Goal: Task Accomplishment & Management: Manage account settings

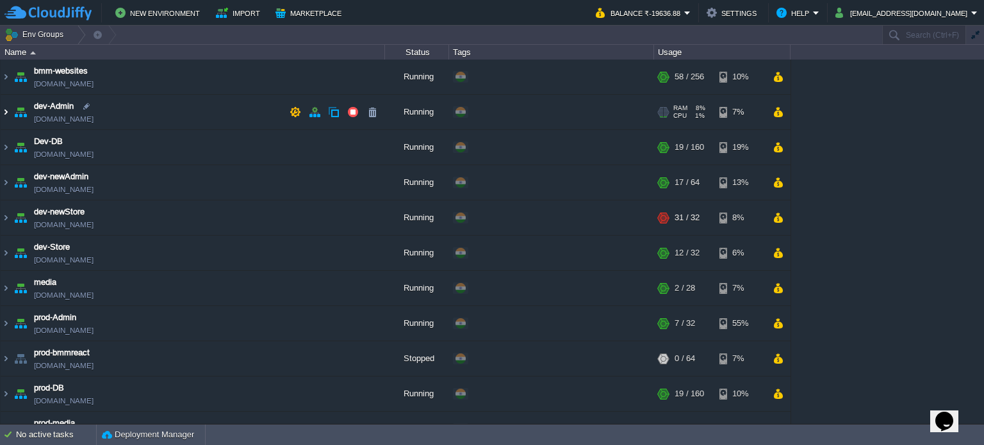
click at [4, 106] on img at bounding box center [6, 112] width 10 height 35
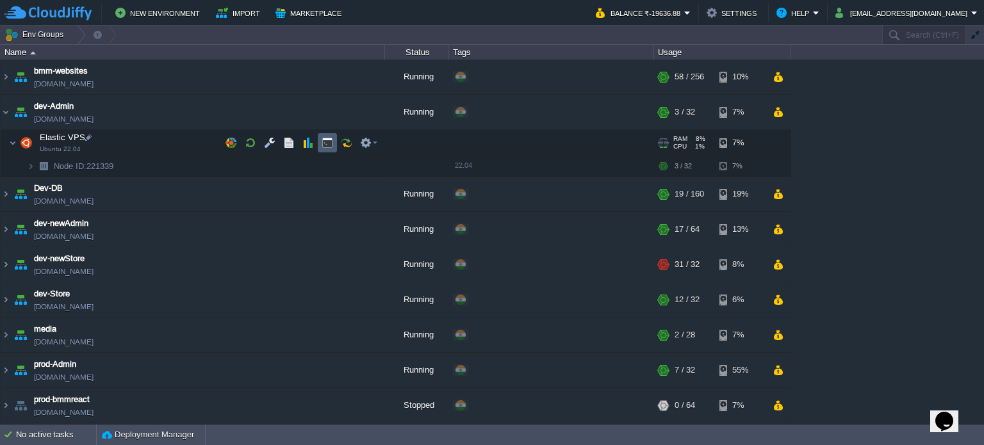
click at [324, 146] on button "button" at bounding box center [328, 143] width 12 height 12
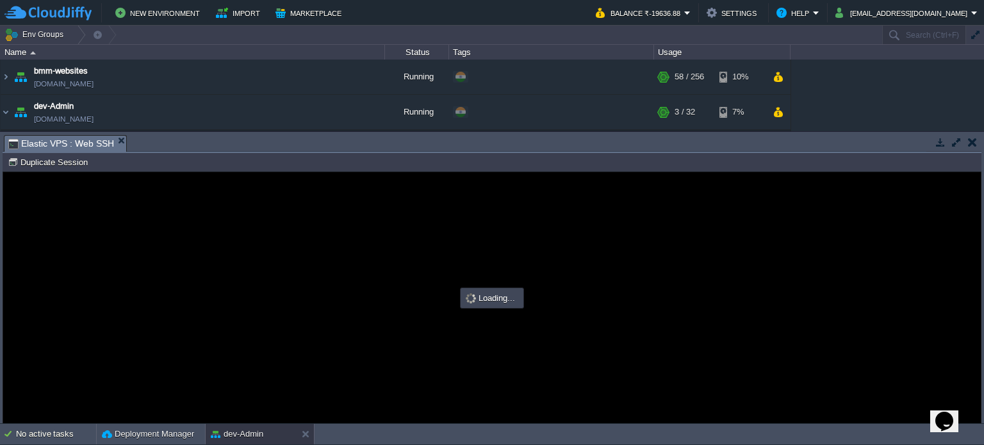
type input "#000000"
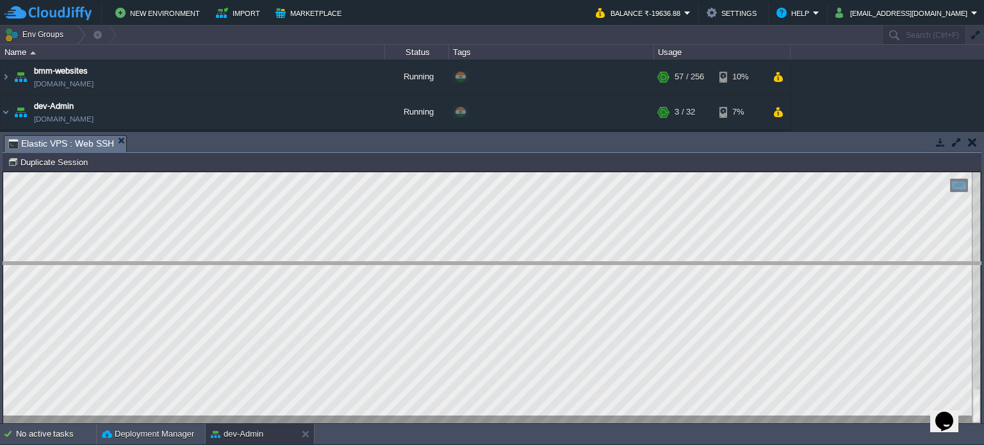
drag, startPoint x: 400, startPoint y: 144, endPoint x: 428, endPoint y: 271, distance: 129.8
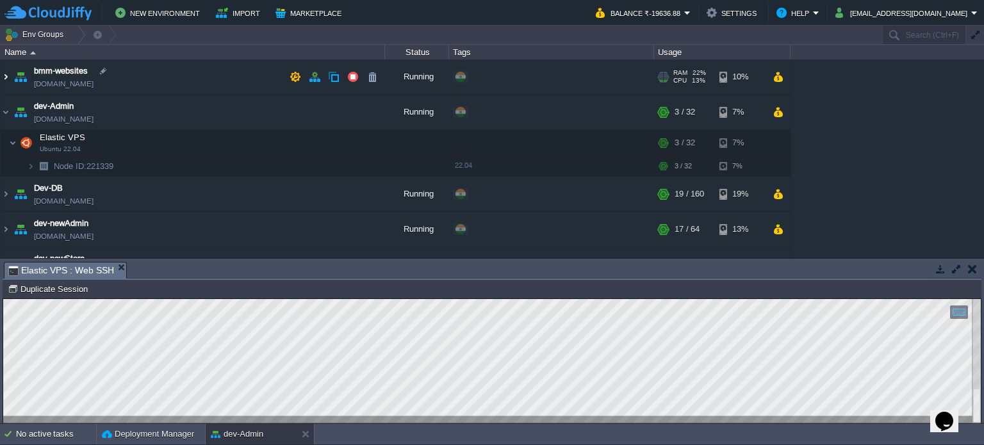
click at [5, 77] on img at bounding box center [6, 77] width 10 height 35
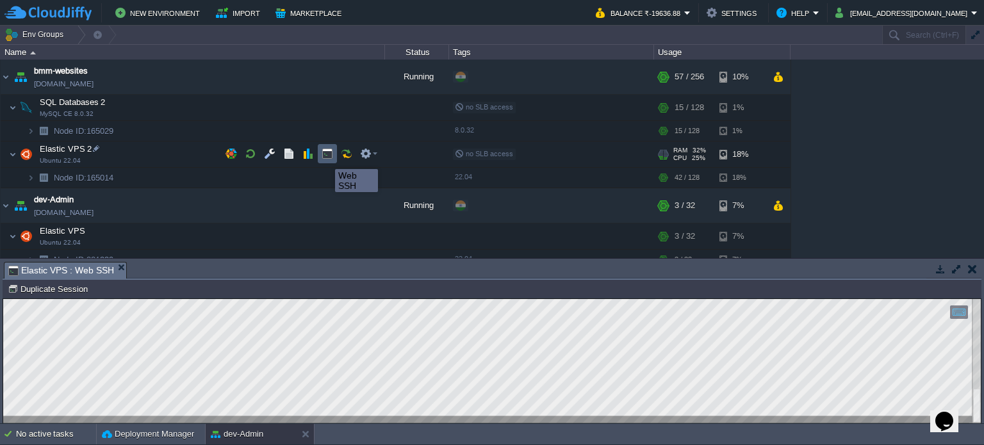
click at [325, 158] on button "button" at bounding box center [328, 154] width 12 height 12
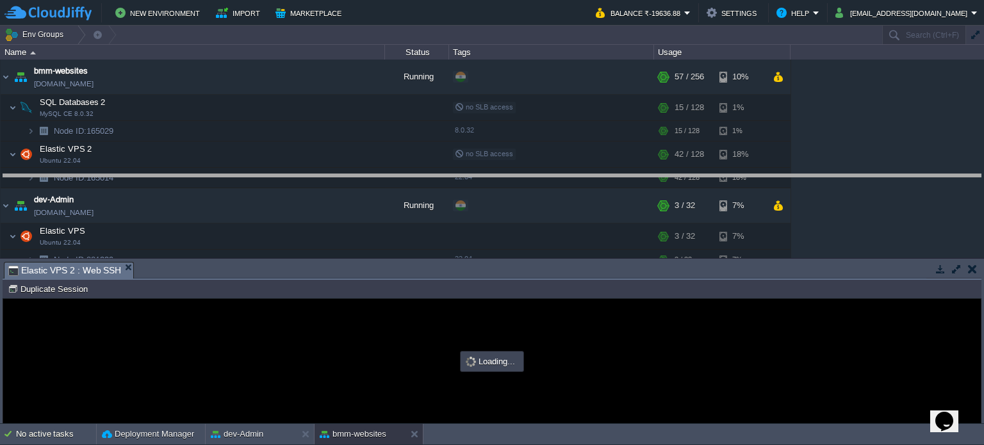
drag, startPoint x: 430, startPoint y: 273, endPoint x: 434, endPoint y: 166, distance: 107.0
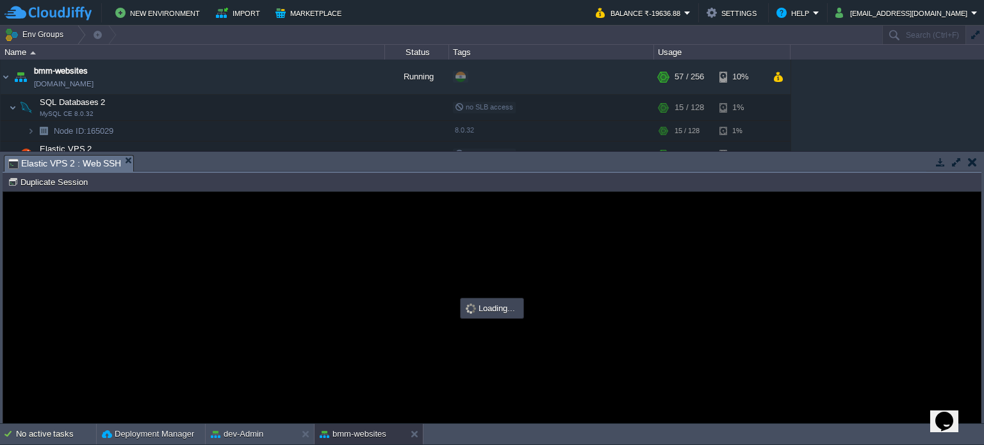
type input "#000000"
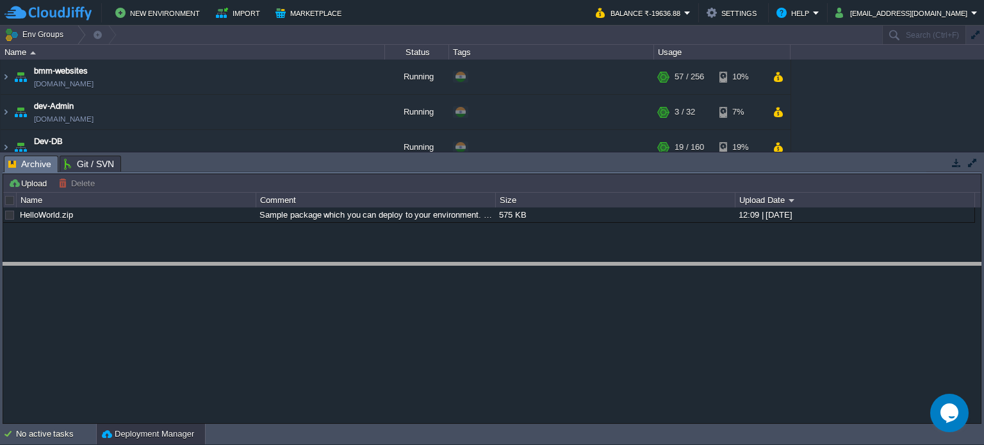
drag, startPoint x: 819, startPoint y: 171, endPoint x: 822, endPoint y: 279, distance: 107.7
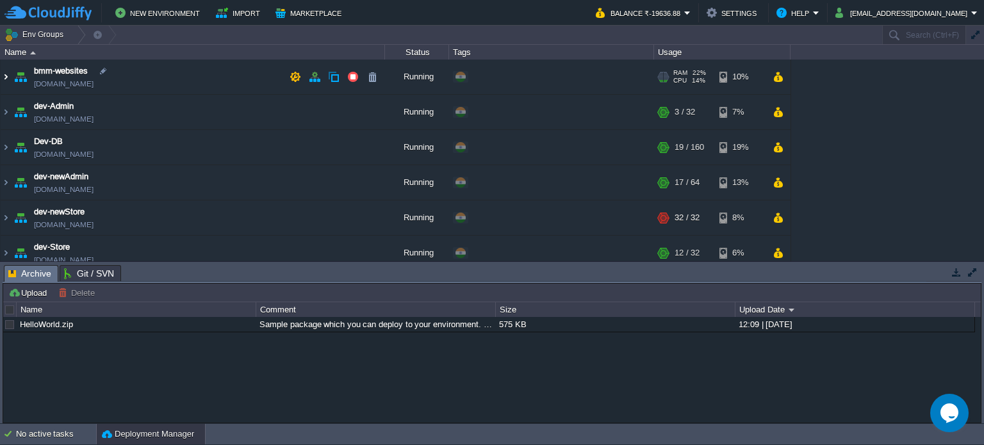
click at [3, 71] on img at bounding box center [6, 77] width 10 height 35
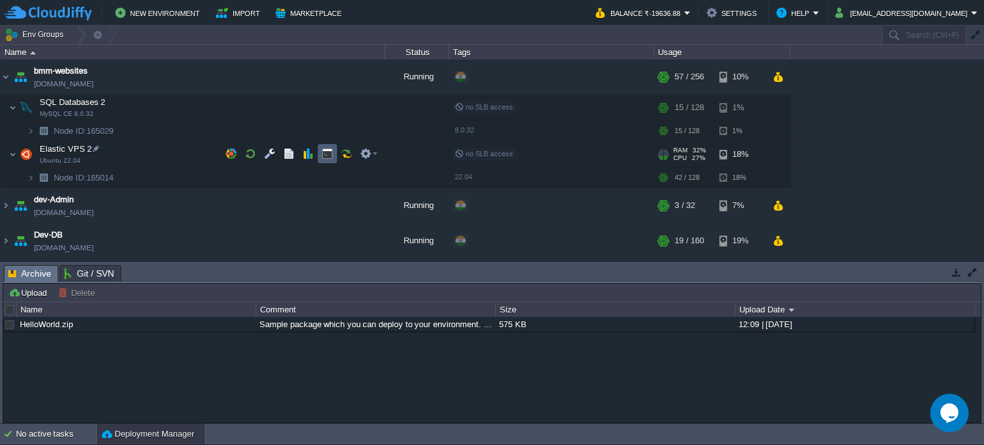
click at [328, 159] on td at bounding box center [327, 153] width 19 height 19
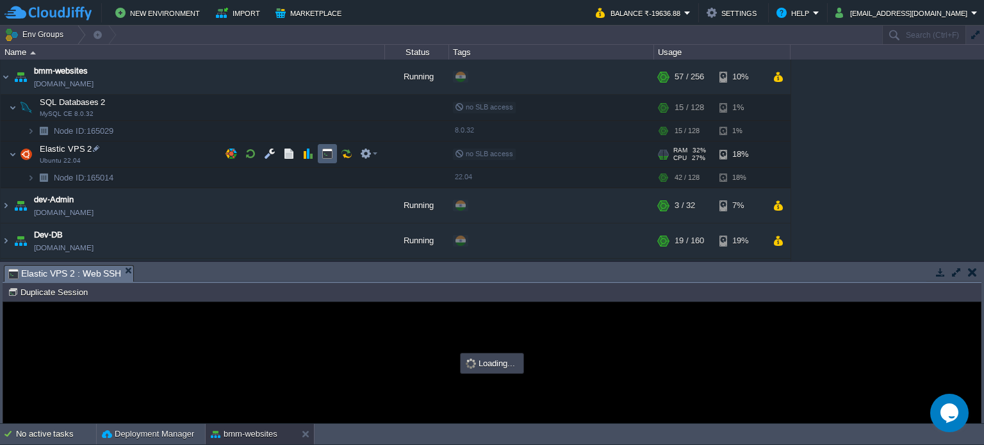
type input "#000000"
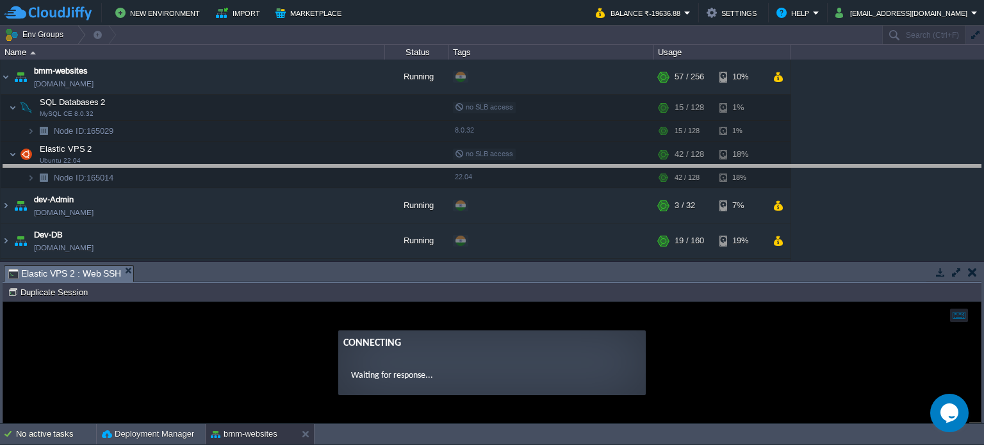
drag, startPoint x: 514, startPoint y: 277, endPoint x: 512, endPoint y: 167, distance: 110.2
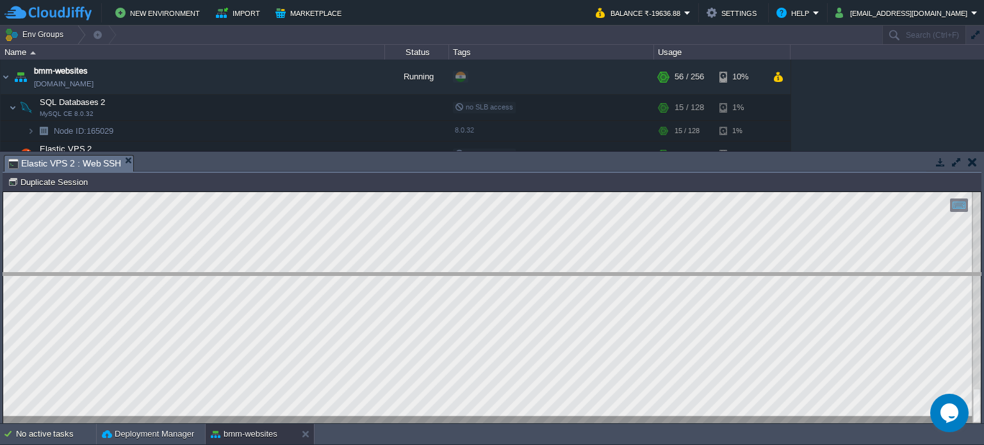
drag, startPoint x: 315, startPoint y: 166, endPoint x: 412, endPoint y: 284, distance: 152.9
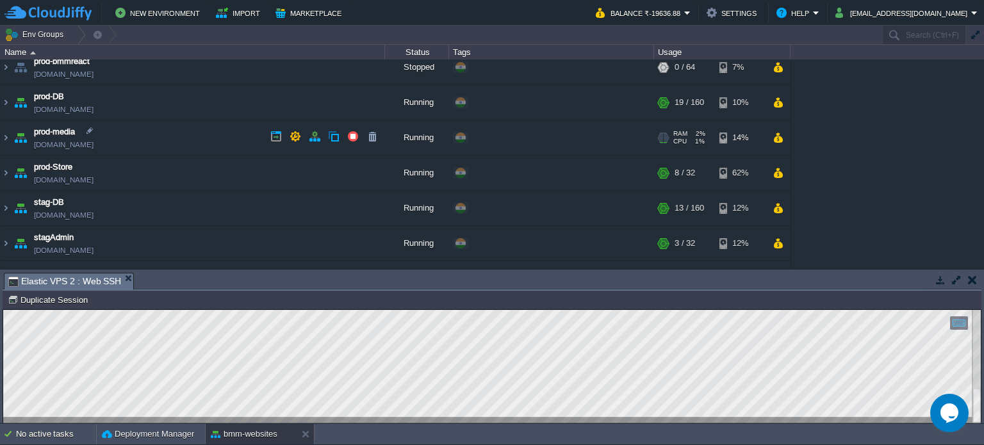
scroll to position [320, 0]
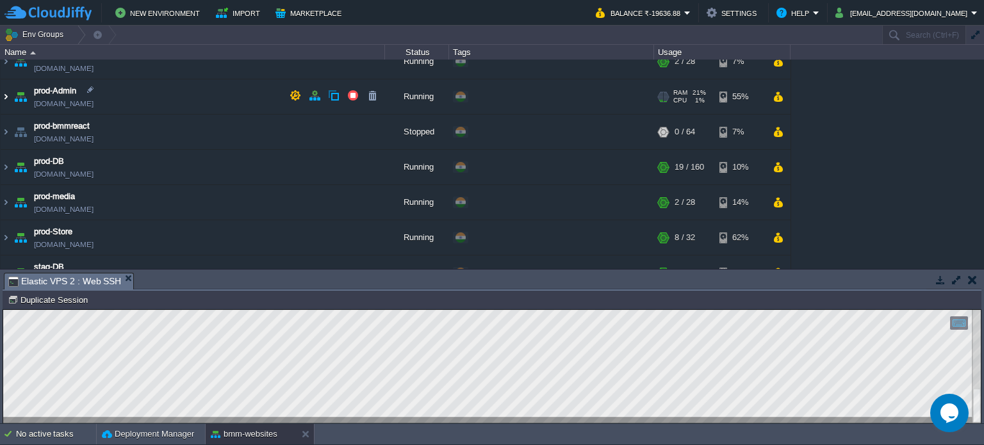
click at [3, 95] on img at bounding box center [6, 96] width 10 height 35
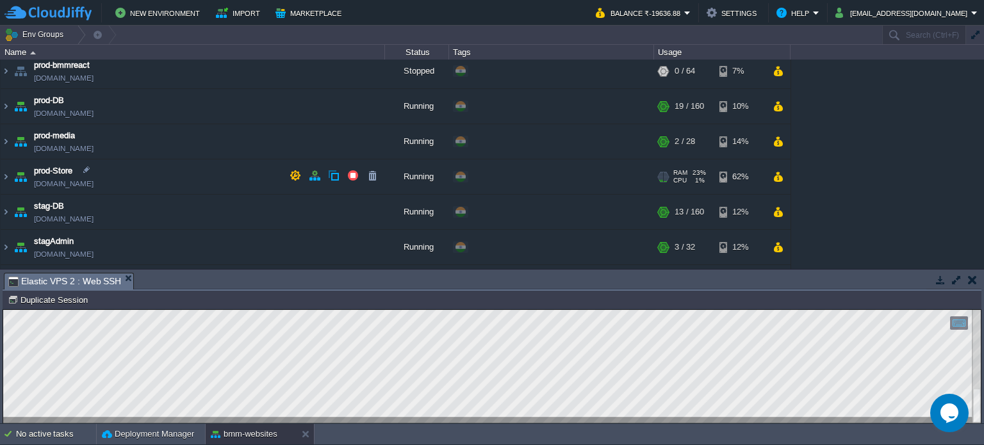
scroll to position [448, 0]
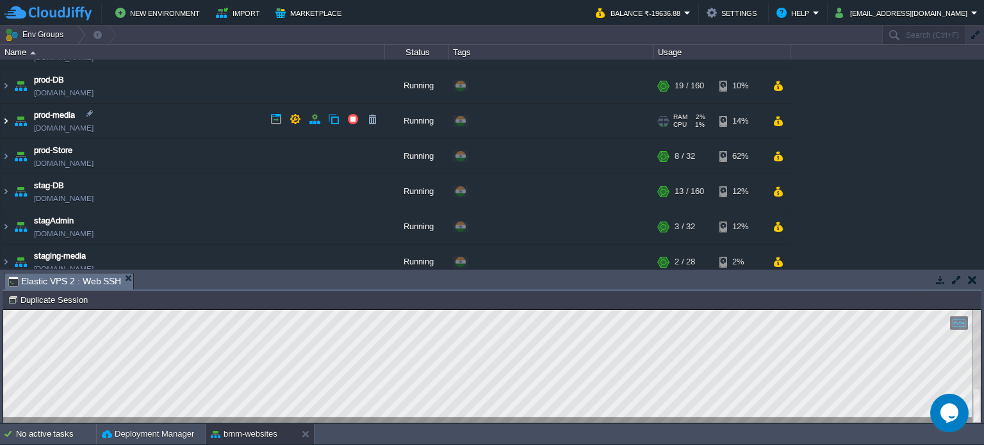
click at [6, 115] on img at bounding box center [6, 121] width 10 height 35
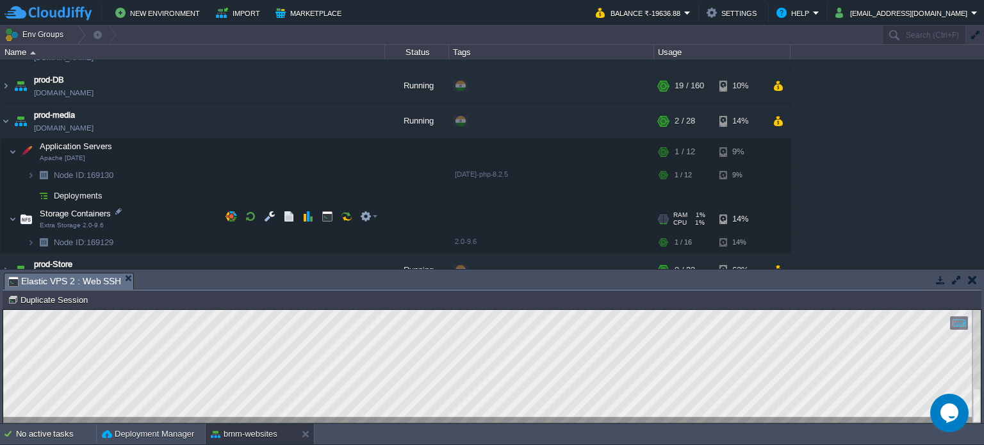
scroll to position [576, 0]
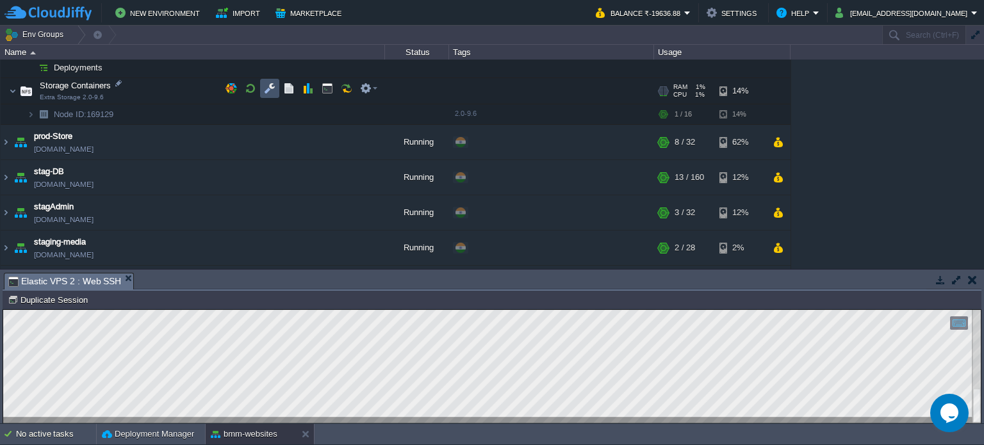
click at [272, 86] on button "button" at bounding box center [270, 89] width 12 height 12
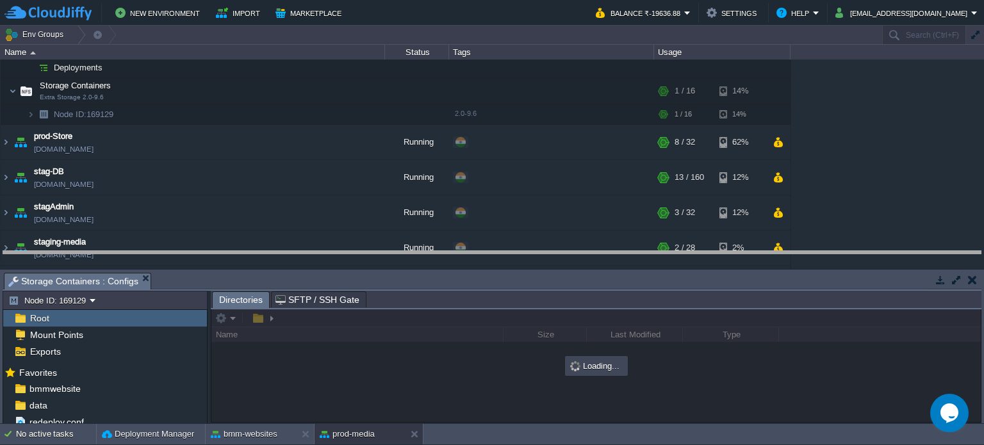
drag, startPoint x: 425, startPoint y: 284, endPoint x: 412, endPoint y: 168, distance: 115.9
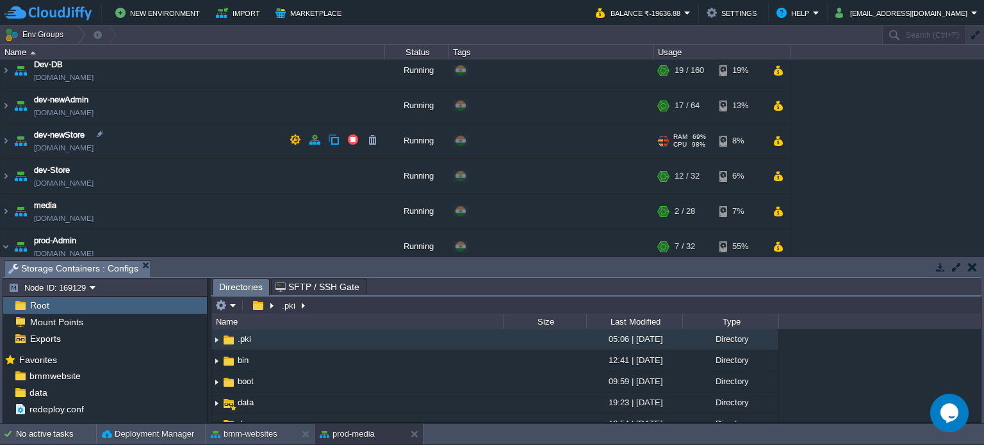
scroll to position [192, 0]
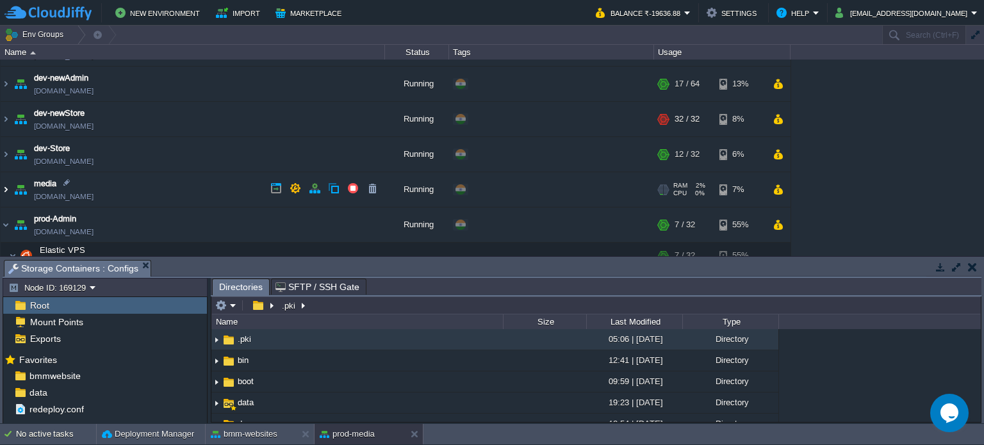
click at [7, 186] on img at bounding box center [6, 189] width 10 height 35
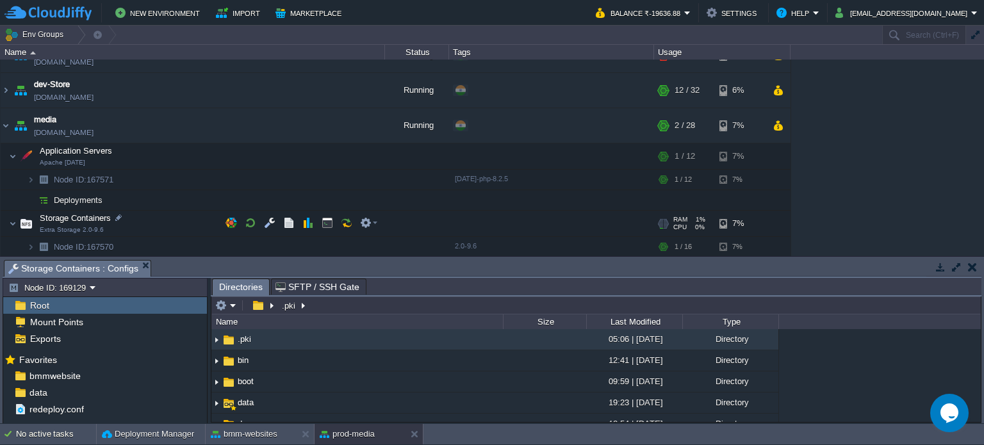
scroll to position [384, 0]
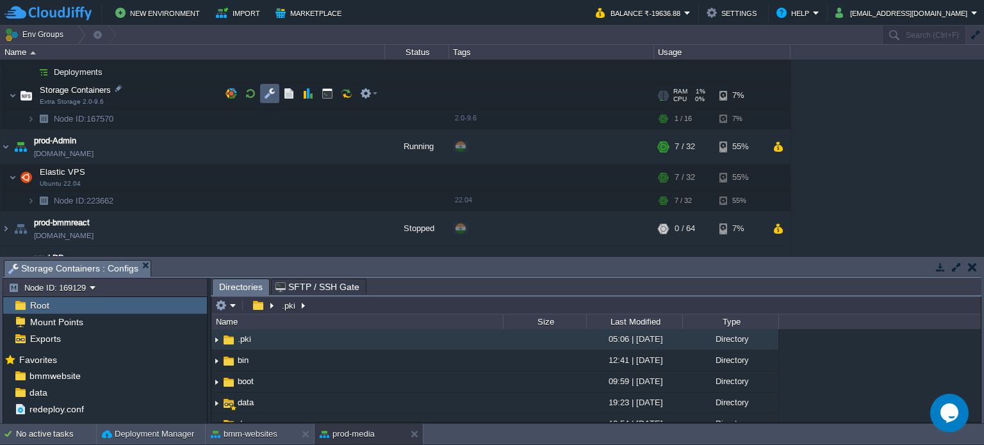
click at [277, 93] on td at bounding box center [269, 93] width 19 height 19
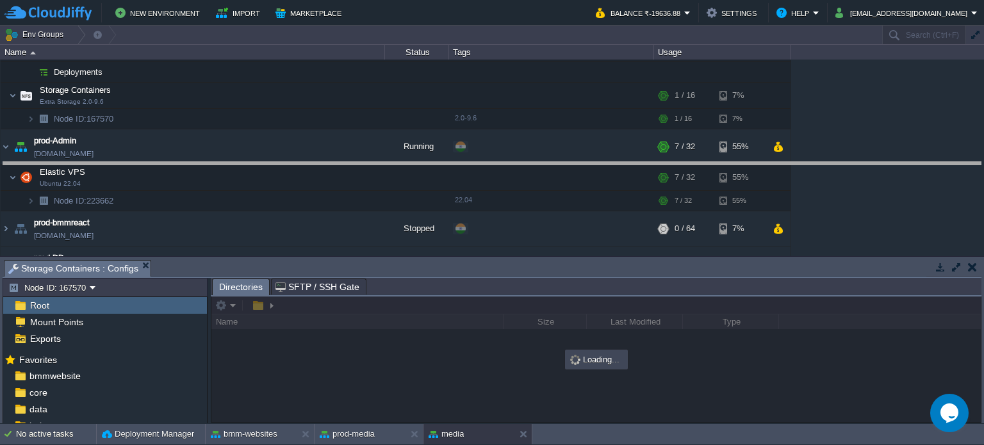
drag, startPoint x: 425, startPoint y: 265, endPoint x: 669, endPoint y: 48, distance: 326.1
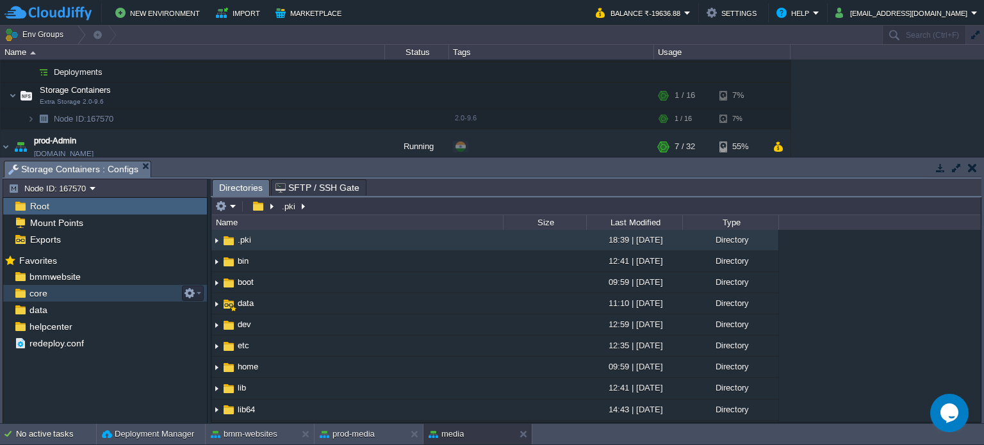
click at [38, 299] on span "core" at bounding box center [38, 294] width 22 height 12
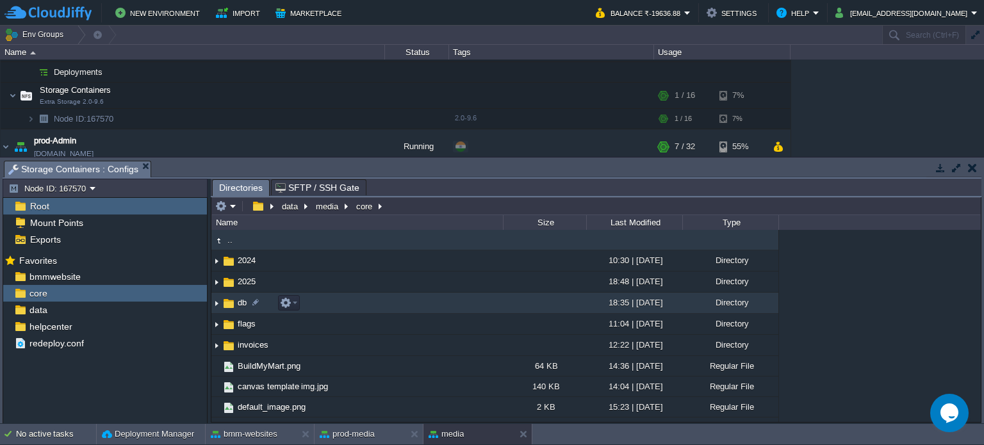
click at [240, 302] on span "db" at bounding box center [242, 302] width 13 height 11
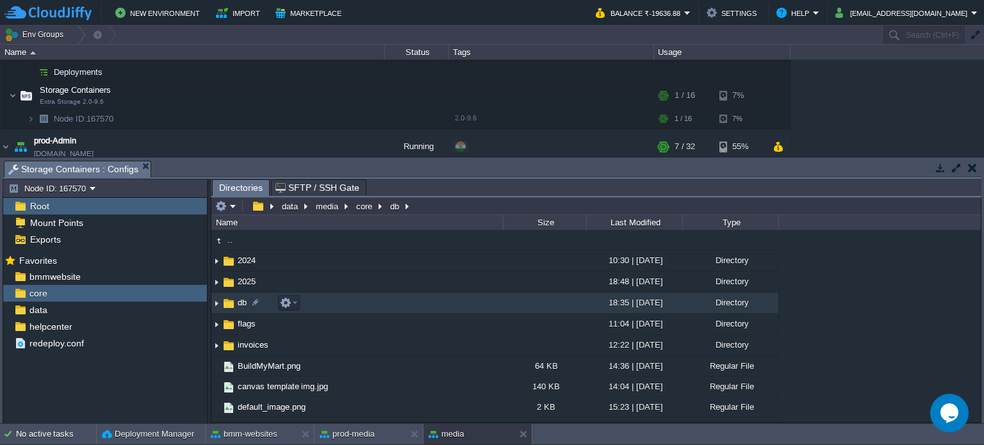
click at [240, 302] on span "db" at bounding box center [242, 302] width 13 height 11
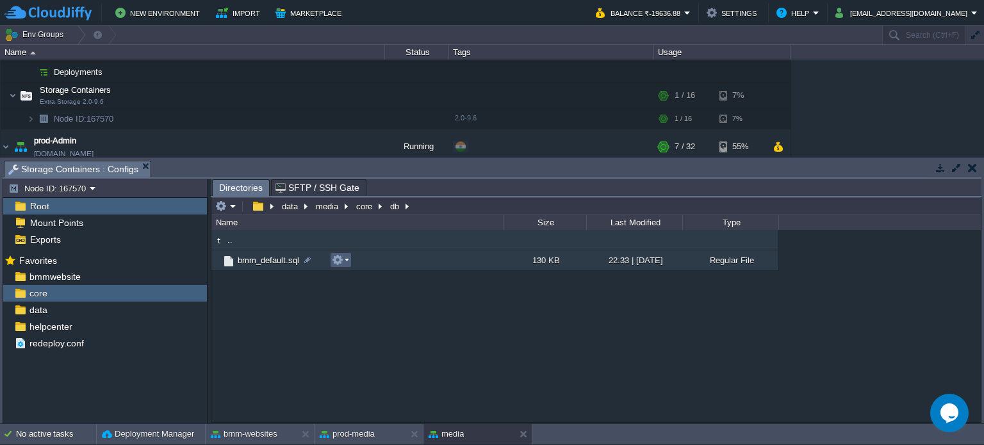
click at [348, 261] on em at bounding box center [340, 260] width 17 height 12
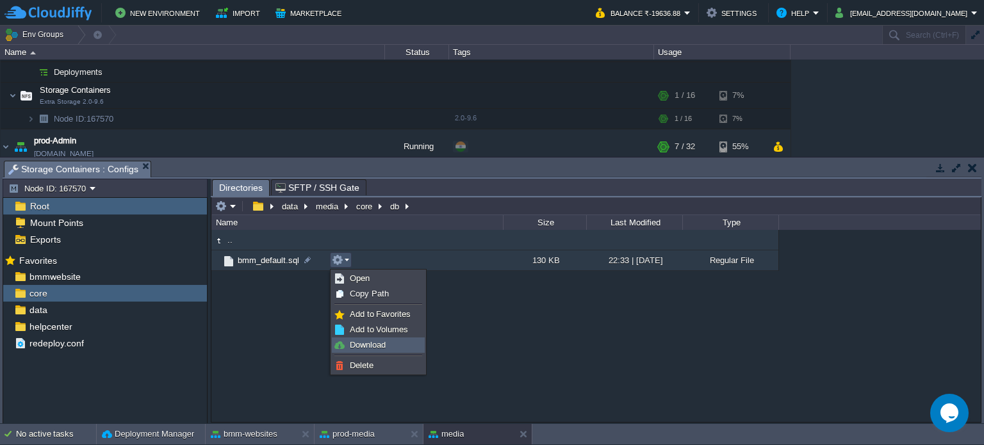
click at [369, 343] on span "Download" at bounding box center [368, 345] width 36 height 10
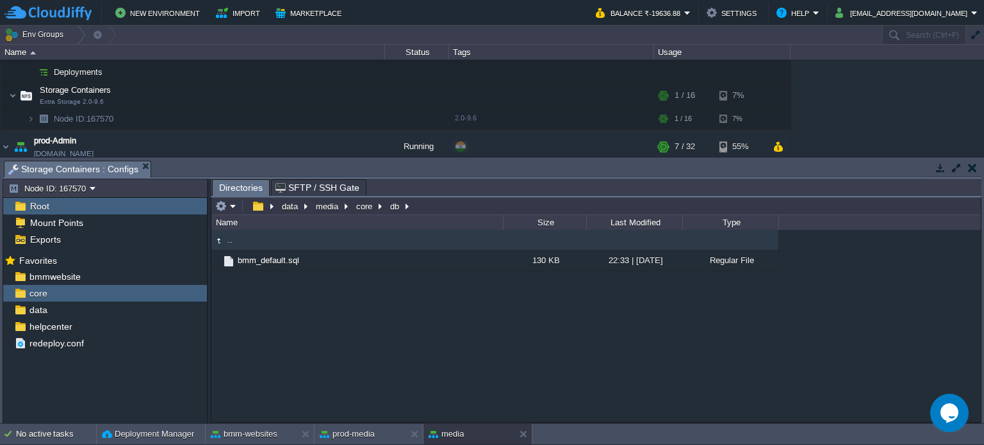
click at [405, 363] on div ".. bmm_default.sql 130 KB 22:33 | [DATE] Regular File" at bounding box center [595, 326] width 769 height 192
click at [361, 432] on button "prod-media" at bounding box center [347, 434] width 55 height 13
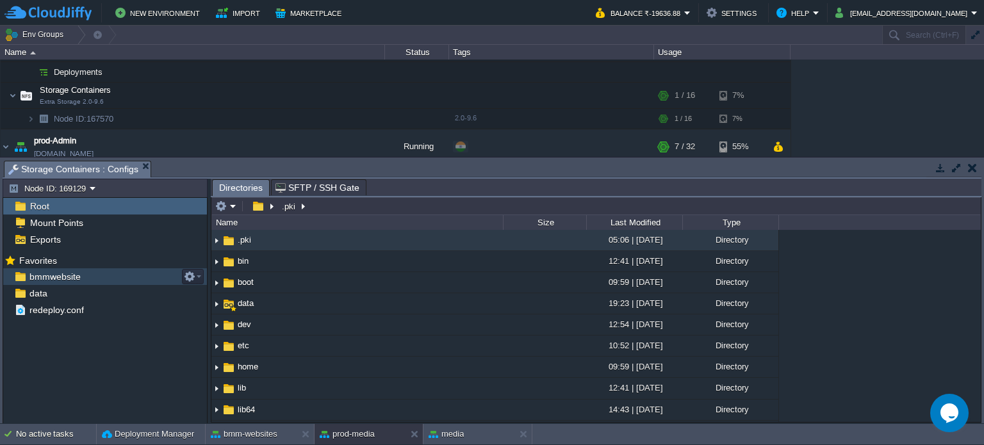
click at [83, 273] on div "bmmwebsite" at bounding box center [105, 276] width 204 height 17
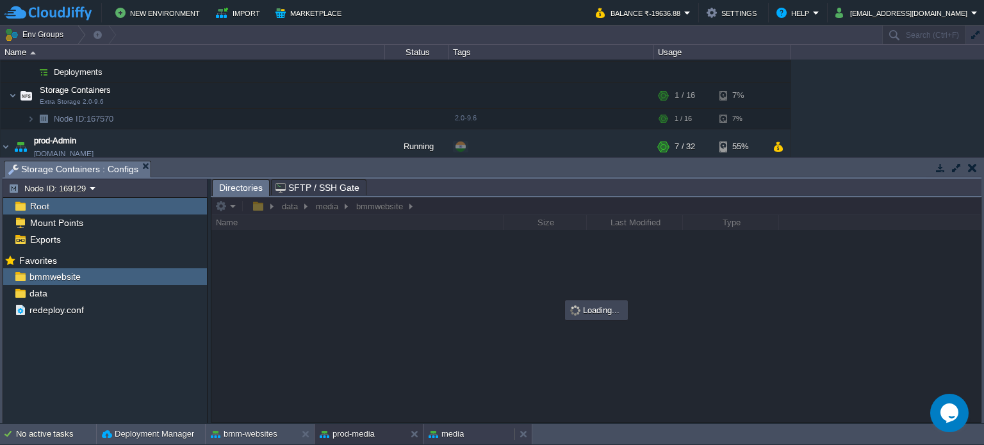
click at [453, 428] on button "media" at bounding box center [445, 434] width 35 height 13
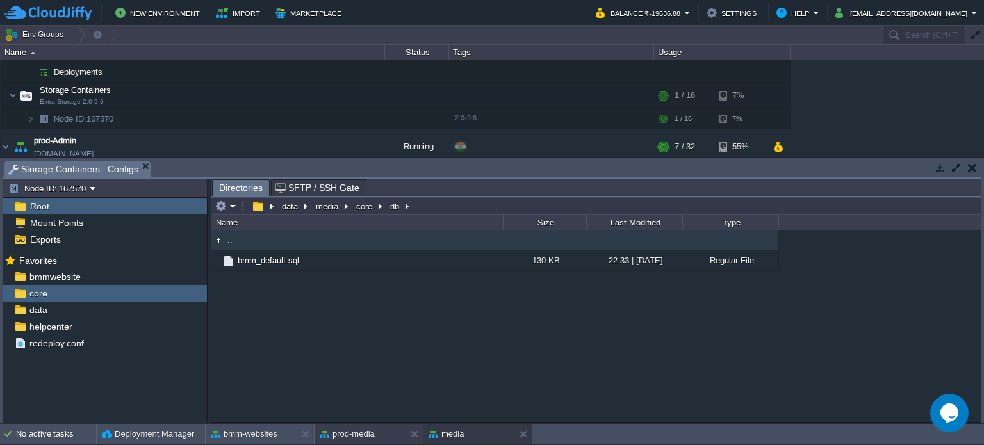
click at [351, 434] on button "prod-media" at bounding box center [347, 434] width 55 height 13
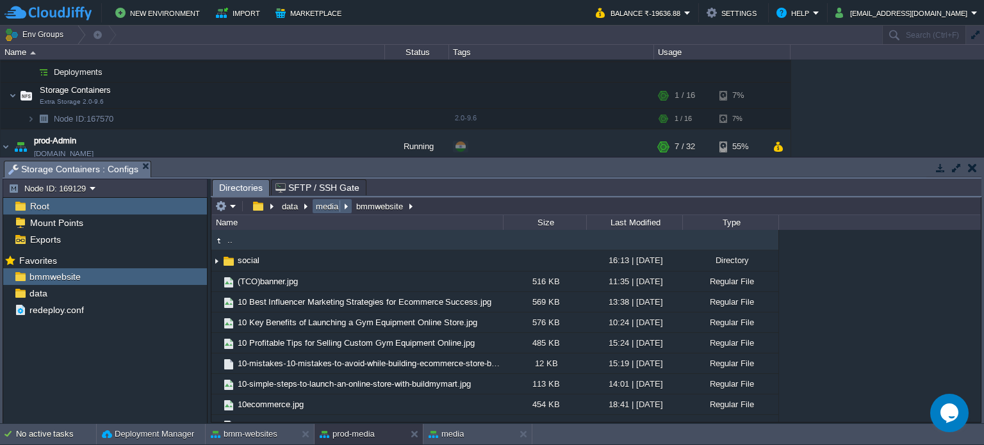
click at [328, 207] on button "media" at bounding box center [328, 206] width 28 height 12
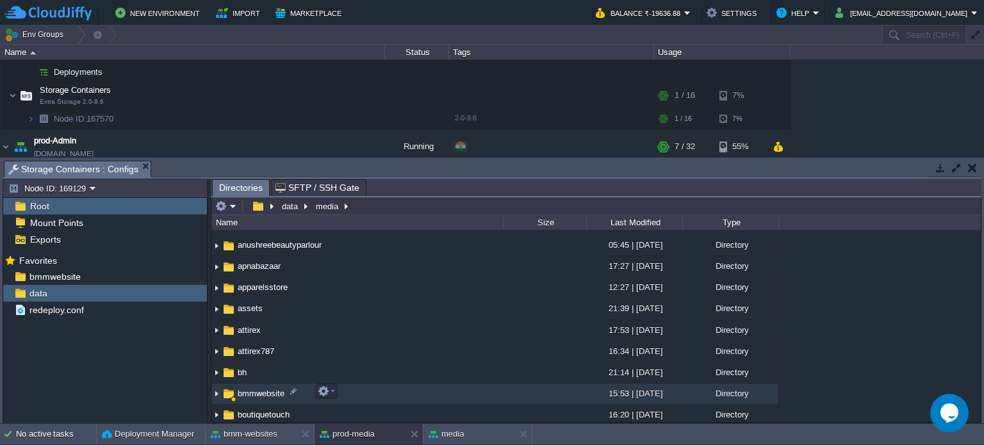
scroll to position [64, 0]
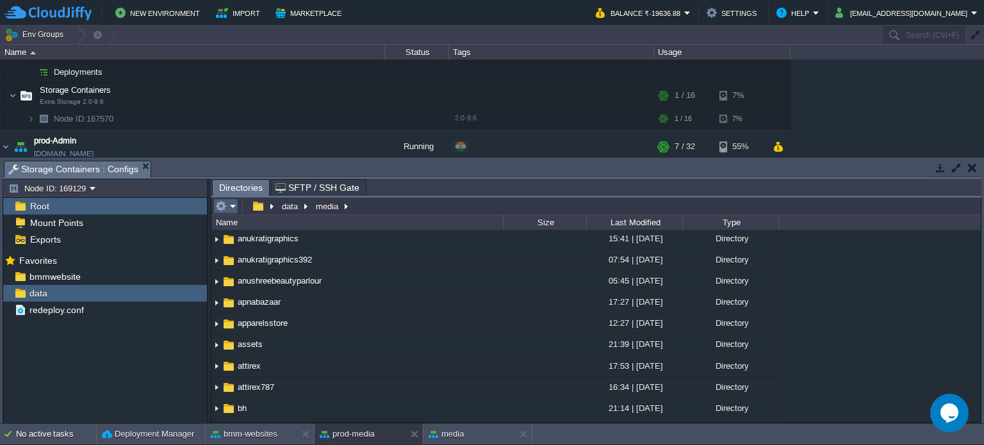
click at [229, 206] on em at bounding box center [225, 206] width 21 height 12
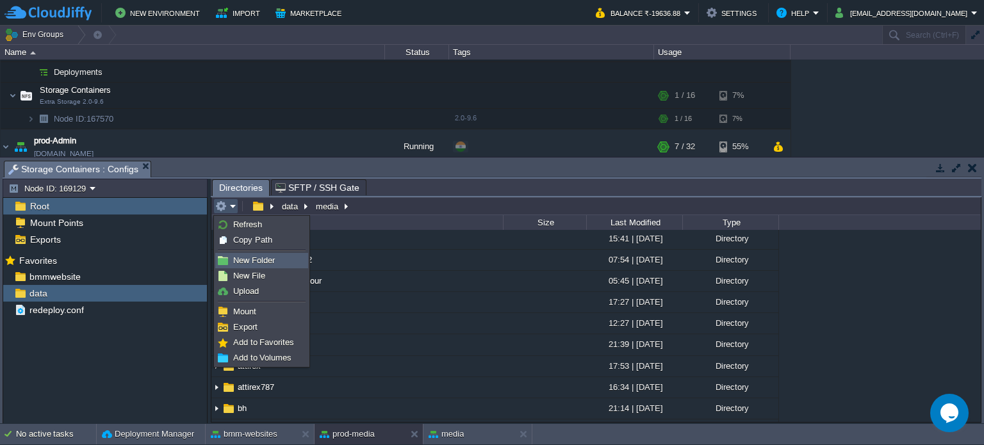
click at [251, 264] on span "New Folder" at bounding box center [254, 261] width 42 height 10
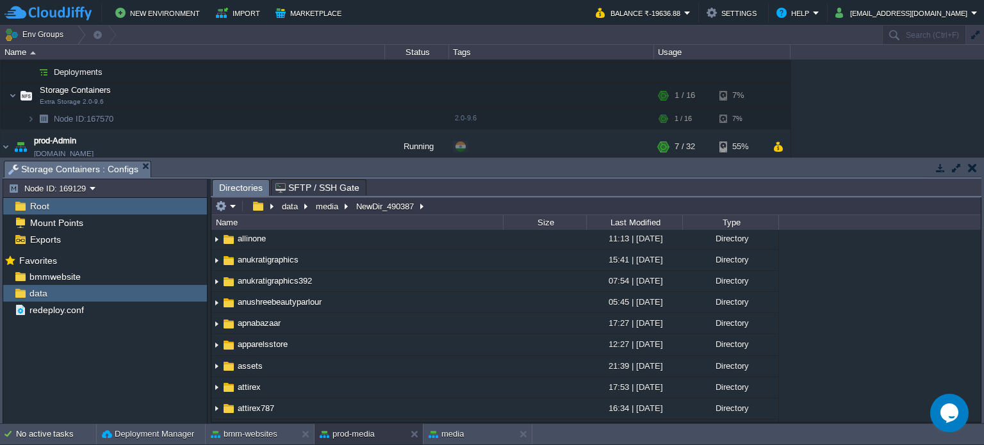
scroll to position [41, 0]
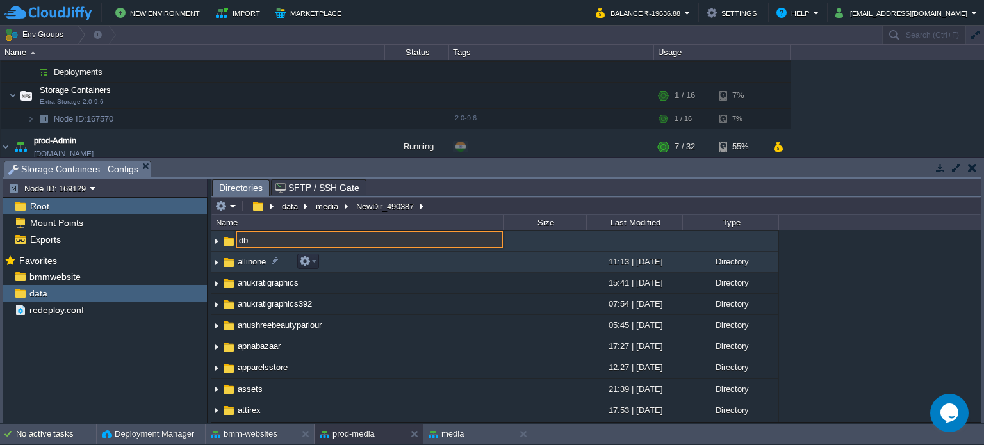
type input "db"
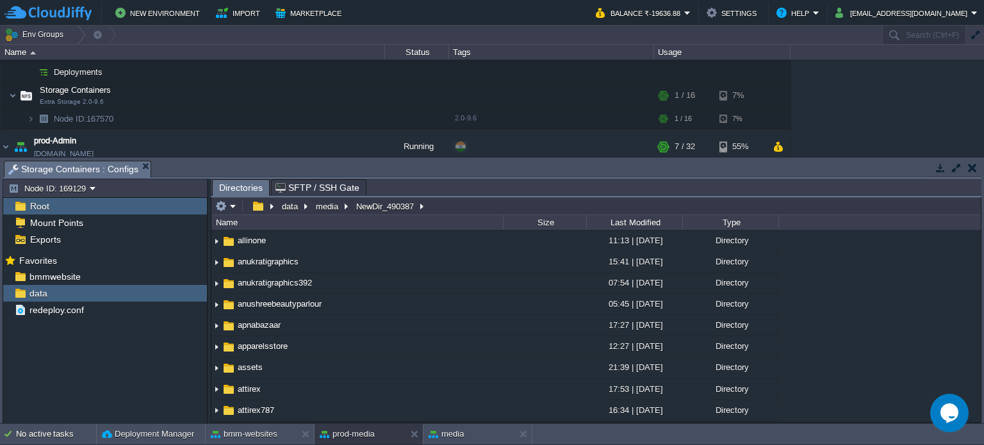
scroll to position [311, 0]
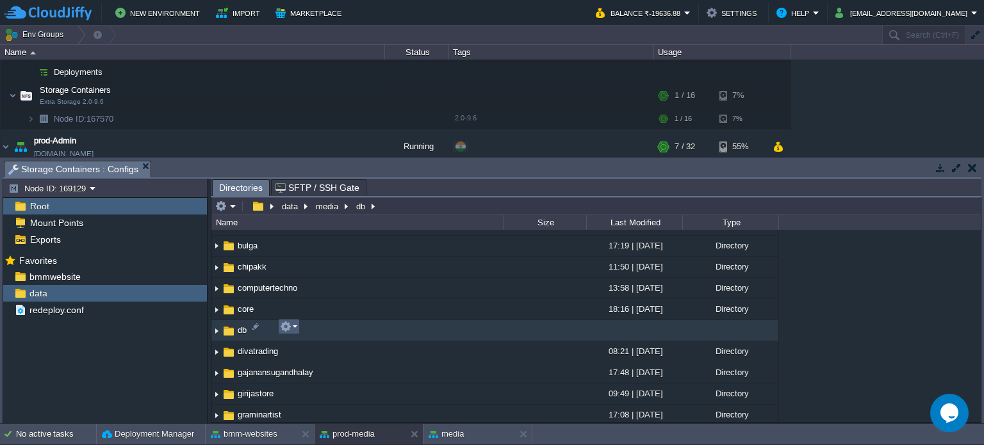
click at [285, 327] on button "button" at bounding box center [286, 327] width 12 height 12
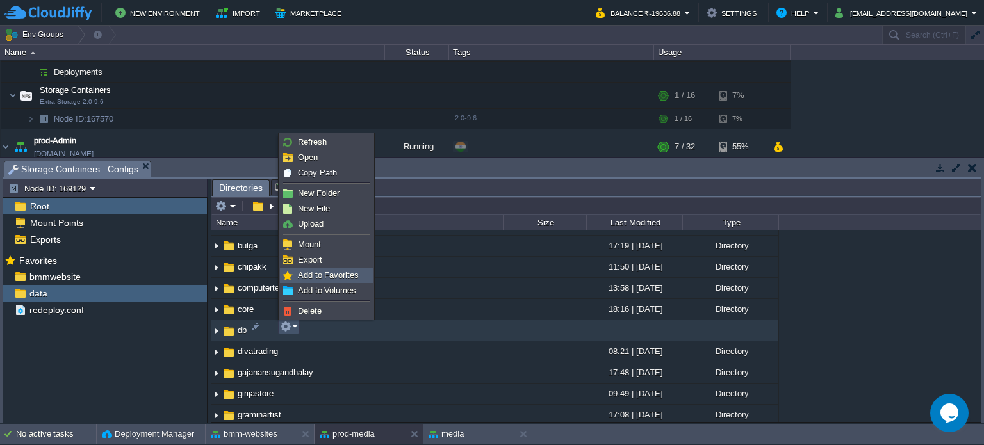
click at [323, 273] on span "Add to Favorites" at bounding box center [328, 275] width 61 height 10
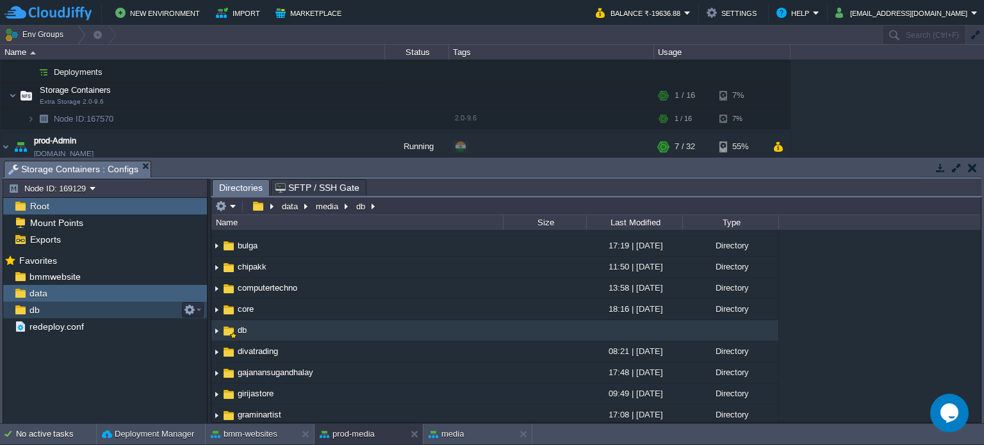
click at [43, 307] on div "db" at bounding box center [105, 310] width 204 height 17
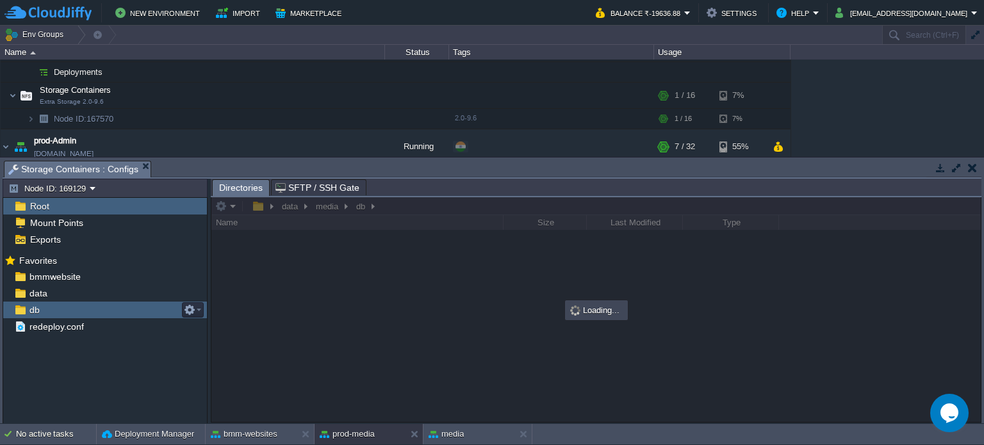
scroll to position [0, 0]
click at [43, 307] on div "db" at bounding box center [105, 310] width 204 height 17
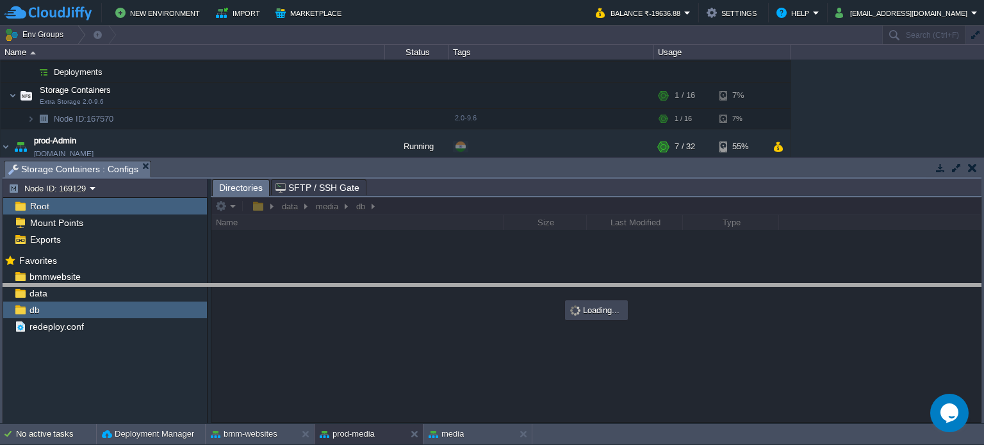
drag, startPoint x: 373, startPoint y: 171, endPoint x: 384, endPoint y: 308, distance: 137.5
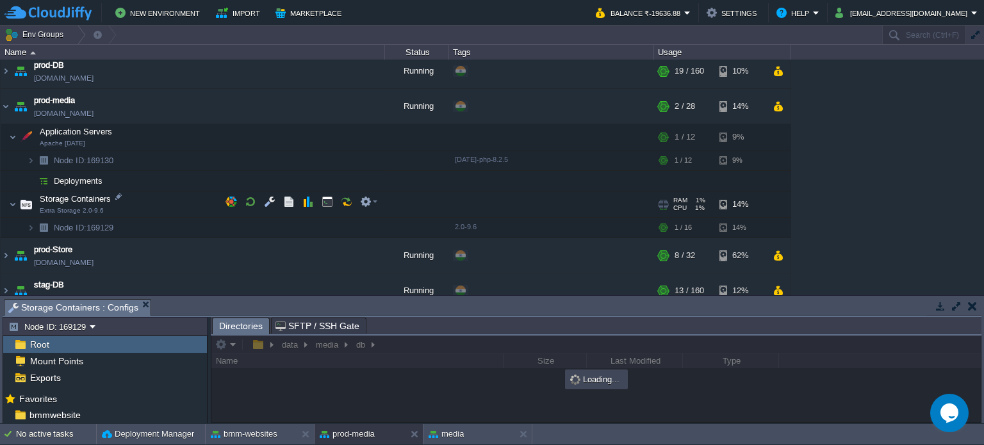
scroll to position [692, 0]
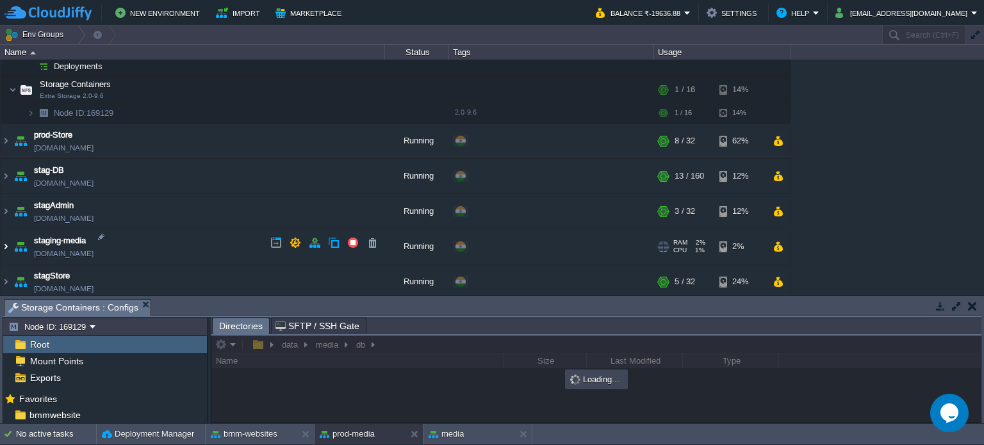
click at [4, 241] on img at bounding box center [6, 246] width 10 height 35
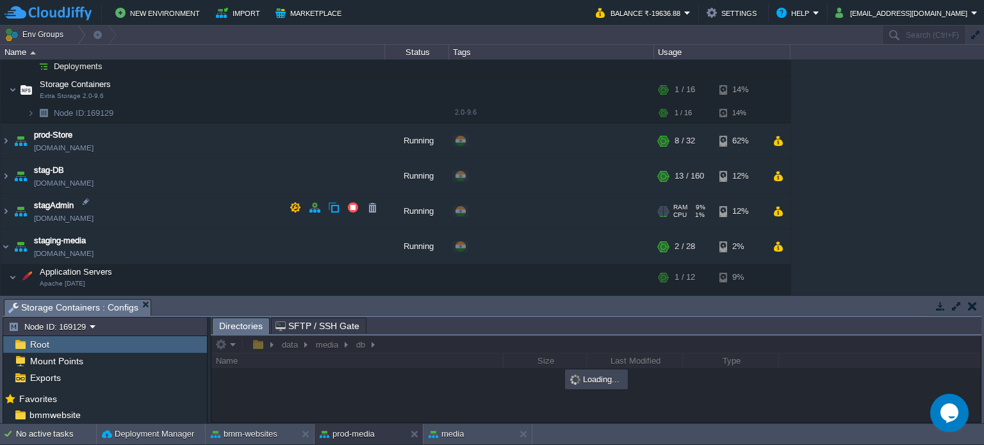
scroll to position [804, 0]
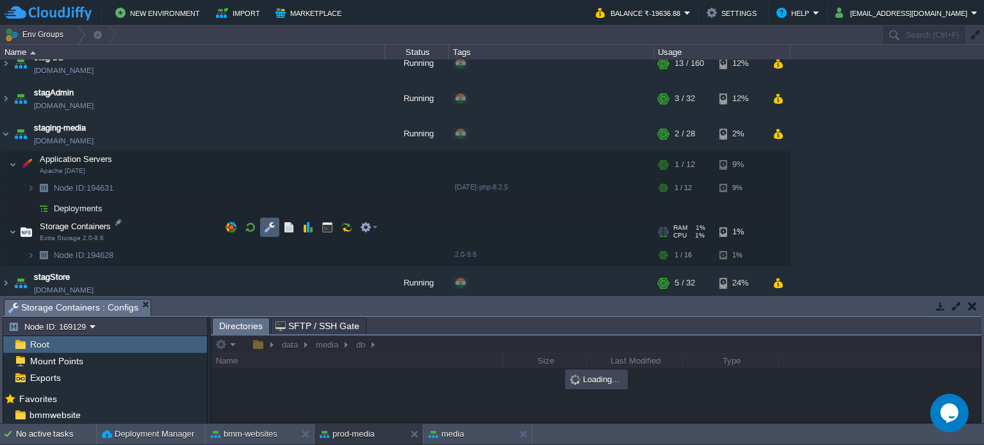
click at [269, 225] on button "button" at bounding box center [270, 228] width 12 height 12
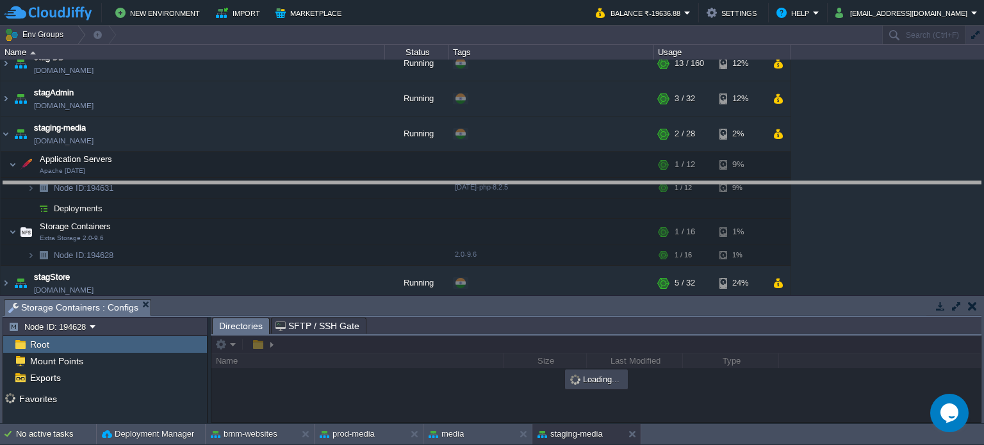
drag, startPoint x: 433, startPoint y: 309, endPoint x: 410, endPoint y: 149, distance: 161.8
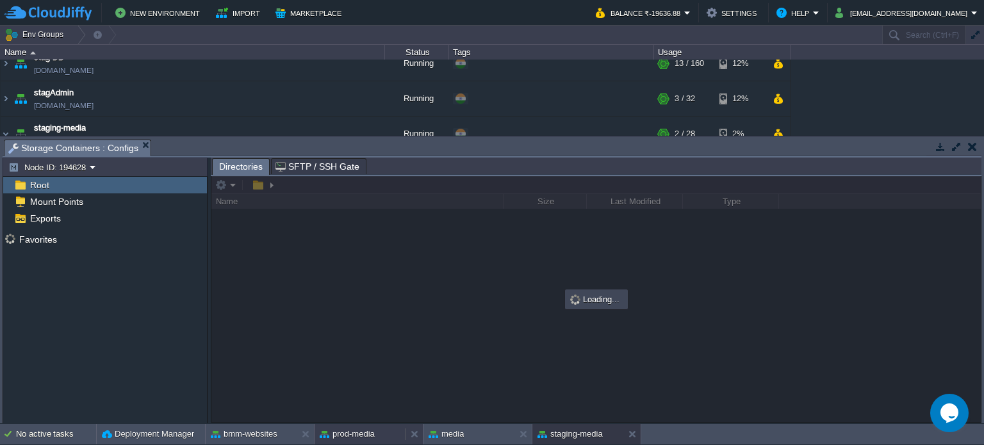
click at [344, 429] on button "prod-media" at bounding box center [347, 434] width 55 height 13
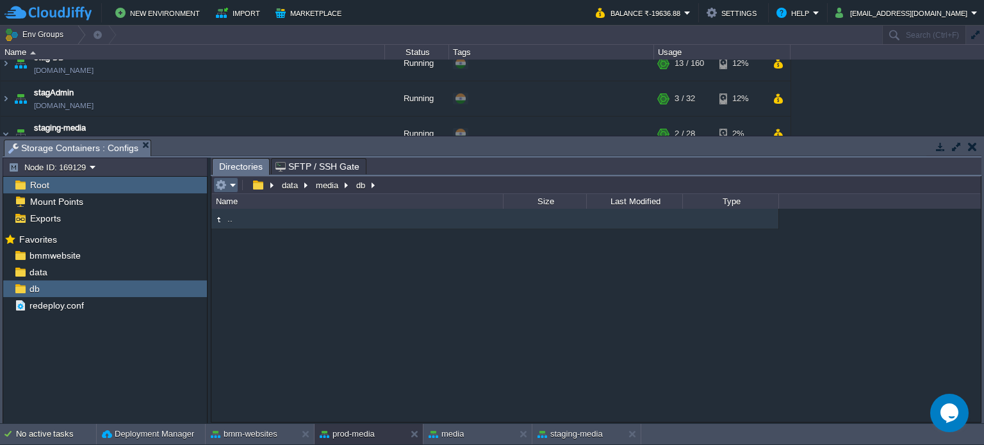
click at [231, 186] on em at bounding box center [225, 185] width 21 height 12
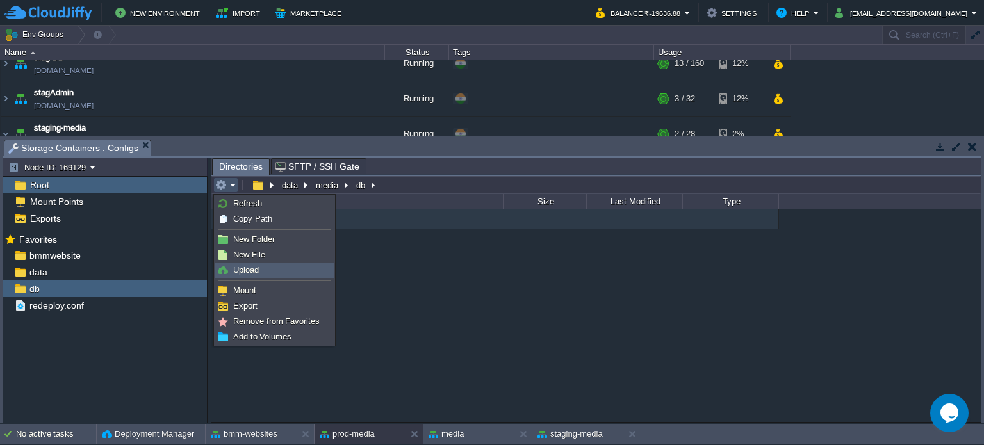
click at [252, 271] on span "Upload" at bounding box center [246, 270] width 26 height 10
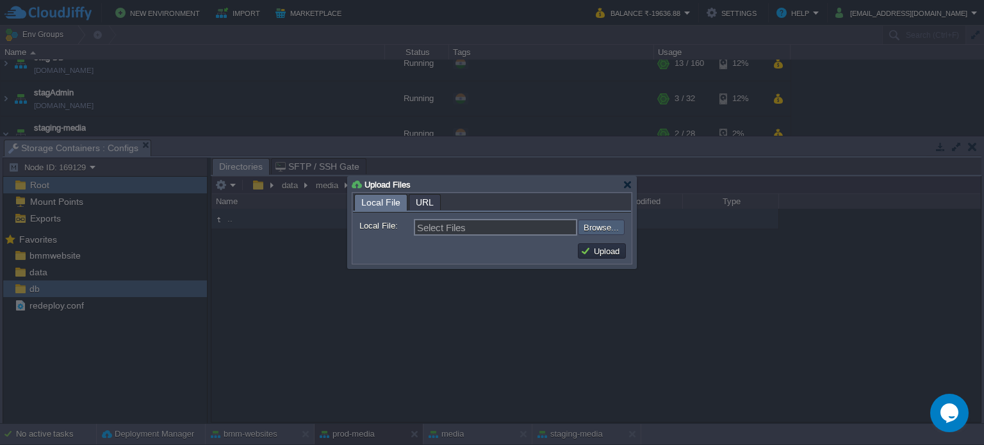
click at [587, 227] on input "file" at bounding box center [543, 227] width 162 height 15
type input "C:\fakepath\bmm_default.sql"
type input "bmm_default.sql"
click at [599, 250] on button "Upload" at bounding box center [601, 251] width 43 height 12
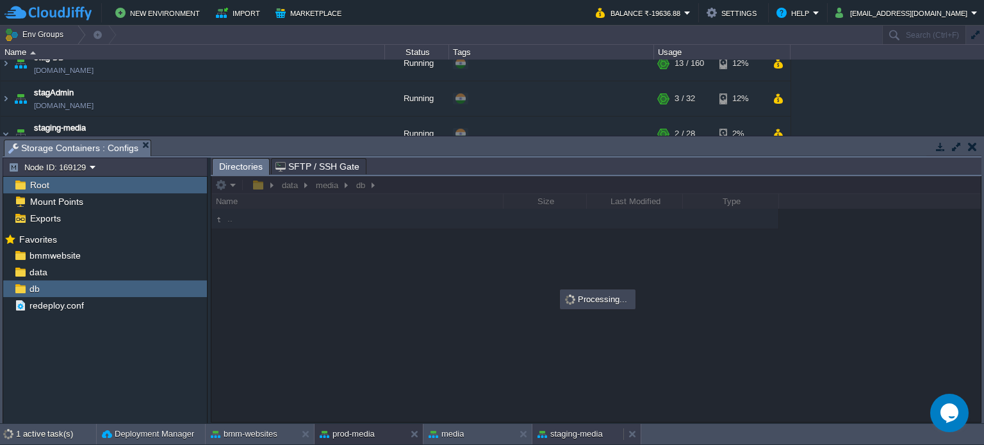
scroll to position [0, 0]
click at [568, 433] on button "staging-media" at bounding box center [569, 434] width 65 height 13
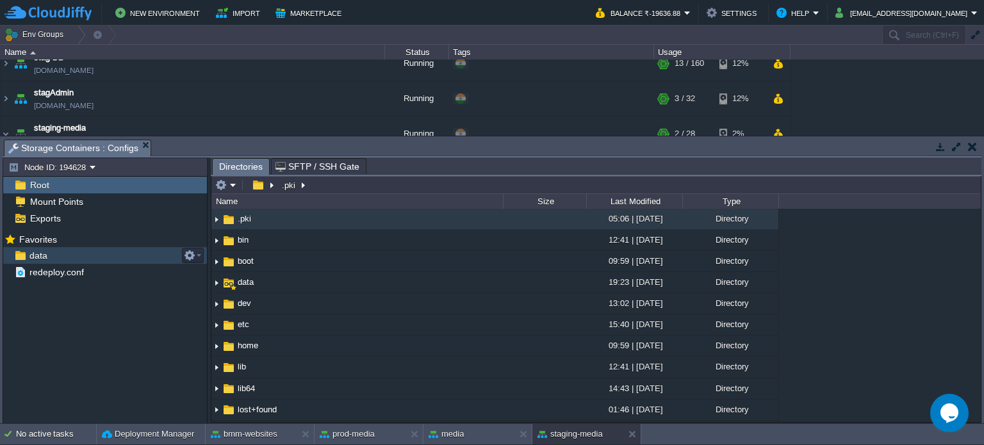
click at [49, 256] on div "data" at bounding box center [105, 255] width 204 height 17
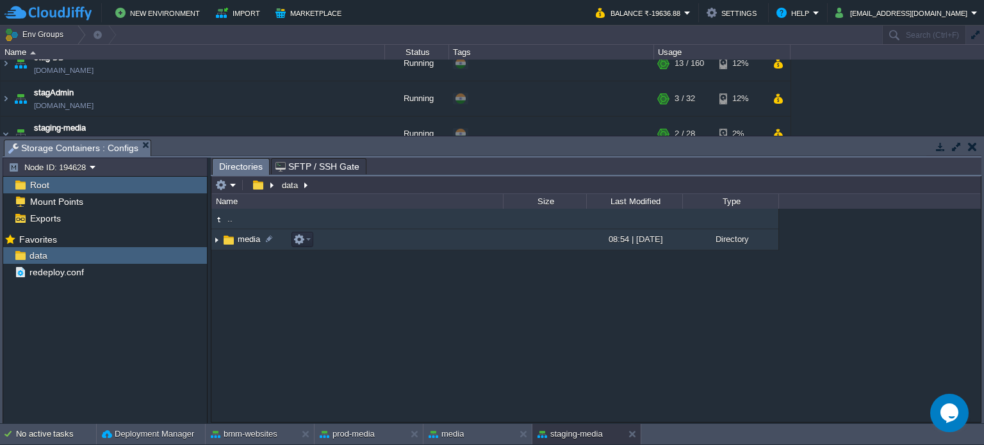
click at [238, 240] on span "media" at bounding box center [249, 239] width 26 height 11
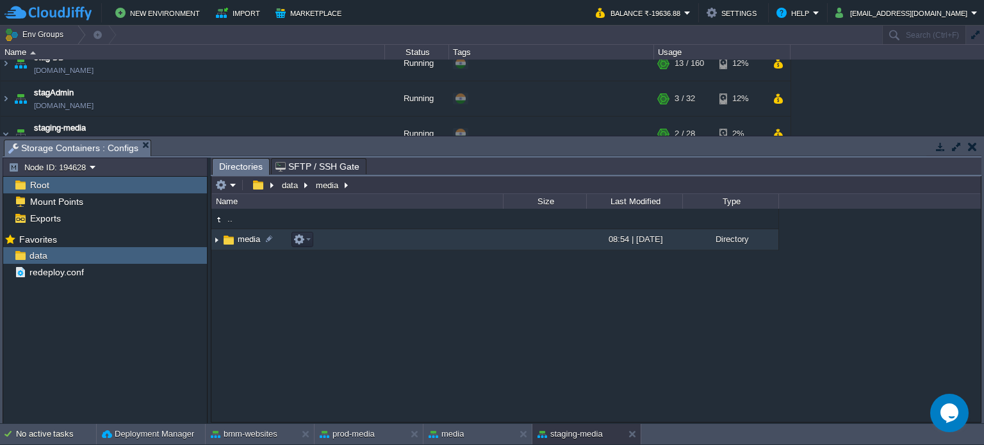
click at [238, 240] on span "media" at bounding box center [249, 239] width 26 height 11
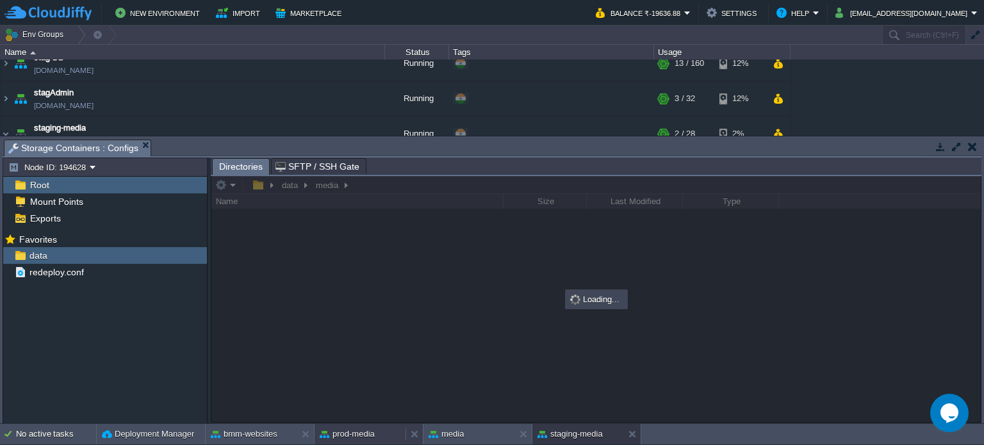
click at [361, 435] on button "prod-media" at bounding box center [347, 434] width 55 height 13
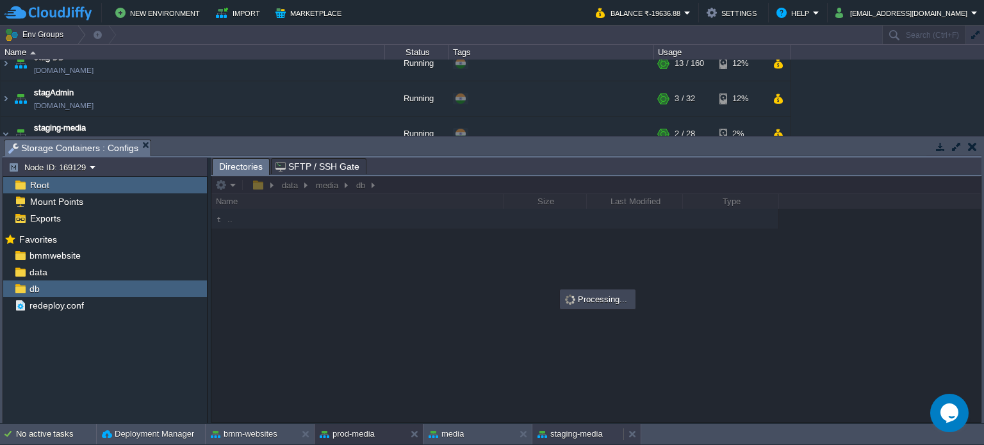
click at [568, 430] on button "staging-media" at bounding box center [569, 434] width 65 height 13
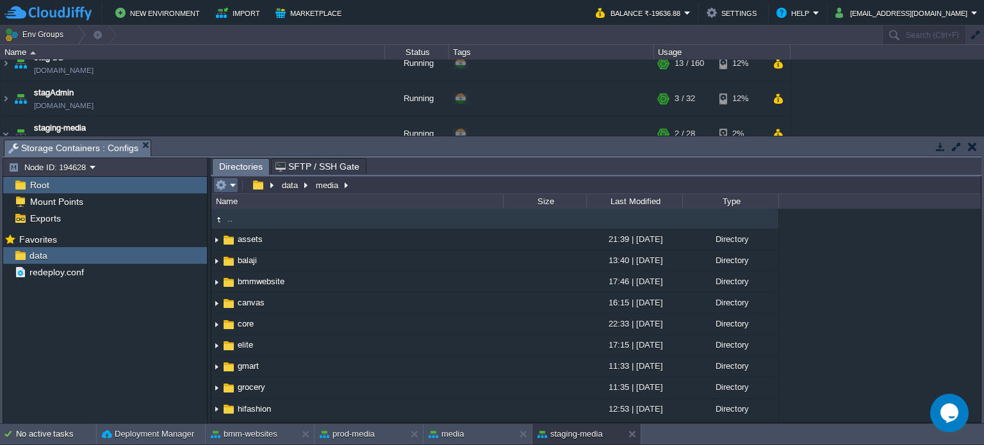
click at [232, 186] on em at bounding box center [225, 185] width 21 height 12
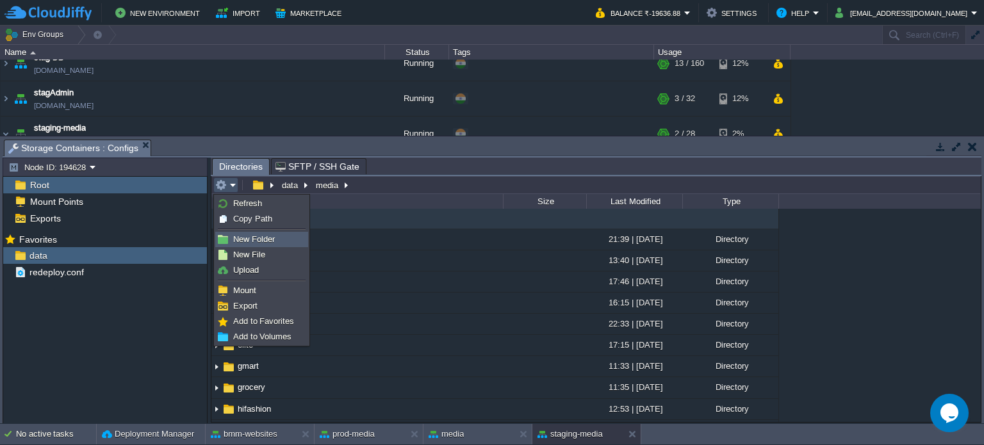
click at [253, 239] on span "New Folder" at bounding box center [254, 239] width 42 height 10
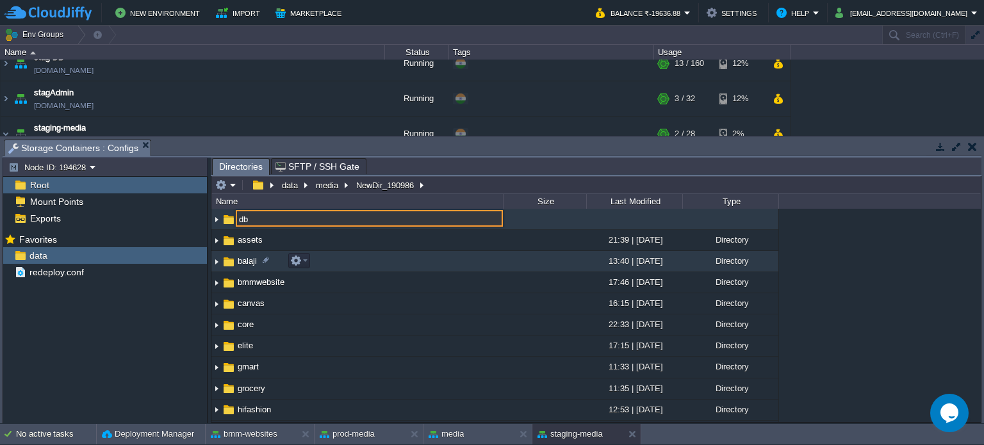
type input "db"
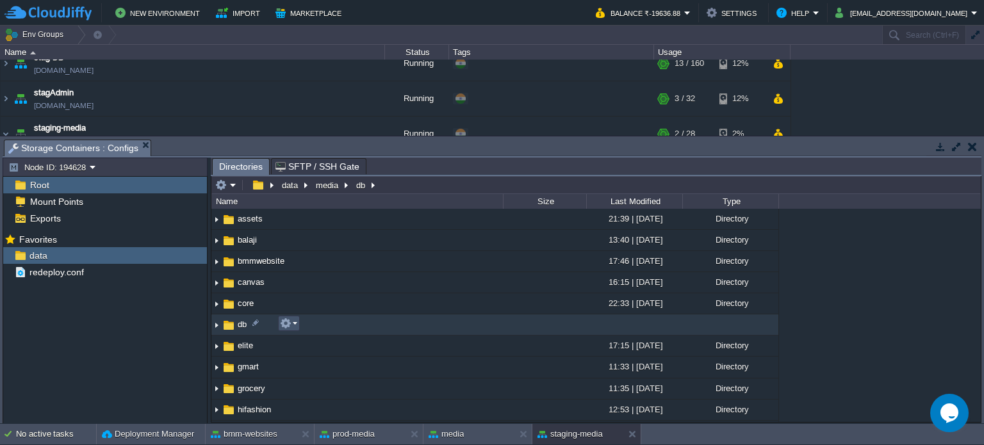
click at [289, 327] on button "button" at bounding box center [286, 324] width 12 height 12
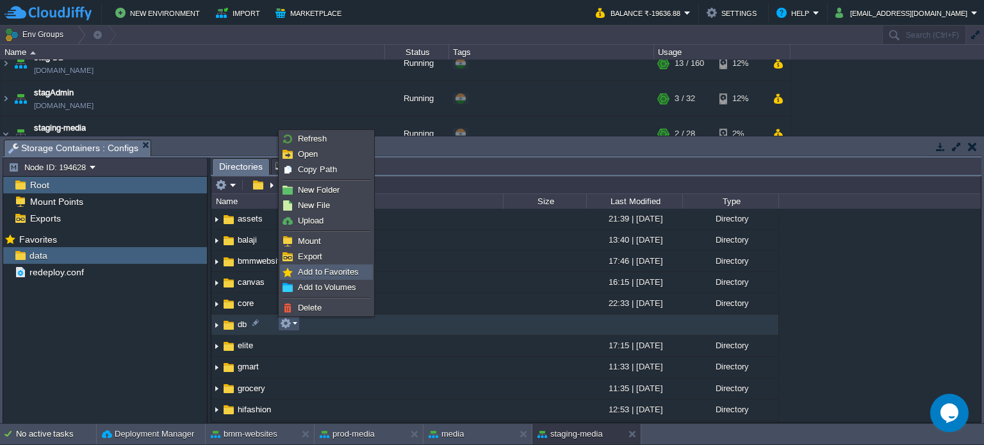
click at [326, 273] on span "Add to Favorites" at bounding box center [328, 272] width 61 height 10
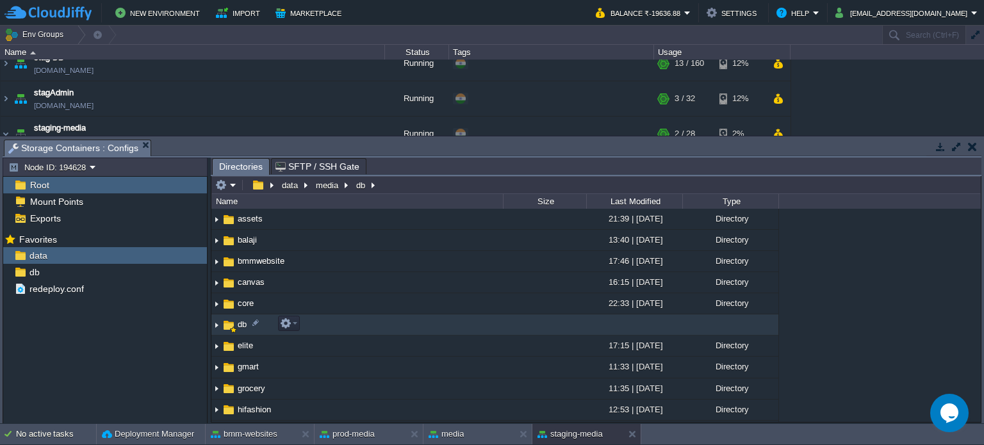
click at [240, 325] on span "db" at bounding box center [242, 324] width 13 height 11
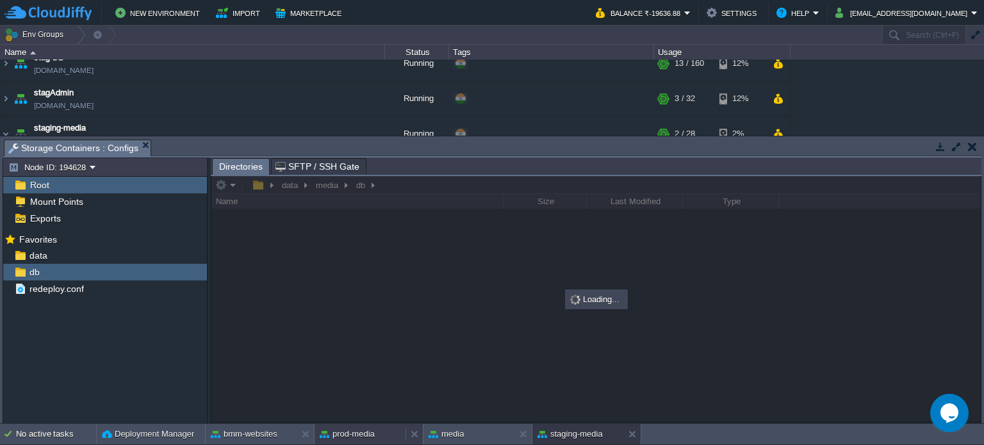
click at [361, 439] on button "prod-media" at bounding box center [347, 434] width 55 height 13
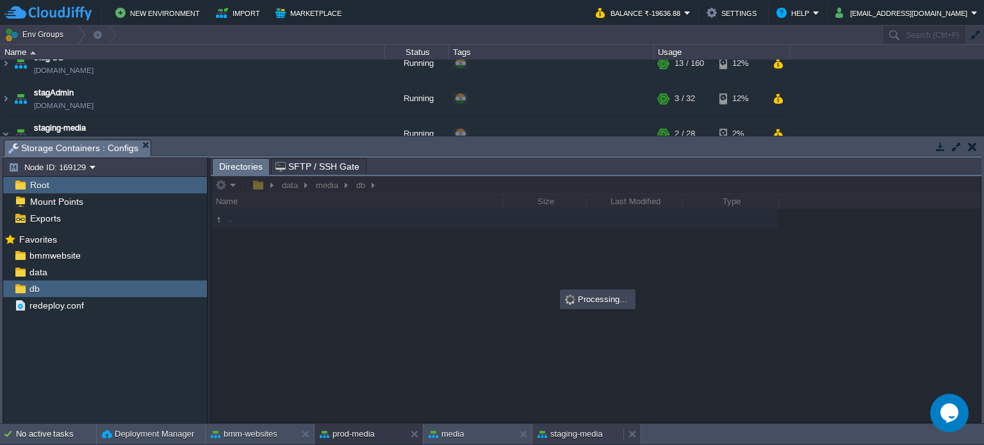
click at [571, 427] on div "staging-media" at bounding box center [577, 434] width 91 height 20
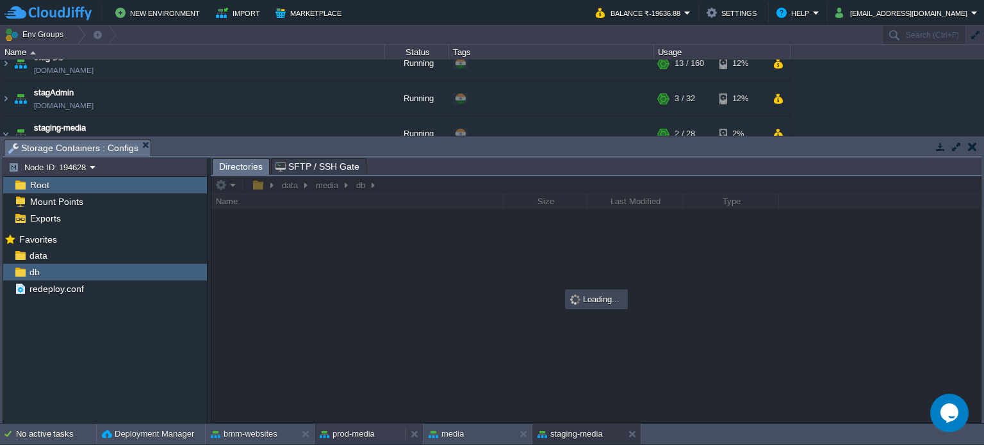
click at [363, 431] on button "prod-media" at bounding box center [347, 434] width 55 height 13
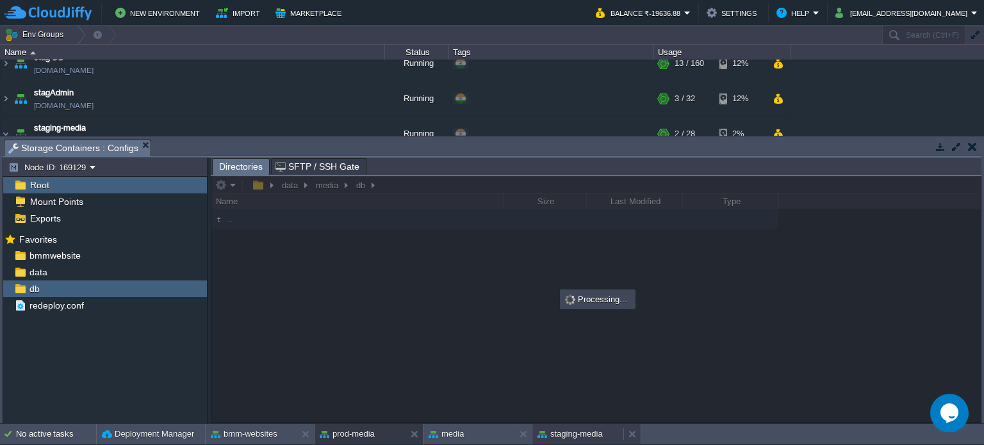
click at [592, 435] on button "staging-media" at bounding box center [569, 434] width 65 height 13
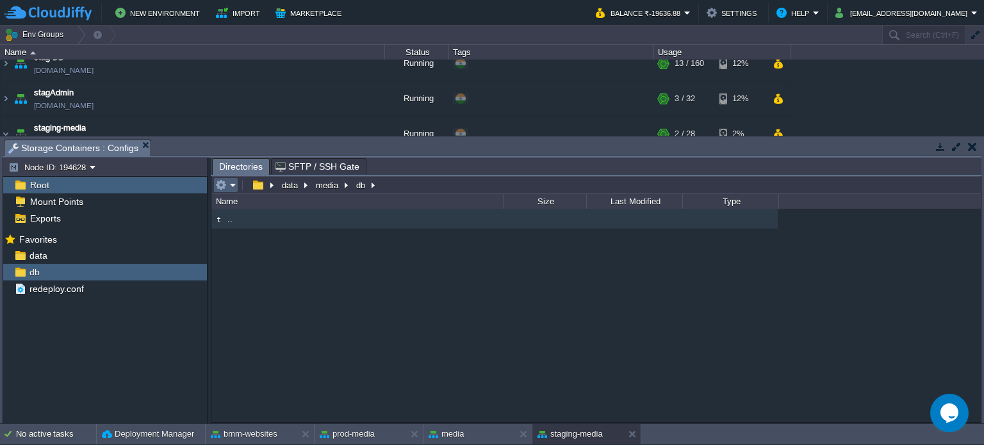
click at [231, 186] on em at bounding box center [225, 185] width 21 height 12
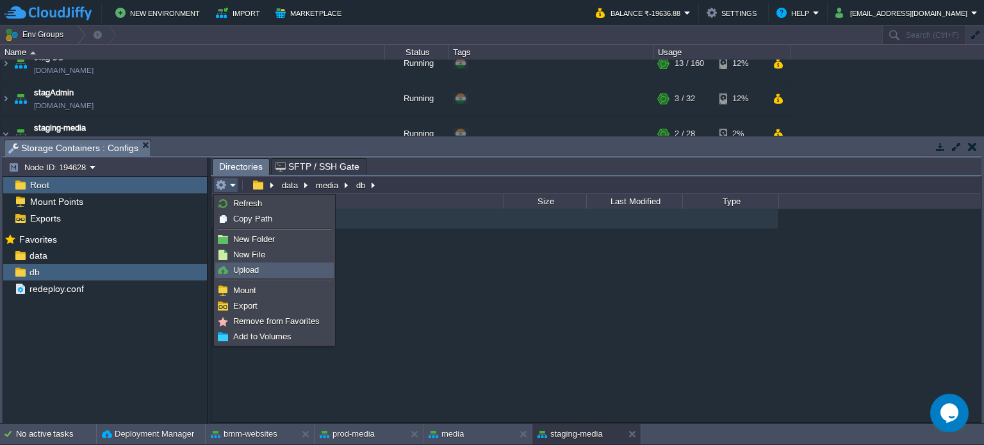
click at [245, 271] on span "Upload" at bounding box center [246, 270] width 26 height 10
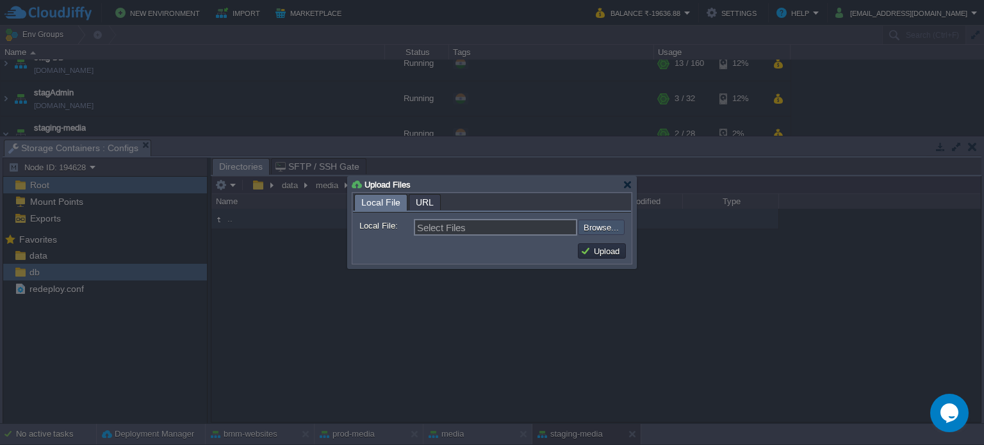
click at [599, 226] on input "file" at bounding box center [543, 227] width 162 height 15
type input "C:\fakepath\bmm_default.sql"
type input "bmm_default.sql"
click at [602, 252] on button "Upload" at bounding box center [601, 251] width 43 height 12
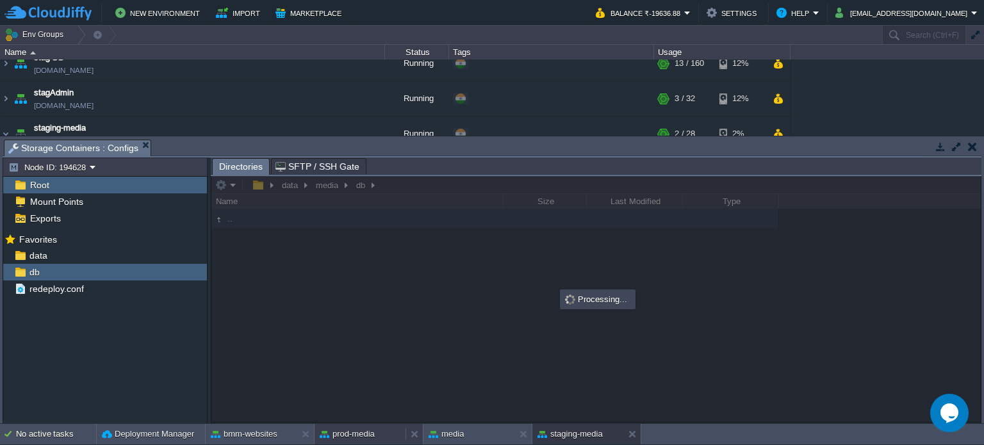
click at [353, 430] on button "prod-media" at bounding box center [347, 434] width 55 height 13
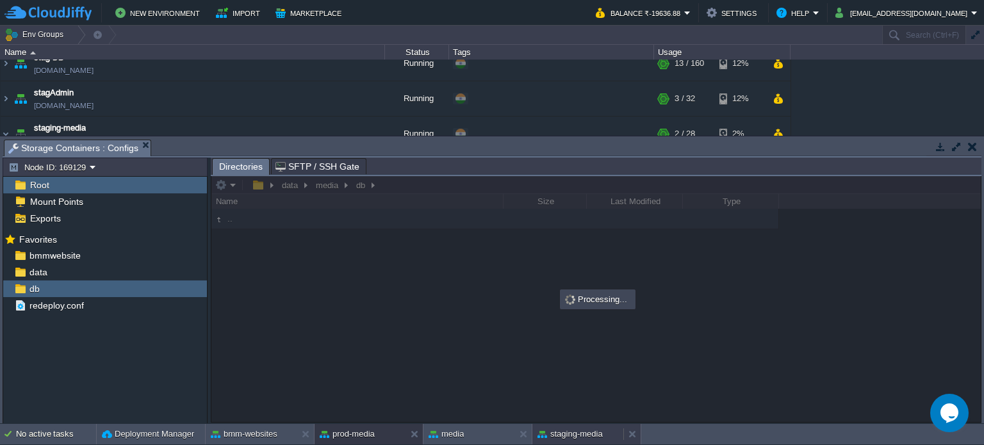
click at [566, 432] on button "staging-media" at bounding box center [569, 434] width 65 height 13
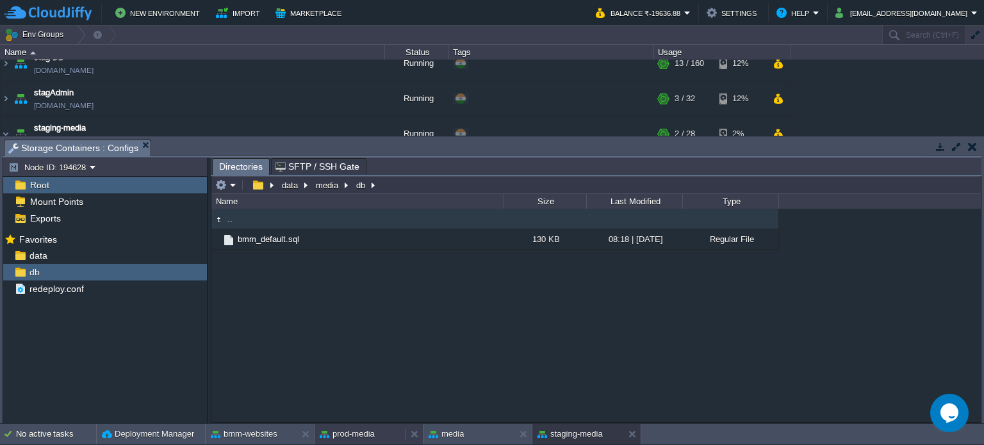
click at [341, 427] on div "prod-media" at bounding box center [359, 434] width 91 height 20
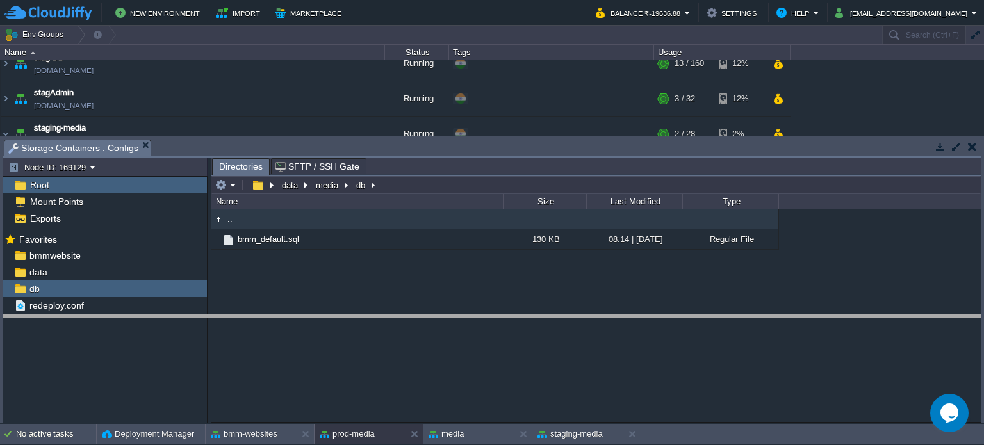
drag, startPoint x: 450, startPoint y: 156, endPoint x: 430, endPoint y: 317, distance: 162.6
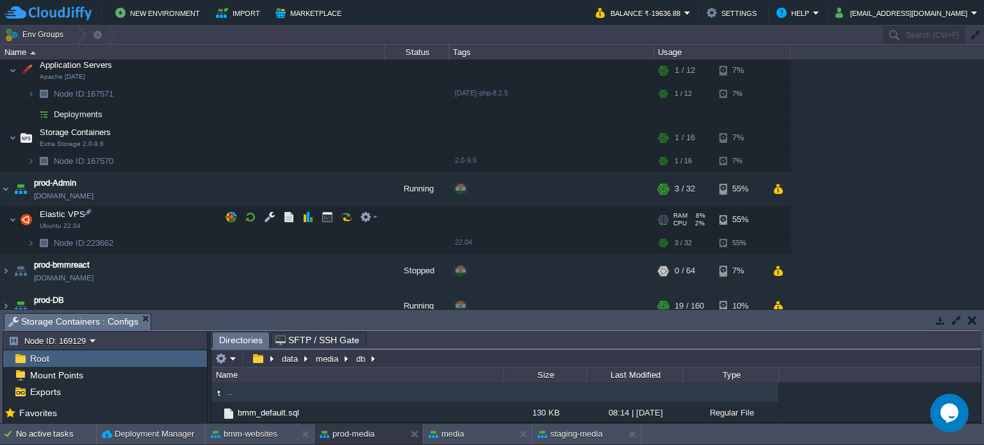
scroll to position [406, 0]
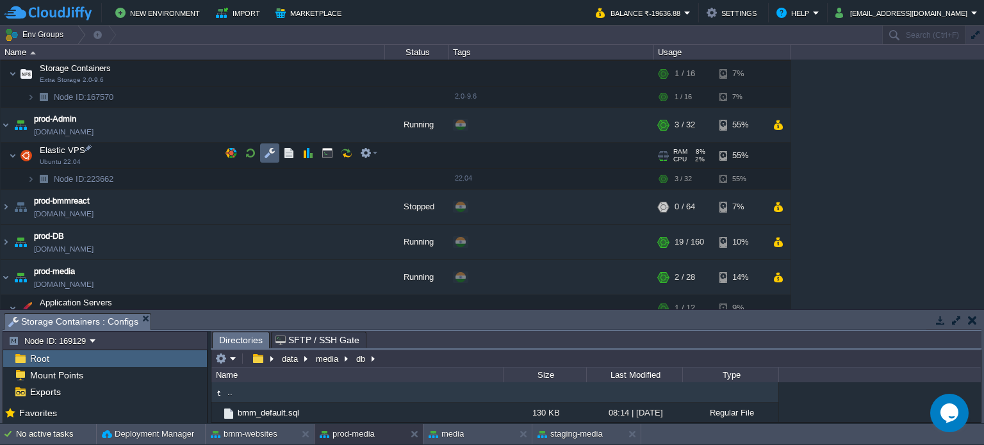
click at [263, 152] on td at bounding box center [269, 152] width 19 height 19
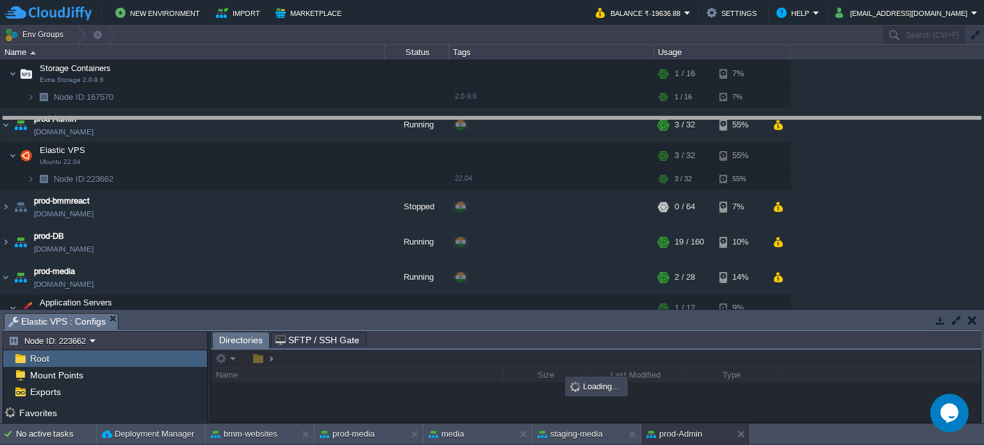
drag, startPoint x: 525, startPoint y: 325, endPoint x: 519, endPoint y: 129, distance: 196.7
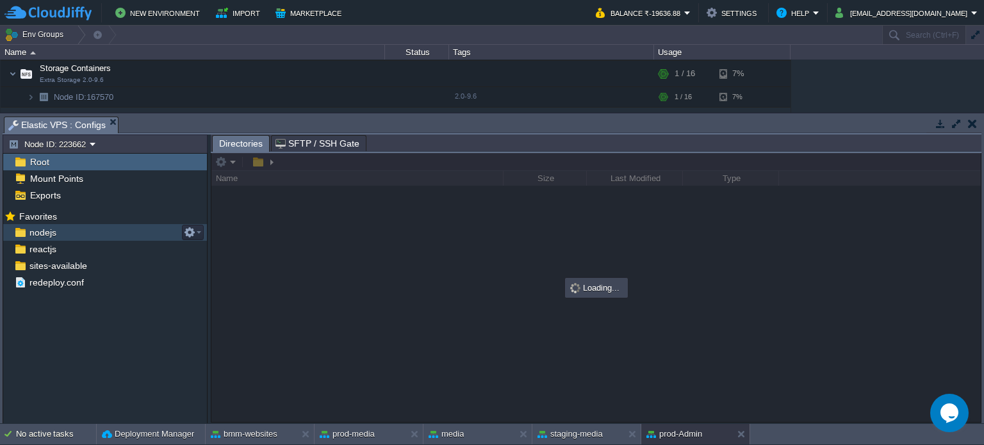
click at [63, 232] on div "nodejs" at bounding box center [105, 232] width 204 height 17
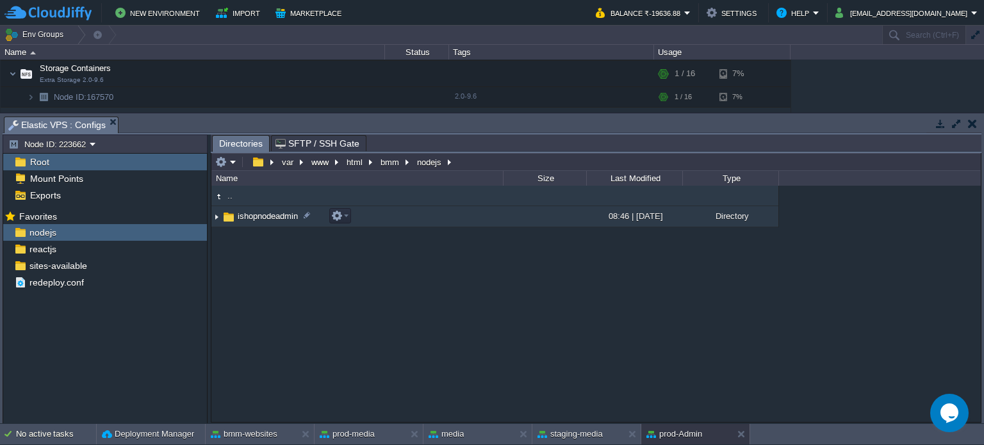
click at [262, 217] on span "ishopnodeadmin" at bounding box center [268, 216] width 64 height 11
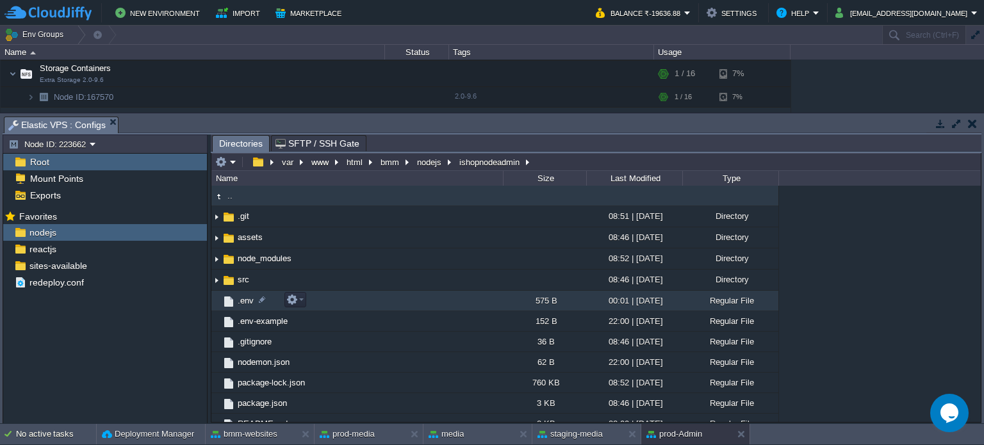
click at [251, 298] on span ".env" at bounding box center [246, 300] width 20 height 11
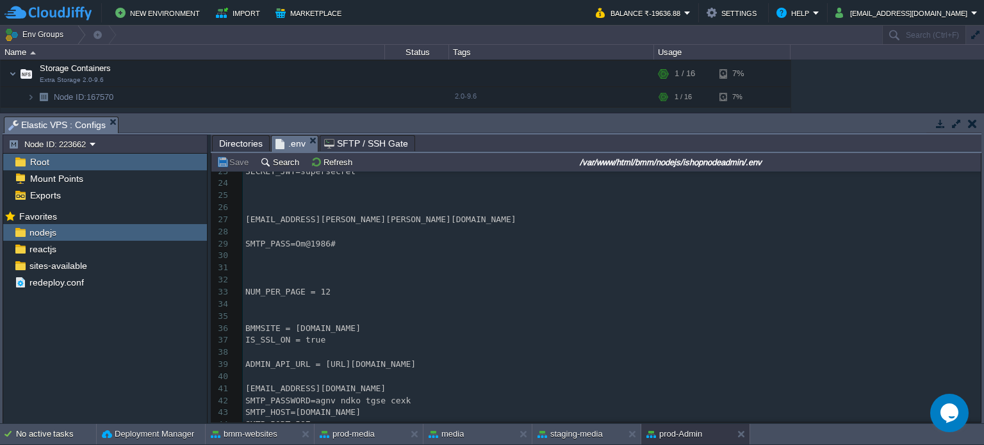
scroll to position [0, 0]
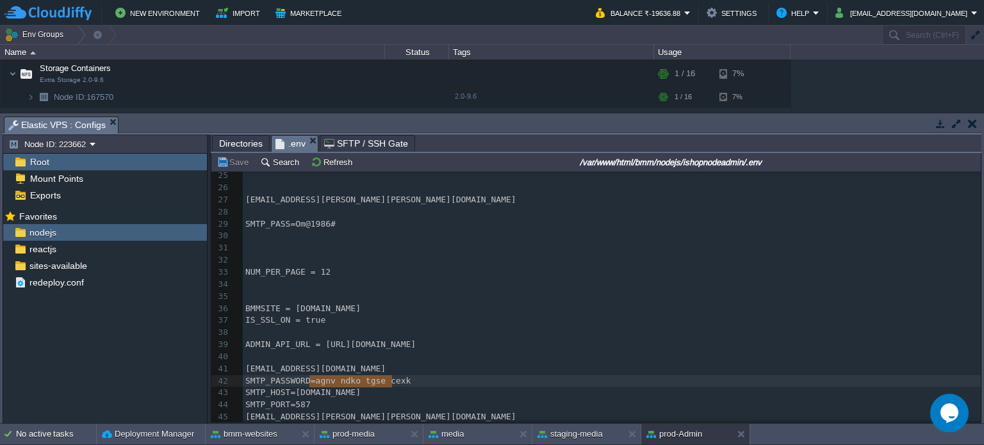
type textarea "agnv ndko tgse cexk"
drag, startPoint x: 310, startPoint y: 379, endPoint x: 395, endPoint y: 379, distance: 84.5
click at [239, 163] on button "Save" at bounding box center [234, 162] width 36 height 12
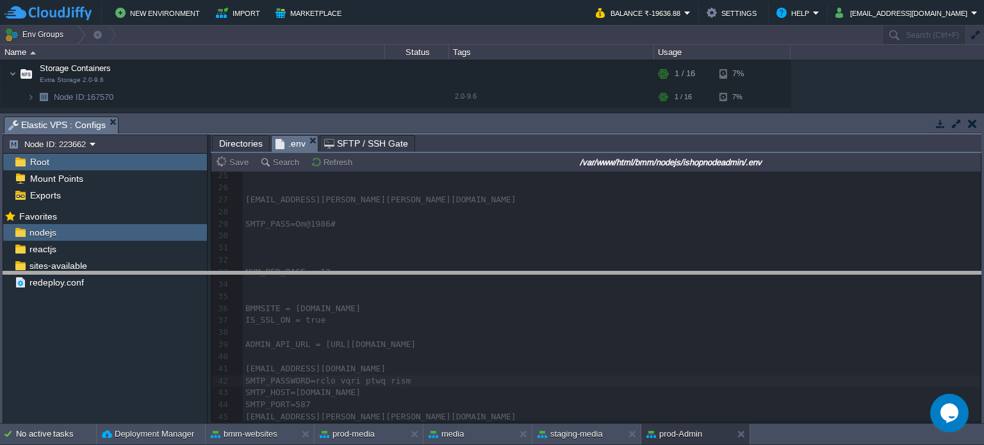
drag, startPoint x: 457, startPoint y: 131, endPoint x: 462, endPoint y: 286, distance: 155.1
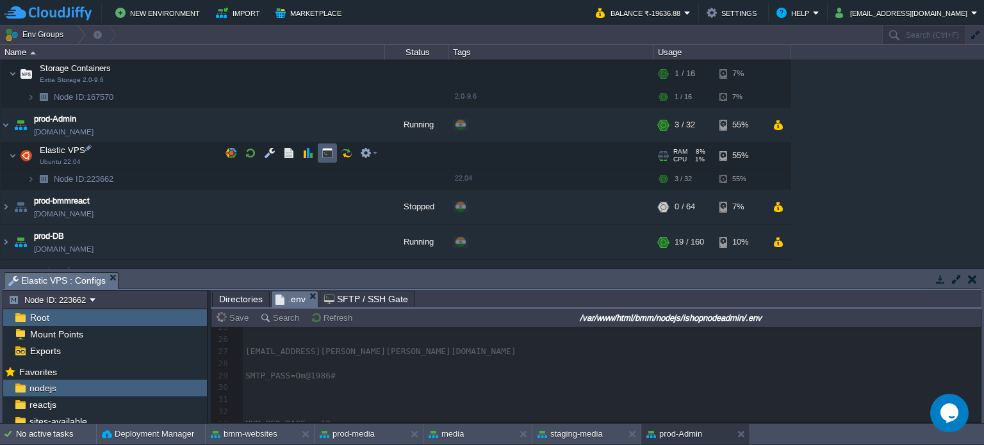
click at [322, 151] on button "button" at bounding box center [328, 153] width 12 height 12
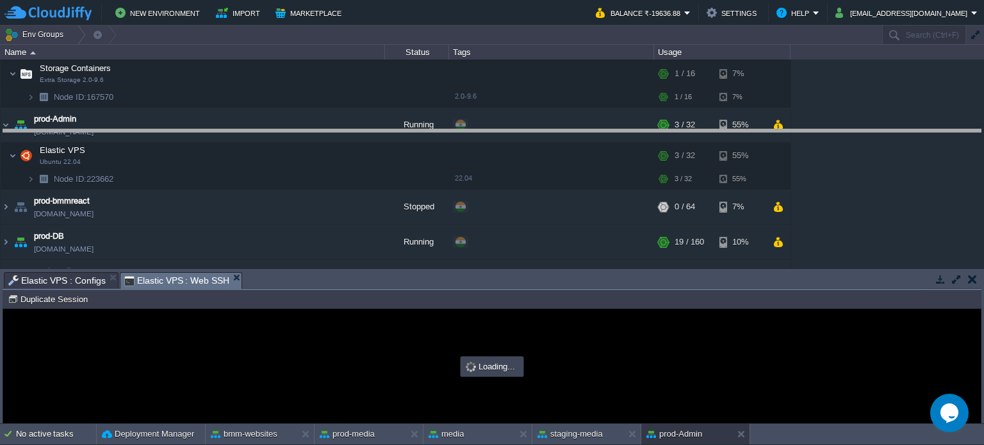
drag, startPoint x: 354, startPoint y: 283, endPoint x: 351, endPoint y: 140, distance: 142.9
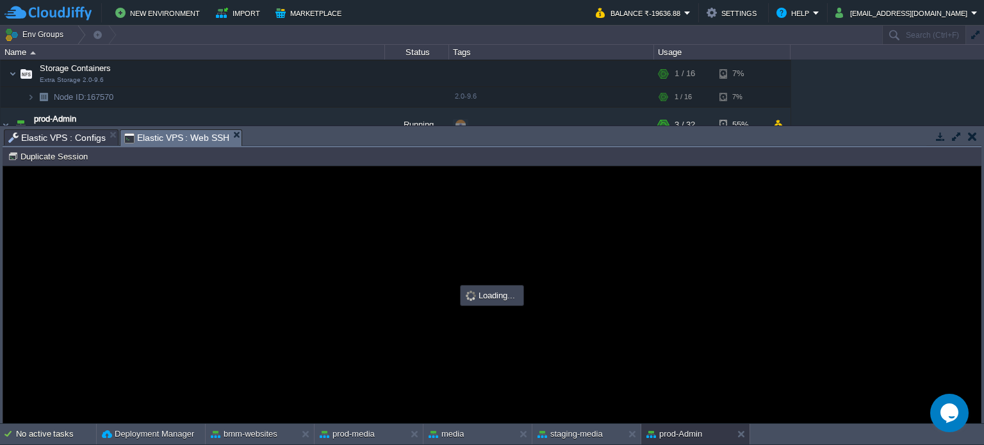
type input "#000000"
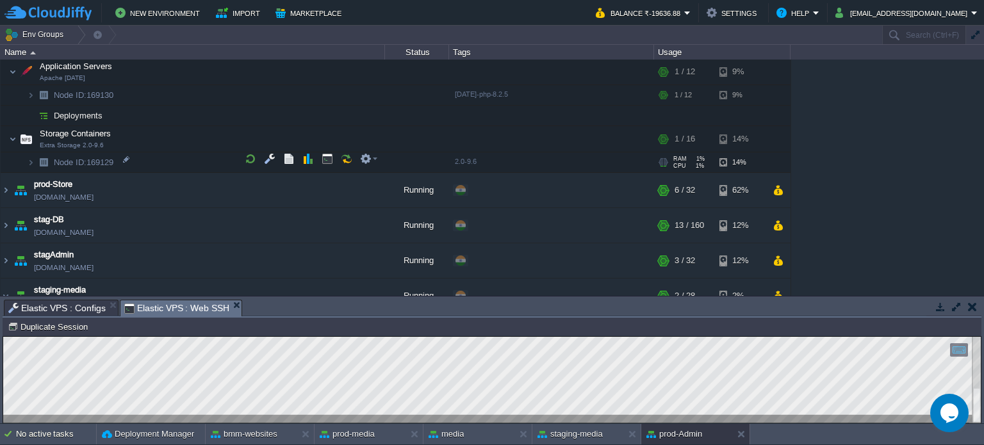
scroll to position [662, 0]
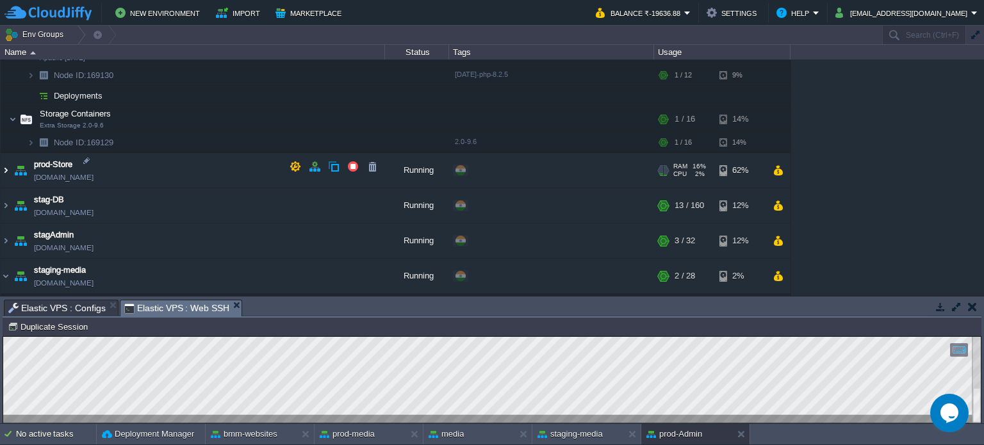
click at [8, 169] on img at bounding box center [6, 170] width 10 height 35
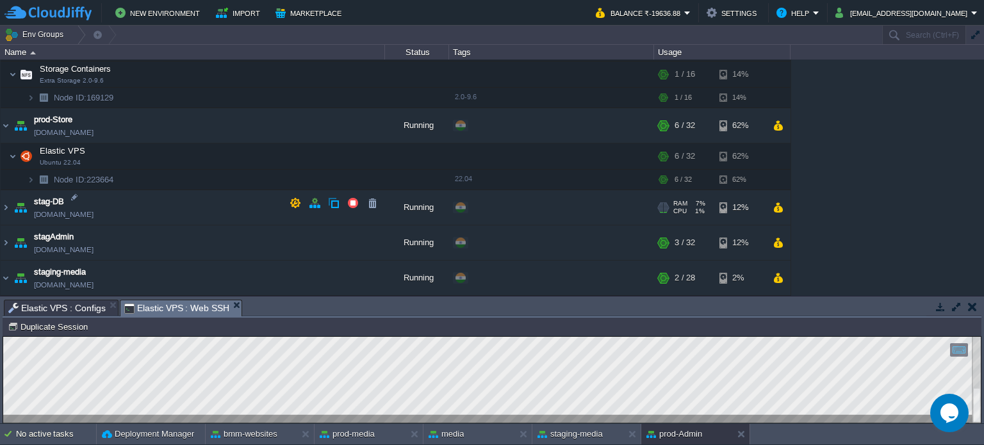
scroll to position [726, 0]
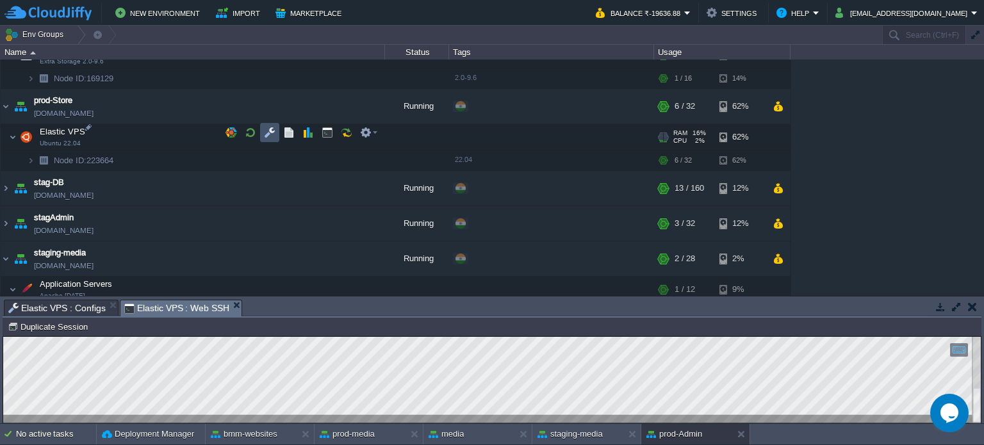
click at [265, 130] on button "button" at bounding box center [270, 133] width 12 height 12
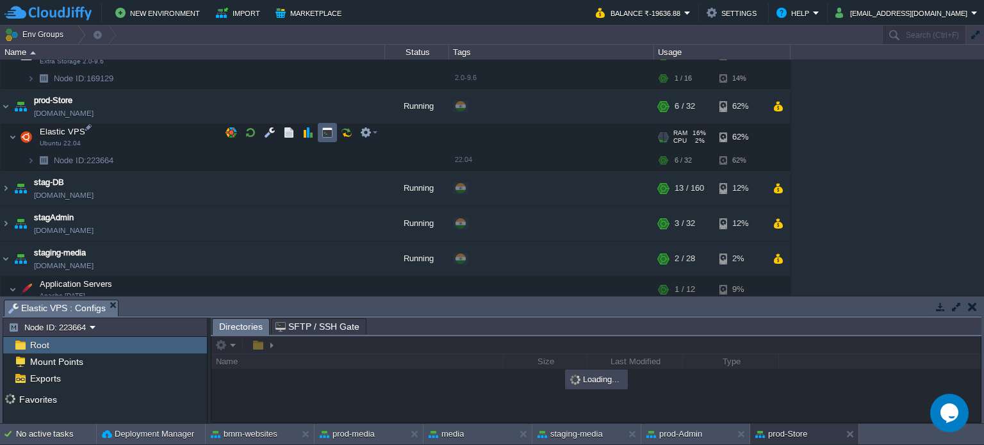
click at [320, 129] on td at bounding box center [327, 132] width 19 height 19
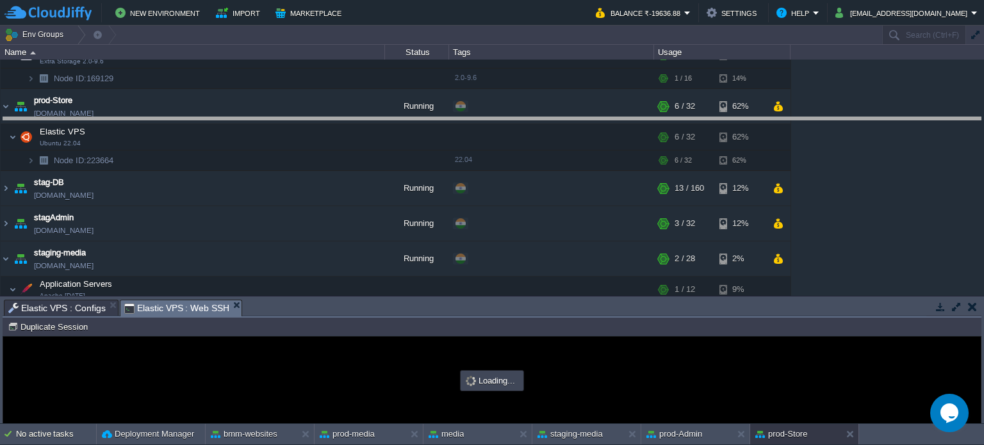
drag, startPoint x: 505, startPoint y: 309, endPoint x: 501, endPoint y: 101, distance: 208.8
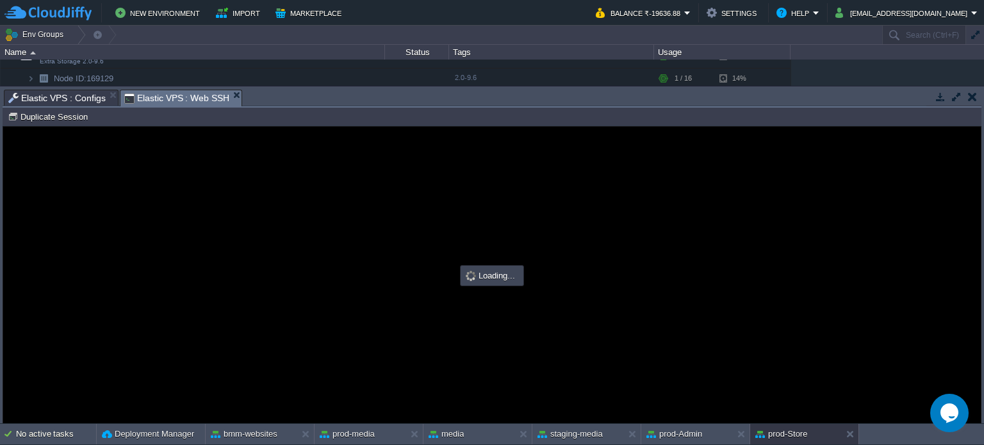
click at [58, 100] on span "Elastic VPS : Configs" at bounding box center [56, 97] width 97 height 15
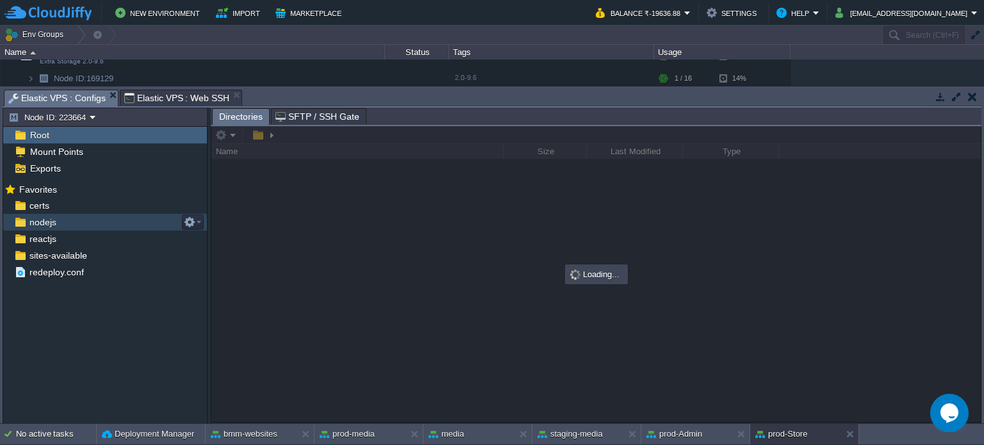
scroll to position [0, 0]
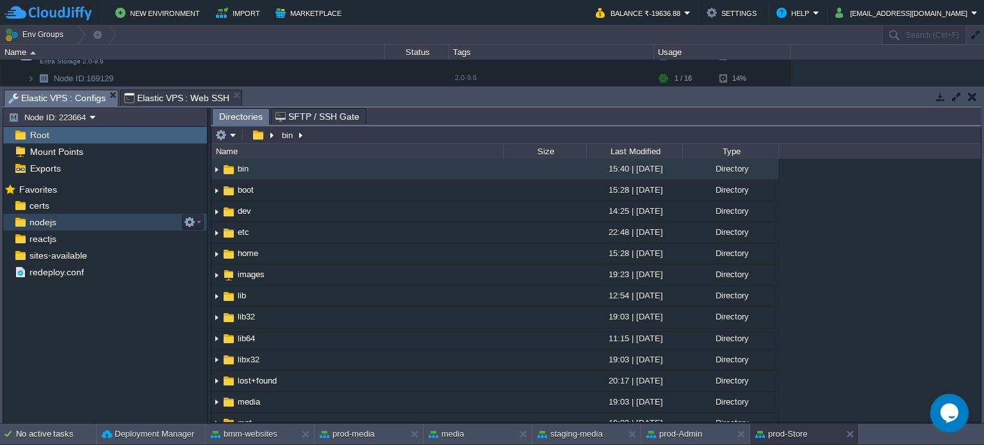
click at [70, 219] on div "nodejs" at bounding box center [105, 222] width 204 height 17
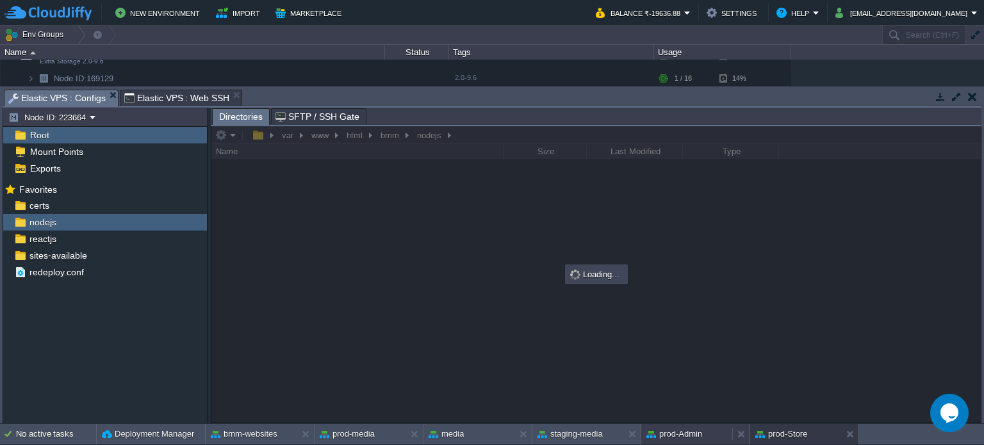
click at [680, 431] on button "prod-Admin" at bounding box center [674, 434] width 56 height 13
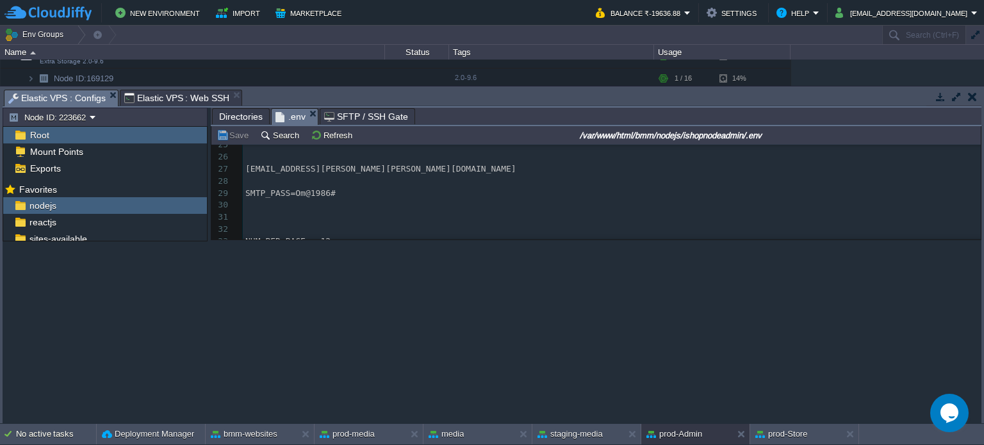
click at [79, 100] on span "Elastic VPS : Configs" at bounding box center [56, 98] width 97 height 16
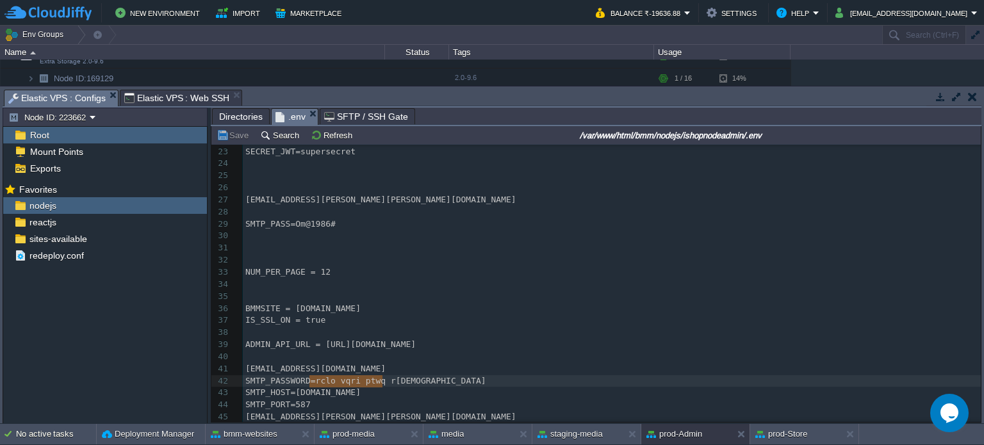
type textarea "rclo vqri ptwq rism"
drag, startPoint x: 310, startPoint y: 379, endPoint x: 385, endPoint y: 380, distance: 74.9
click at [777, 443] on div "prod-Store" at bounding box center [795, 434] width 91 height 20
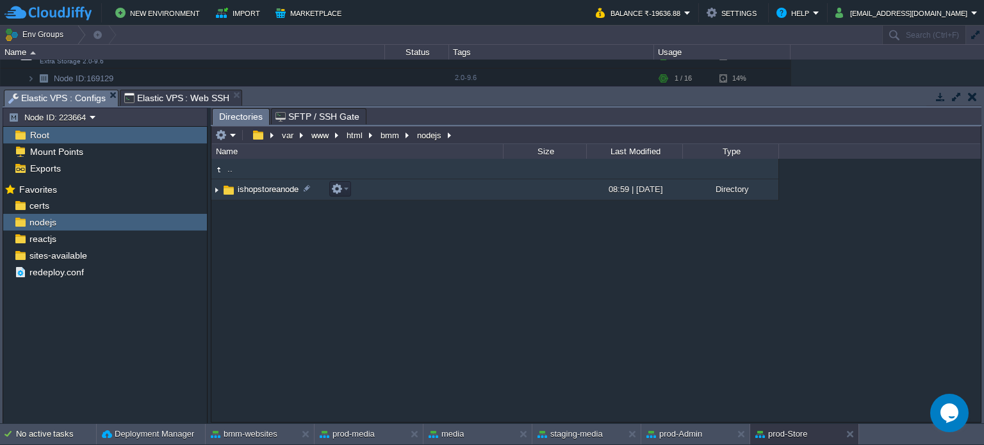
click at [259, 193] on span "ishopstoreanode" at bounding box center [268, 189] width 65 height 11
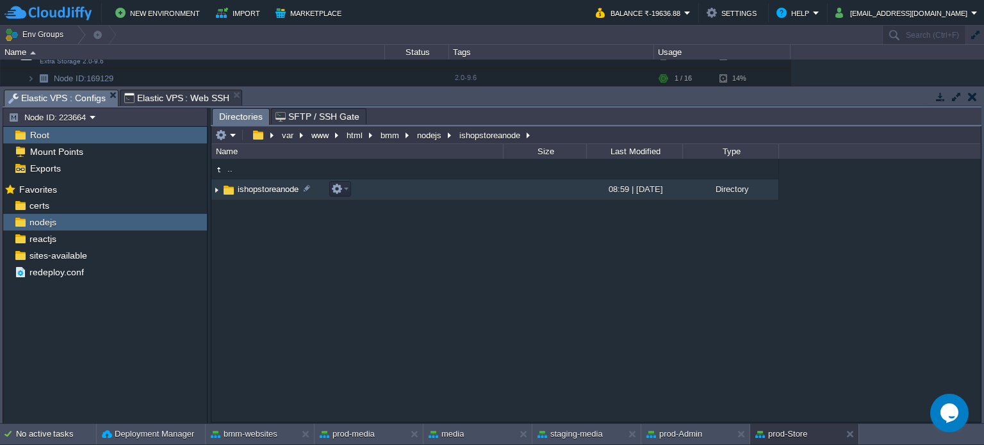
click at [259, 193] on span "ishopstoreanode" at bounding box center [268, 189] width 65 height 11
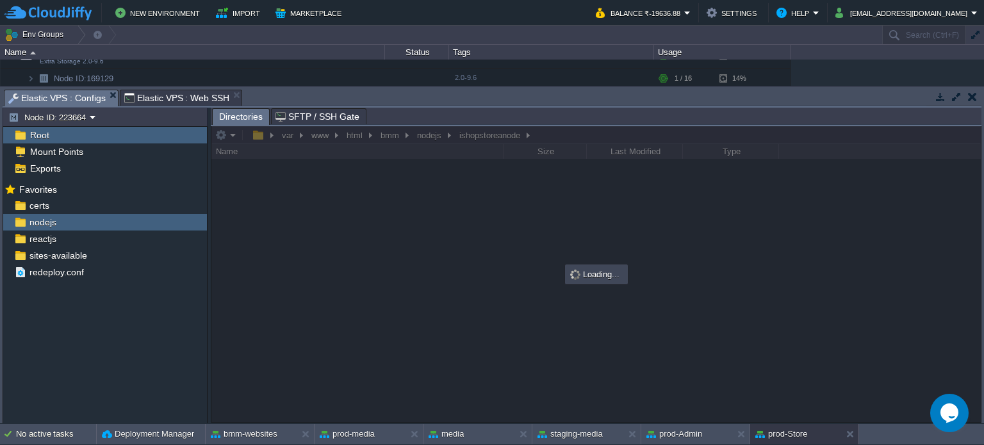
type input "#000000"
click at [179, 97] on span "Elastic VPS : Web SSH" at bounding box center [177, 97] width 106 height 15
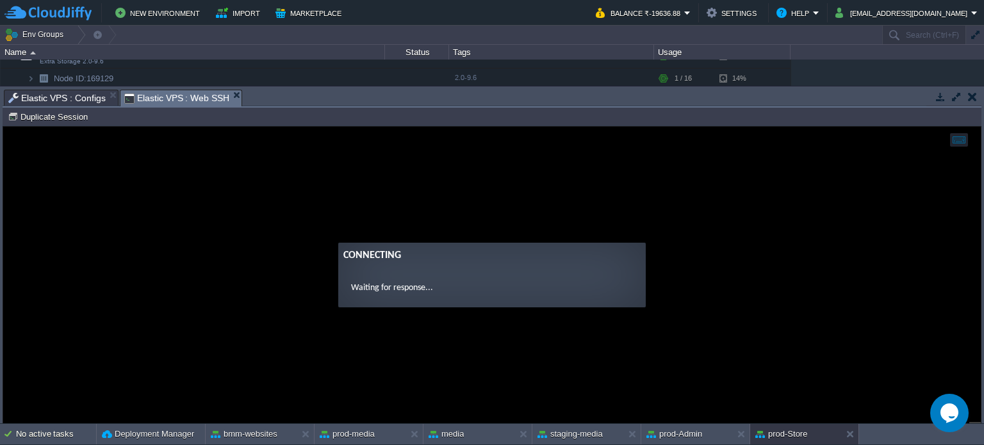
click at [71, 99] on span "Elastic VPS : Configs" at bounding box center [56, 97] width 97 height 15
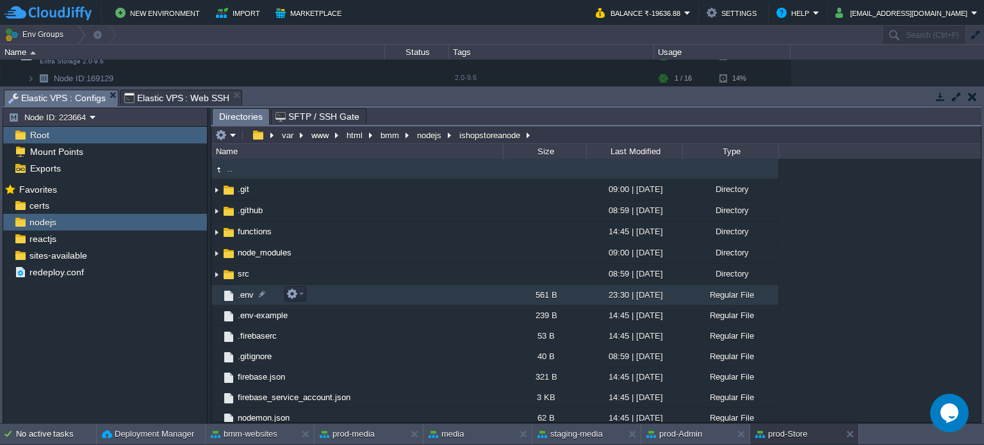
click at [241, 293] on span ".env" at bounding box center [246, 294] width 20 height 11
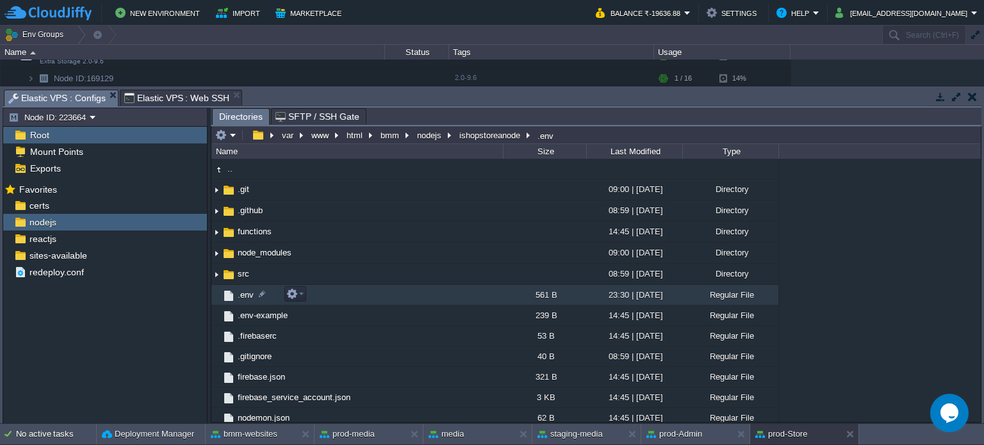
click at [241, 293] on span ".env" at bounding box center [246, 294] width 20 height 11
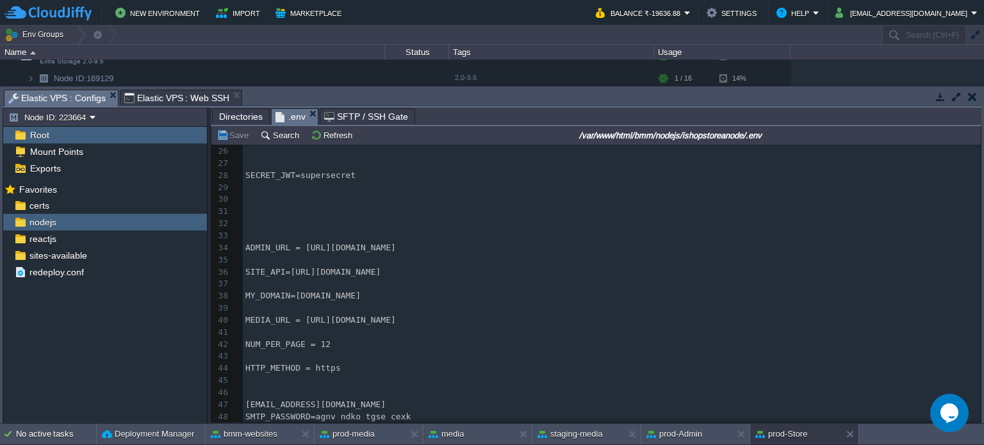
scroll to position [343, 0]
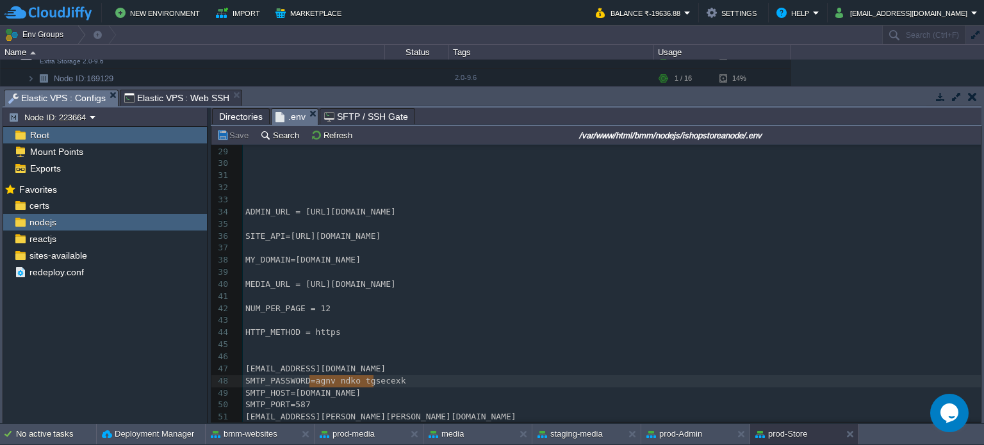
type textarea "agnv ndko tgse cexk"
drag, startPoint x: 310, startPoint y: 379, endPoint x: 407, endPoint y: 379, distance: 96.7
paste textarea
drag, startPoint x: 290, startPoint y: 414, endPoint x: 359, endPoint y: 414, distance: 68.5
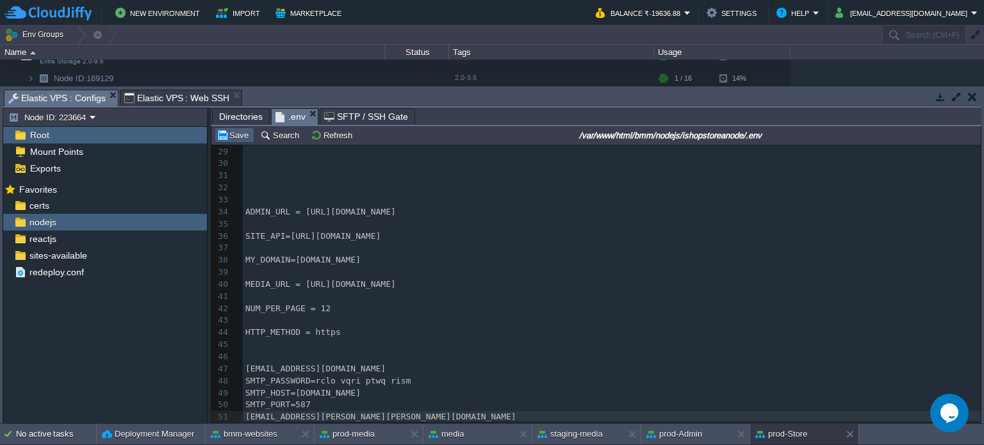
type textarea "[PERSON_NAME].[PERSON_NAME]"
click at [238, 135] on button "Save" at bounding box center [234, 135] width 36 height 12
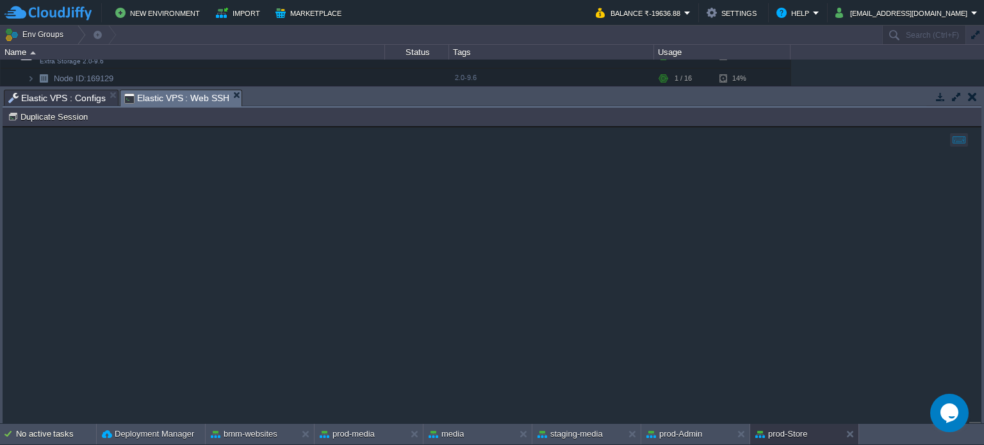
click at [181, 99] on span "Elastic VPS : Web SSH" at bounding box center [177, 98] width 106 height 16
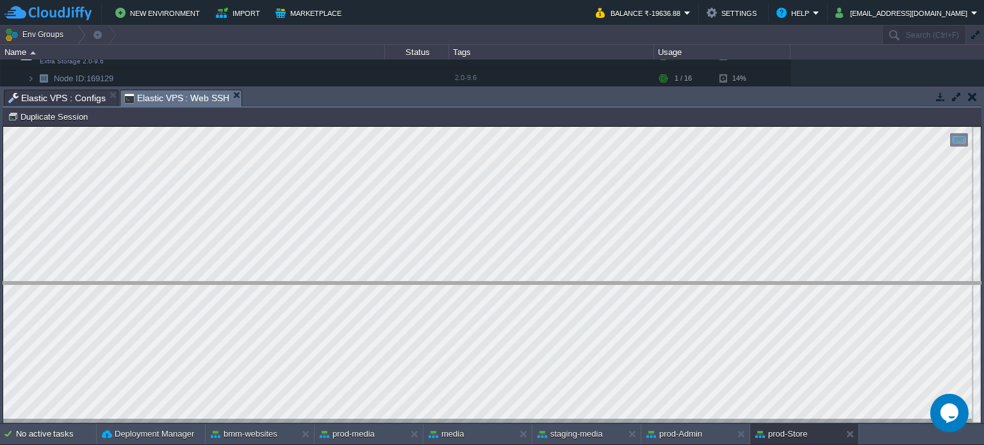
drag, startPoint x: 781, startPoint y: 106, endPoint x: 738, endPoint y: 302, distance: 200.1
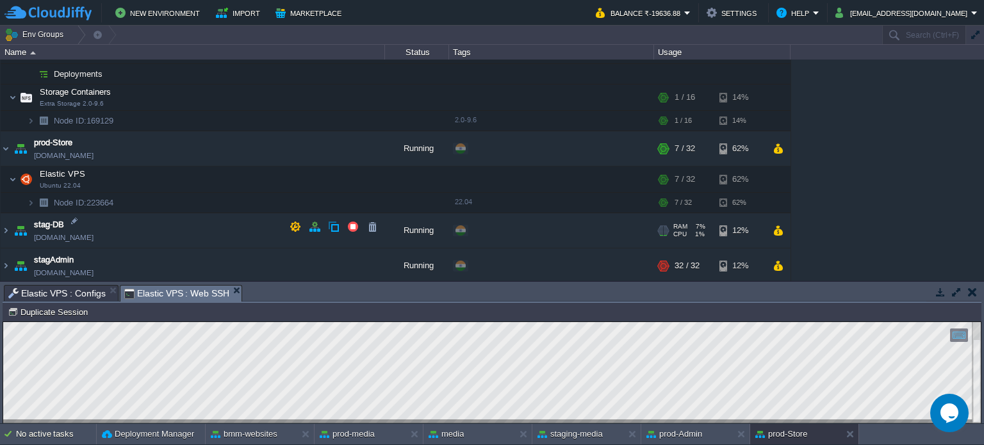
scroll to position [662, 0]
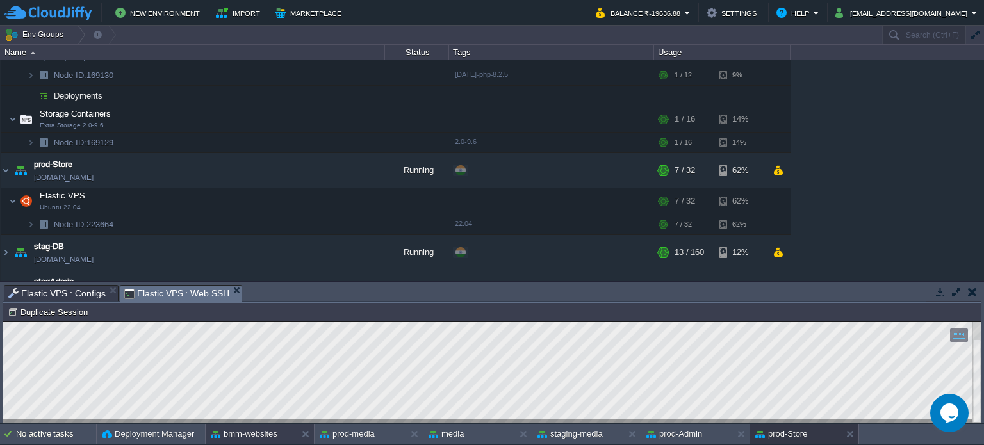
click at [242, 436] on button "bmm-websites" at bounding box center [244, 434] width 67 height 13
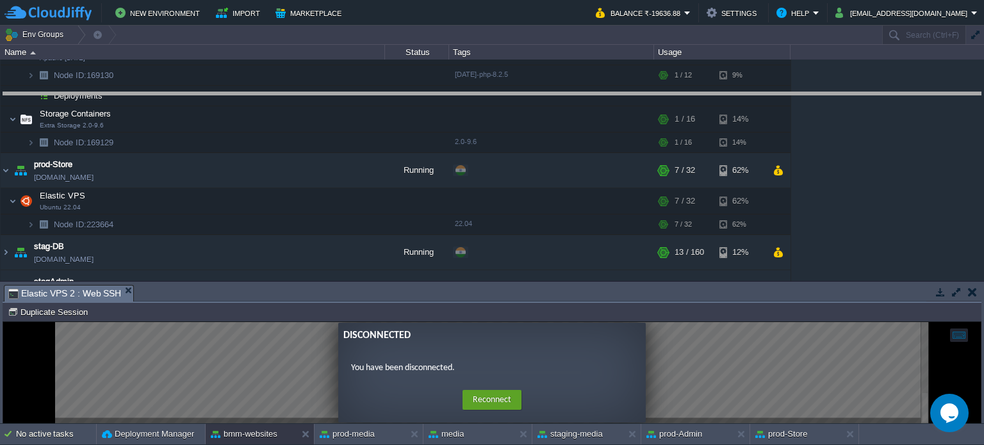
drag, startPoint x: 323, startPoint y: 301, endPoint x: 302, endPoint y: 90, distance: 212.3
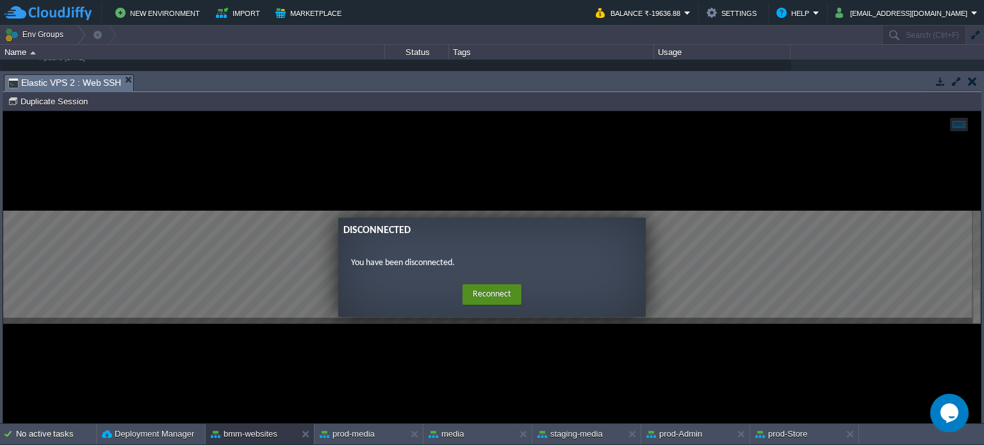
click at [498, 289] on button "Reconnect" at bounding box center [491, 294] width 59 height 20
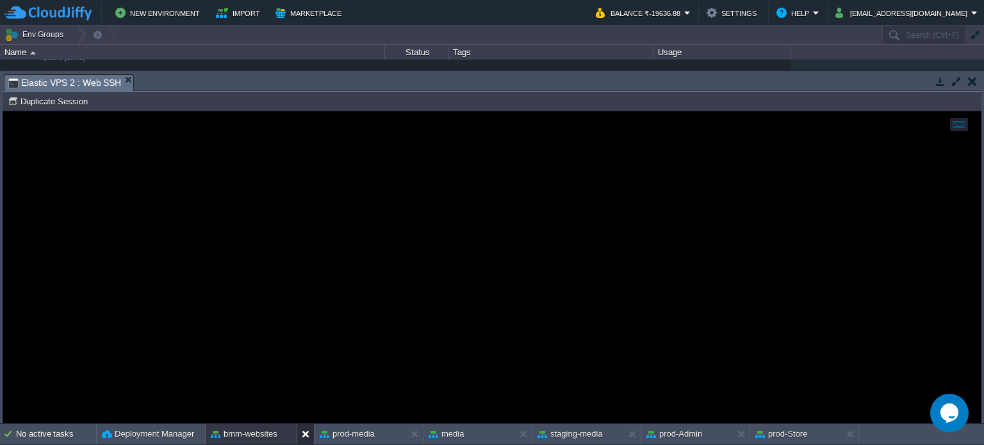
click at [310, 432] on button at bounding box center [308, 434] width 13 height 13
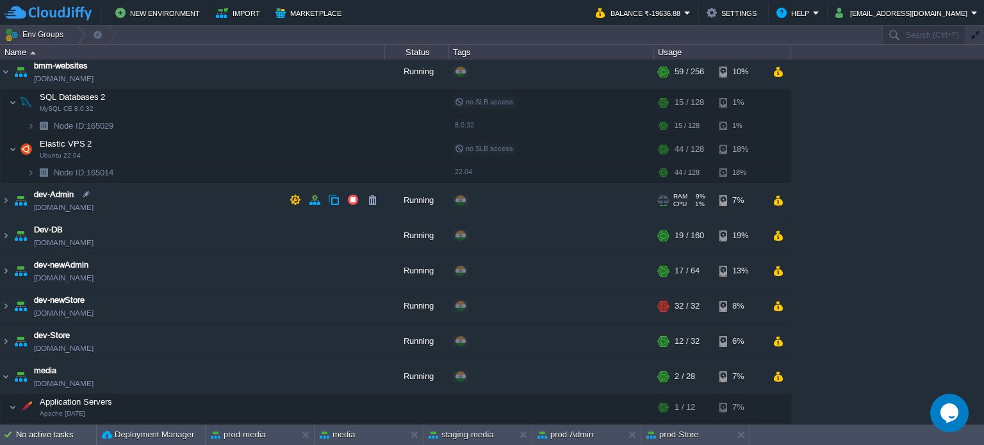
scroll to position [0, 0]
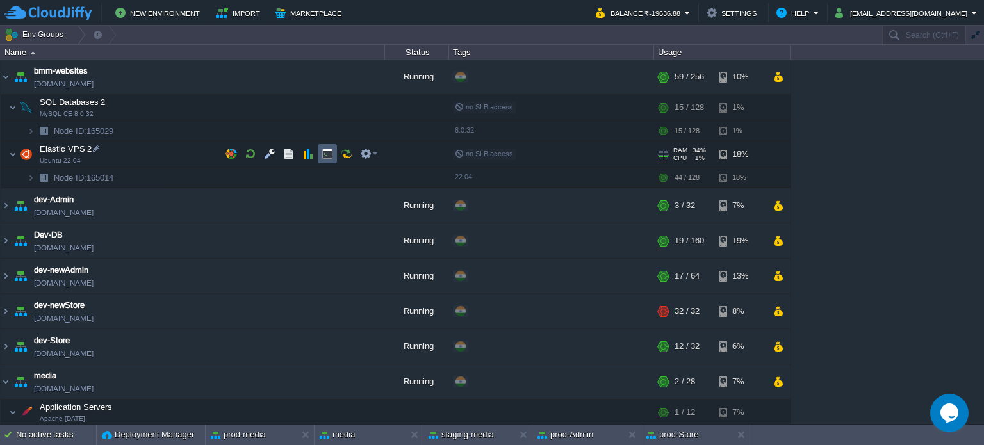
click at [325, 153] on button "button" at bounding box center [328, 154] width 12 height 12
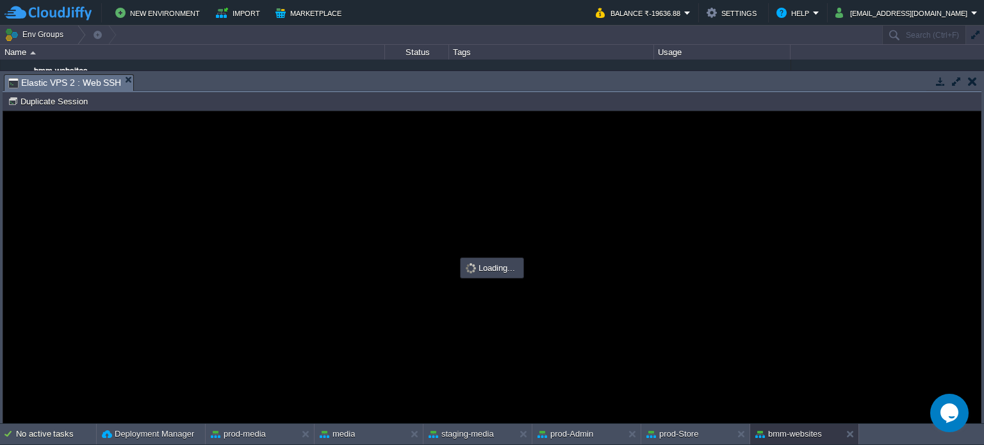
type input "#000000"
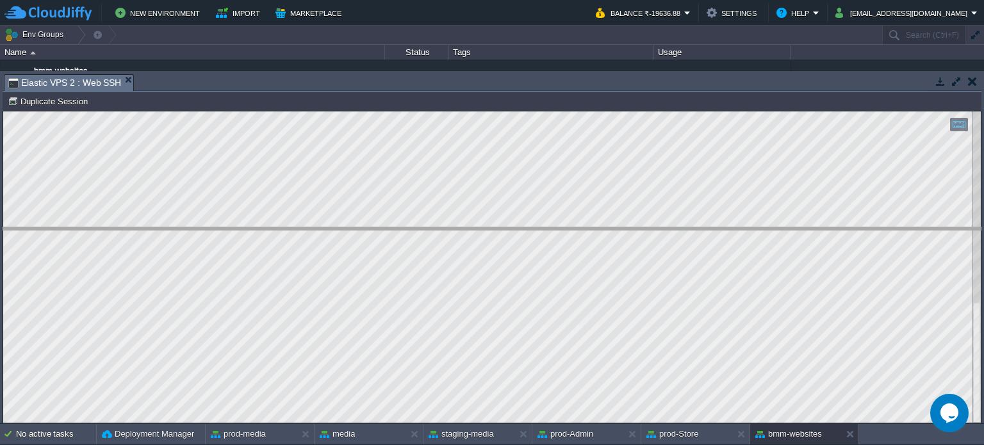
drag, startPoint x: 259, startPoint y: 87, endPoint x: 282, endPoint y: 245, distance: 160.0
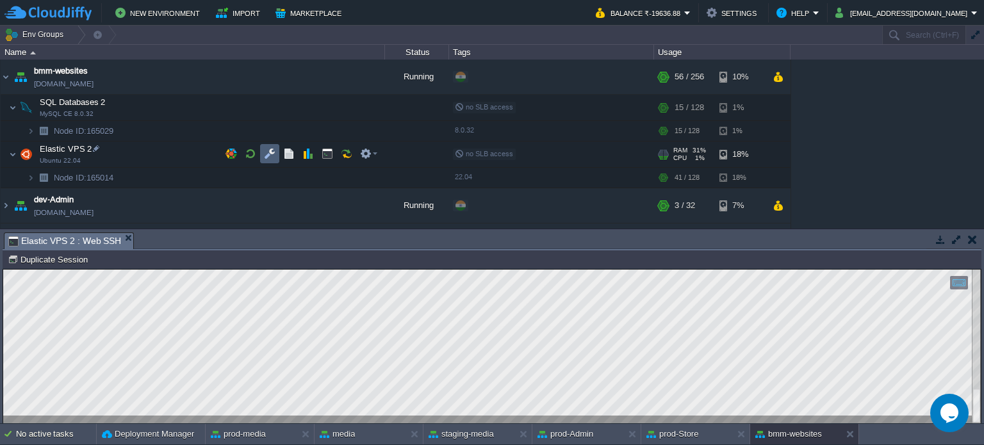
click at [268, 149] on button "button" at bounding box center [270, 154] width 12 height 12
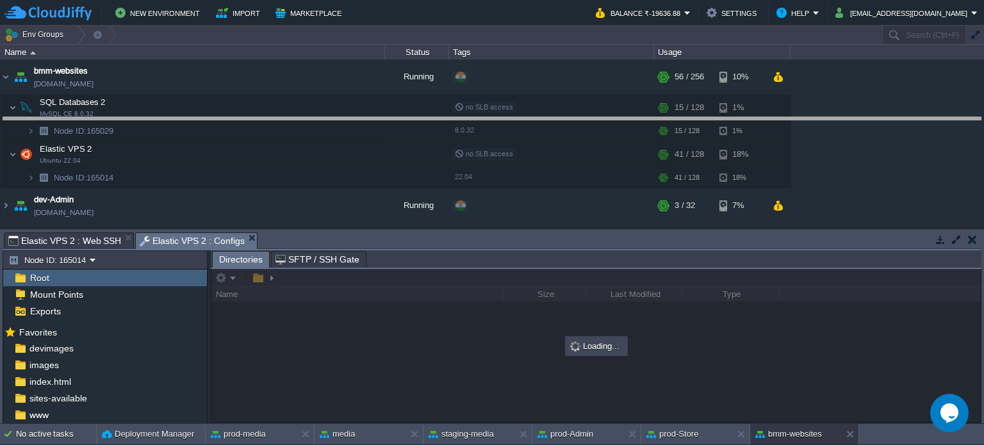
drag, startPoint x: 432, startPoint y: 245, endPoint x: 410, endPoint y: 129, distance: 117.4
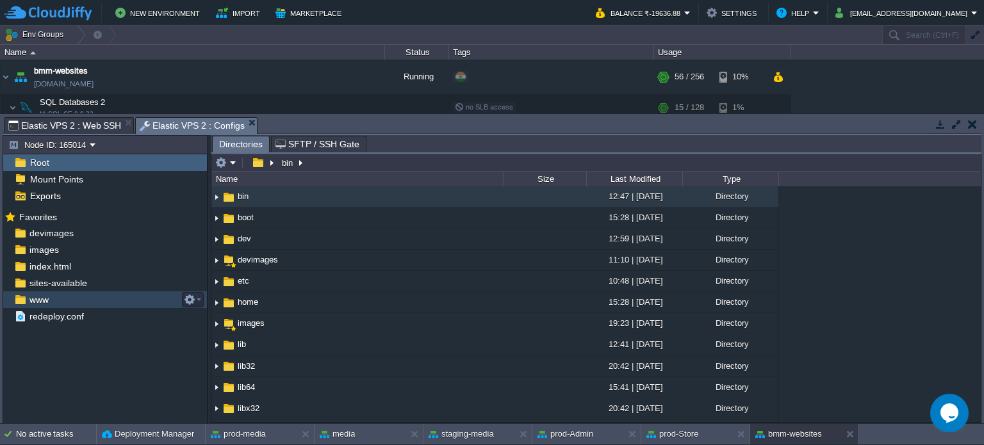
click at [47, 300] on span "www" at bounding box center [39, 300] width 24 height 12
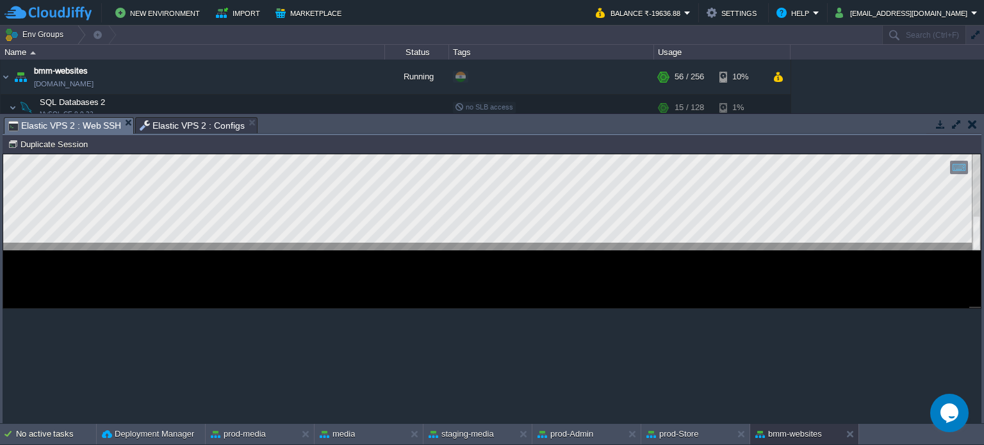
click at [60, 127] on span "Elastic VPS 2 : Web SSH" at bounding box center [64, 126] width 113 height 16
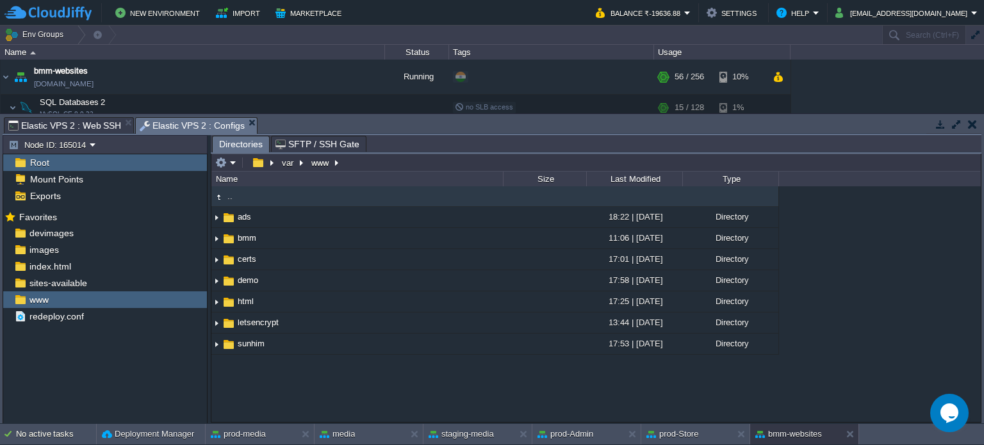
click at [188, 122] on span "Elastic VPS 2 : Configs" at bounding box center [192, 126] width 105 height 16
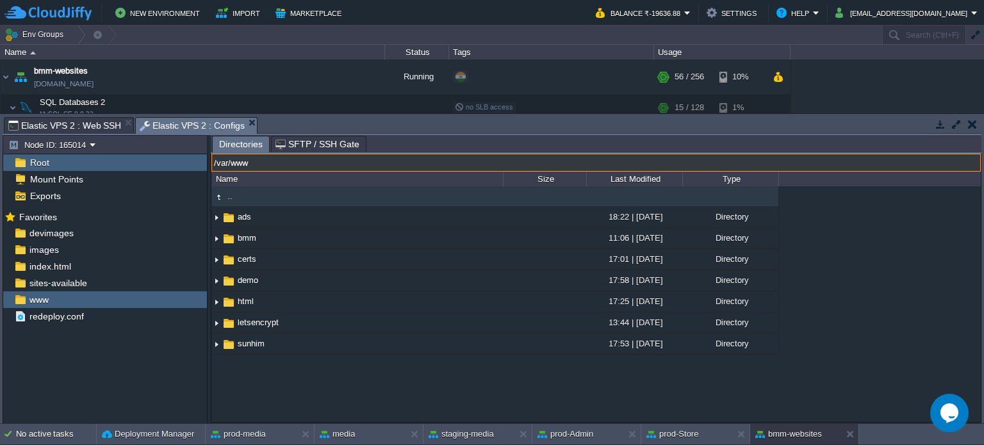
click at [376, 167] on input "/var/www" at bounding box center [595, 163] width 769 height 18
paste input "/bmm/reactjs/prod/bmmwebsitereact#"
type input "/var/www/bmm/reactjs/prod/bmmwebsitereact"
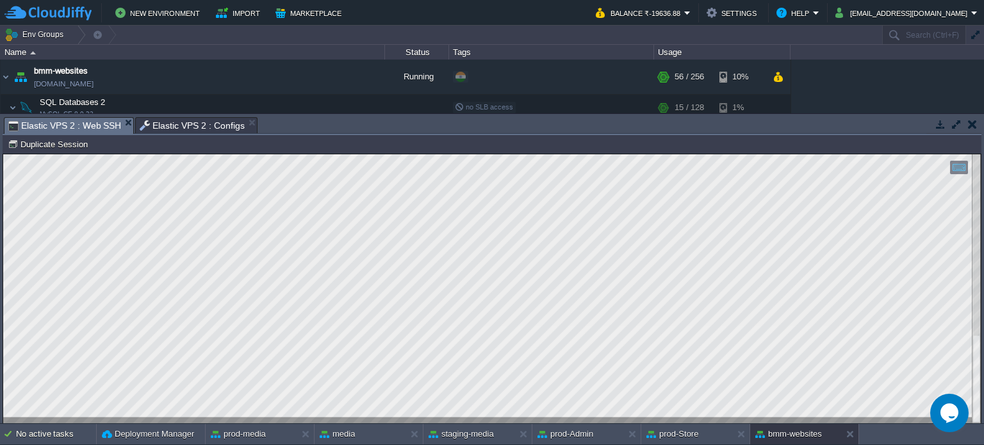
click at [97, 127] on span "Elastic VPS 2 : Web SSH" at bounding box center [64, 126] width 113 height 16
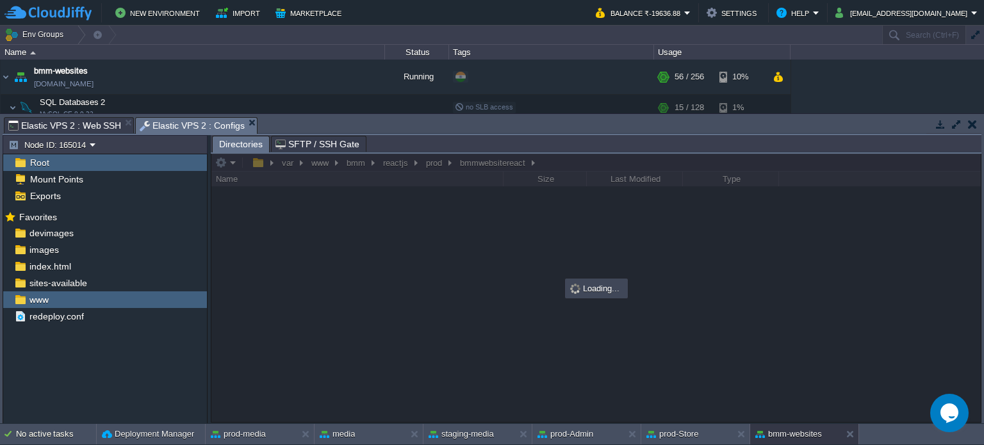
click at [199, 129] on span "Elastic VPS 2 : Configs" at bounding box center [192, 126] width 105 height 16
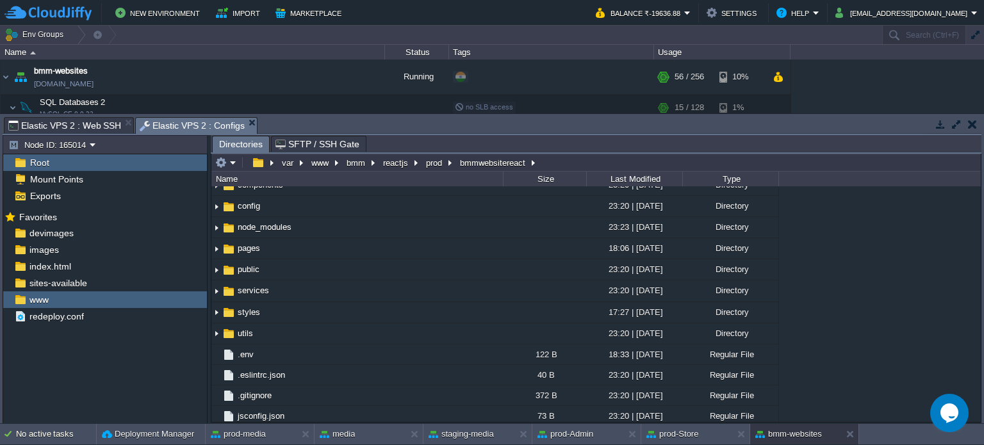
scroll to position [177, 0]
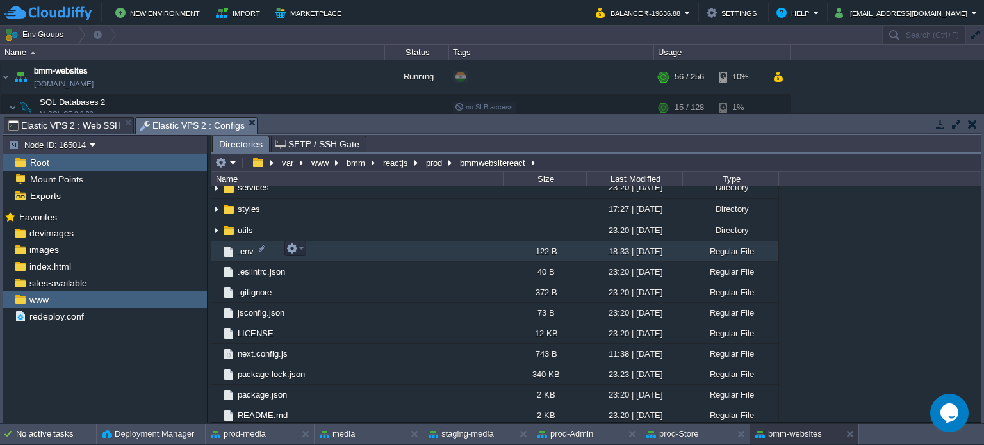
click at [250, 253] on span ".env" at bounding box center [246, 251] width 20 height 11
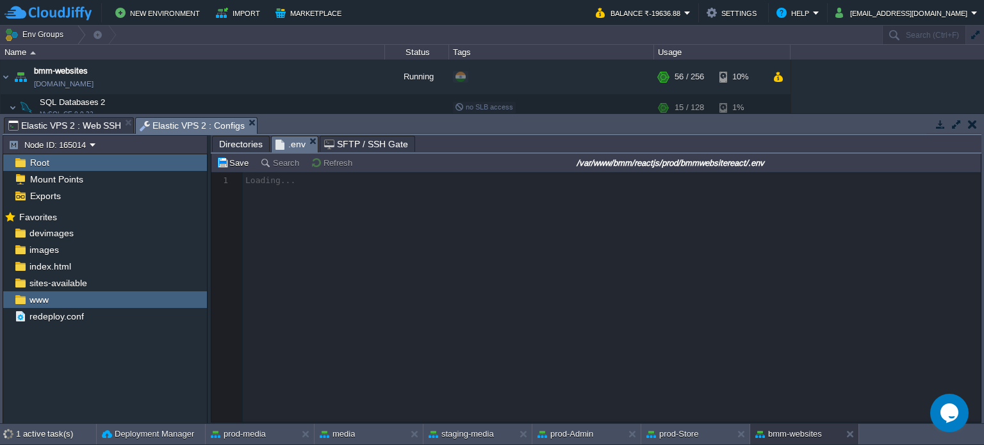
scroll to position [4, 0]
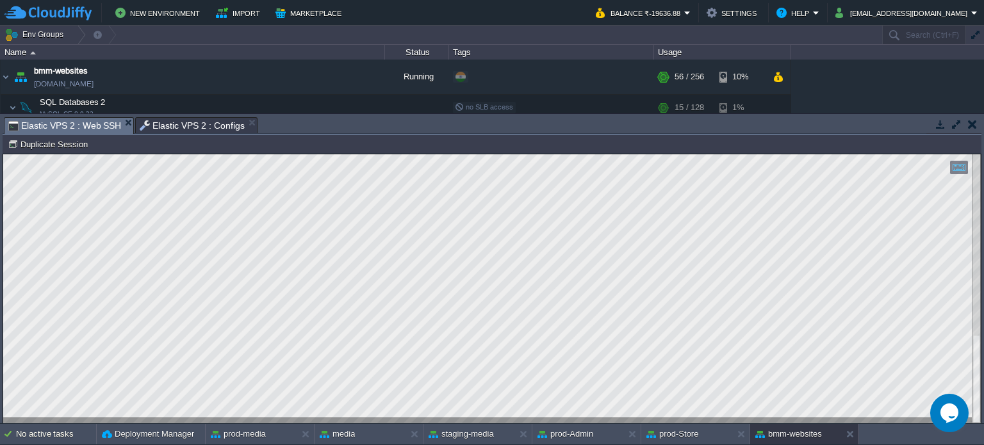
click at [74, 125] on span "Elastic VPS 2 : Web SSH" at bounding box center [64, 126] width 113 height 16
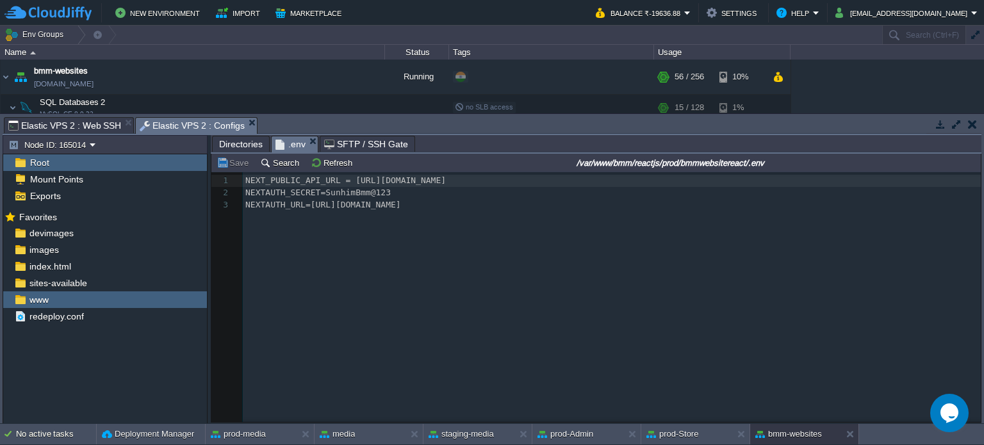
click at [200, 124] on span "Elastic VPS 2 : Configs" at bounding box center [192, 126] width 105 height 16
click at [422, 207] on pre "NEXTAUTH_URL=[URL][DOMAIN_NAME]" at bounding box center [614, 205] width 742 height 12
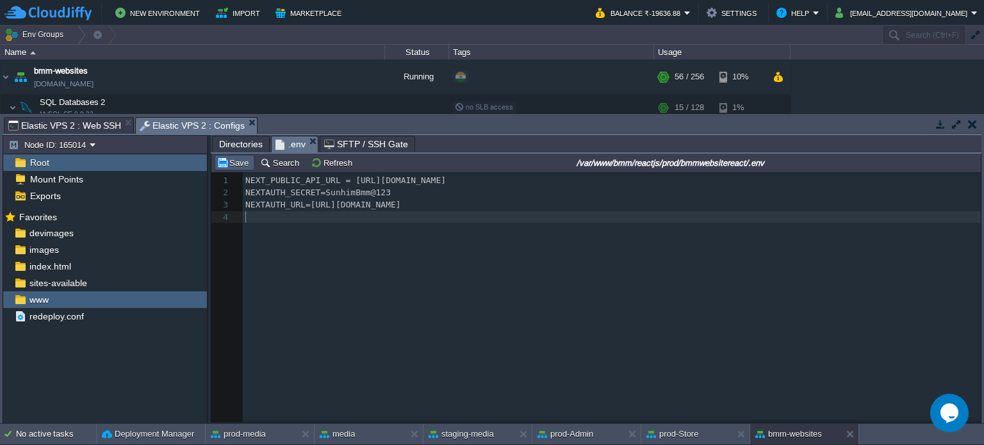
click at [241, 160] on button "Save" at bounding box center [234, 163] width 36 height 12
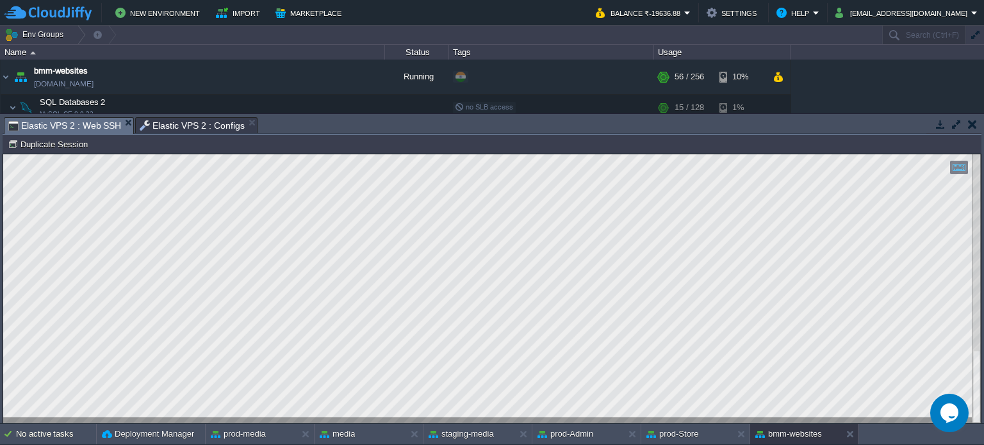
click at [74, 130] on span "Elastic VPS 2 : Web SSH" at bounding box center [64, 126] width 113 height 16
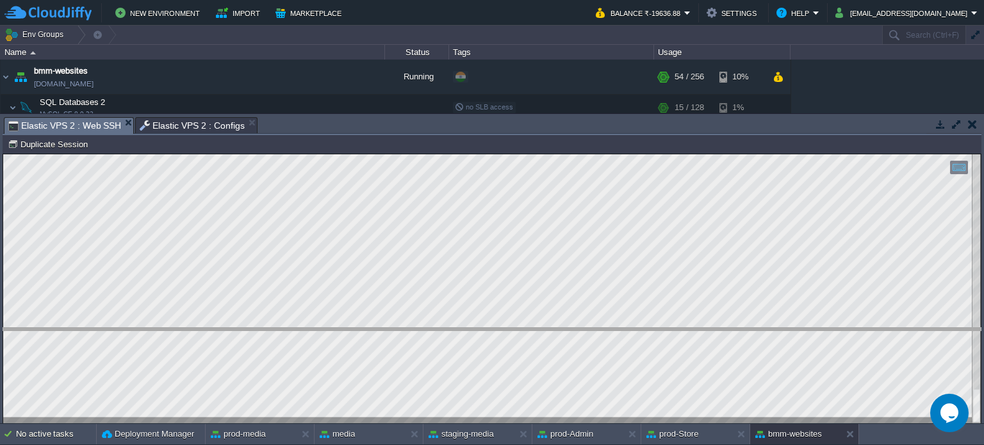
drag, startPoint x: 369, startPoint y: 127, endPoint x: 355, endPoint y: 330, distance: 202.9
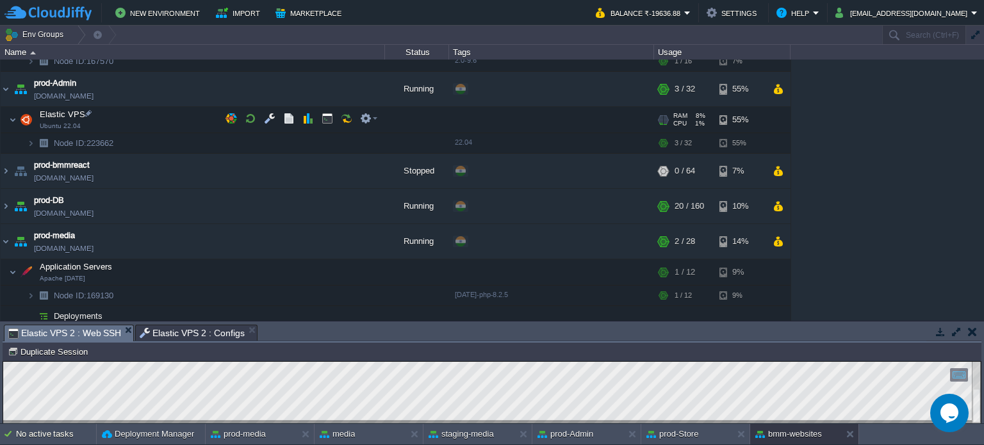
scroll to position [0, 0]
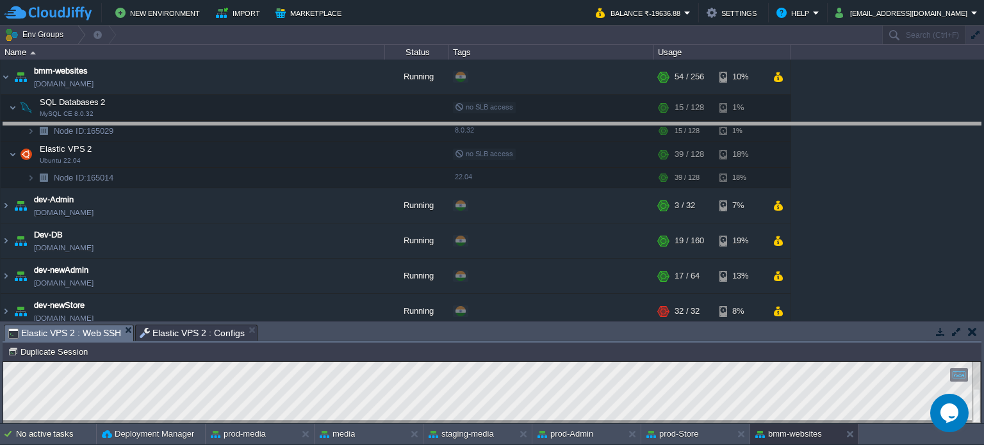
drag, startPoint x: 439, startPoint y: 330, endPoint x: 409, endPoint y: 127, distance: 204.6
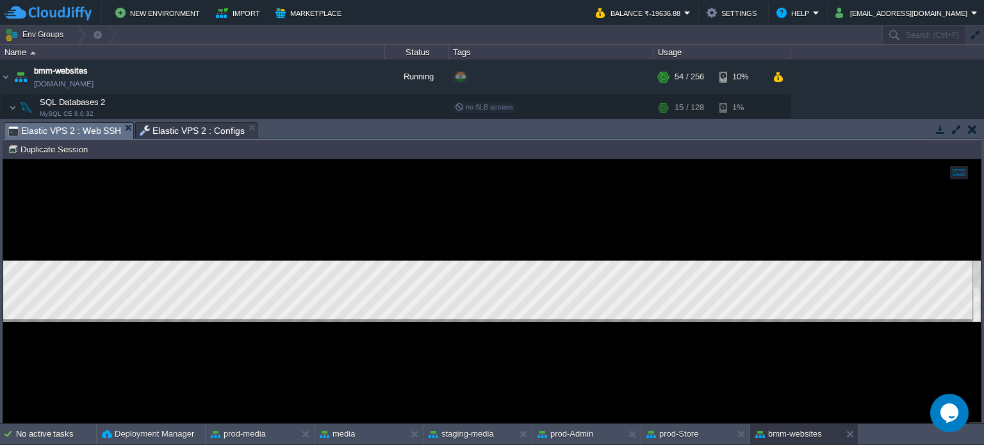
click at [161, 124] on span "Elastic VPS 2 : Configs" at bounding box center [192, 130] width 105 height 15
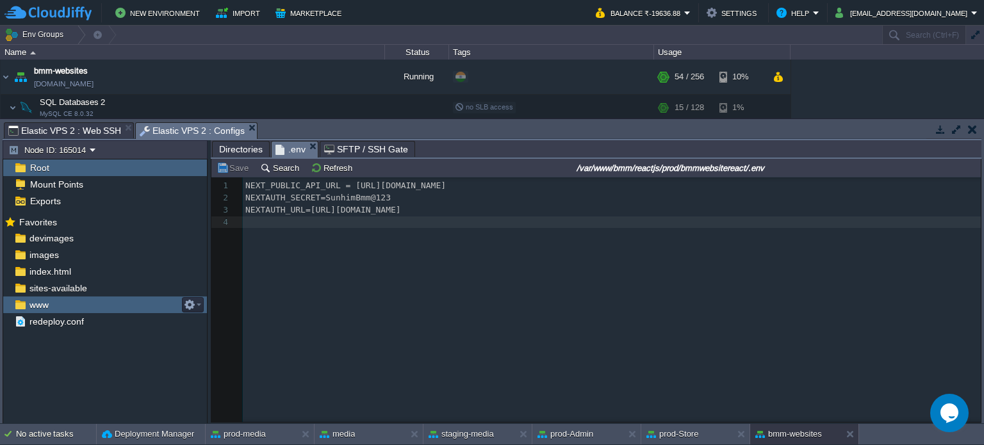
click at [65, 304] on div "www" at bounding box center [105, 305] width 204 height 17
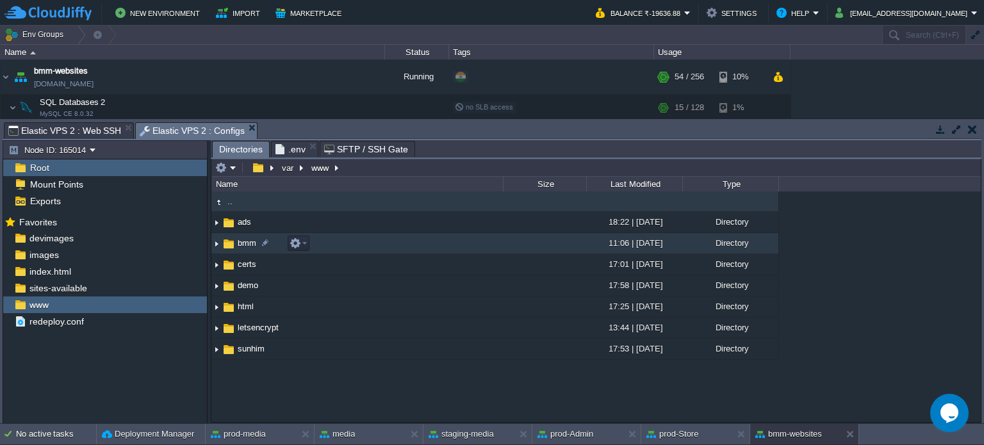
click at [244, 243] on span "bmm" at bounding box center [247, 243] width 22 height 11
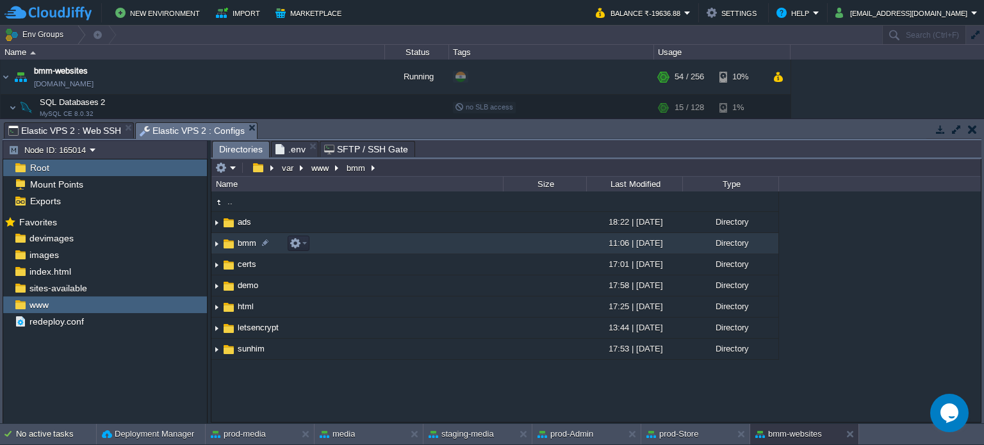
click at [244, 243] on span "bmm" at bounding box center [247, 243] width 22 height 11
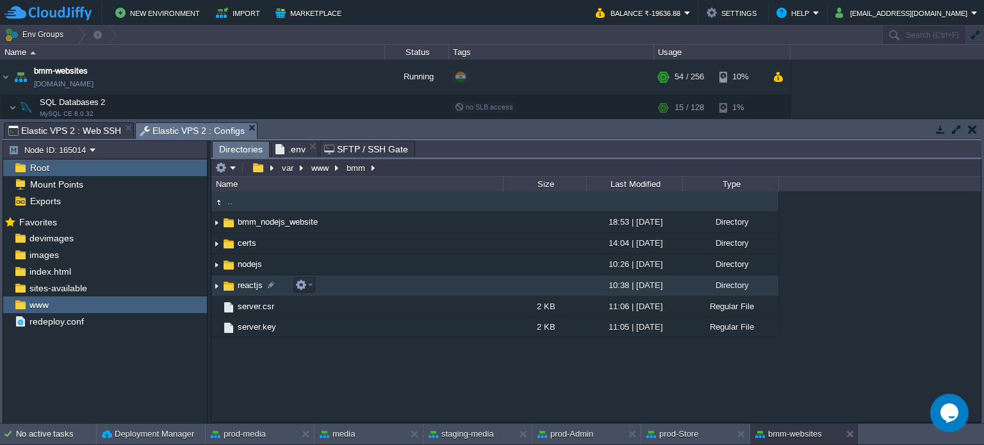
click at [246, 287] on span "reactjs" at bounding box center [250, 285] width 29 height 11
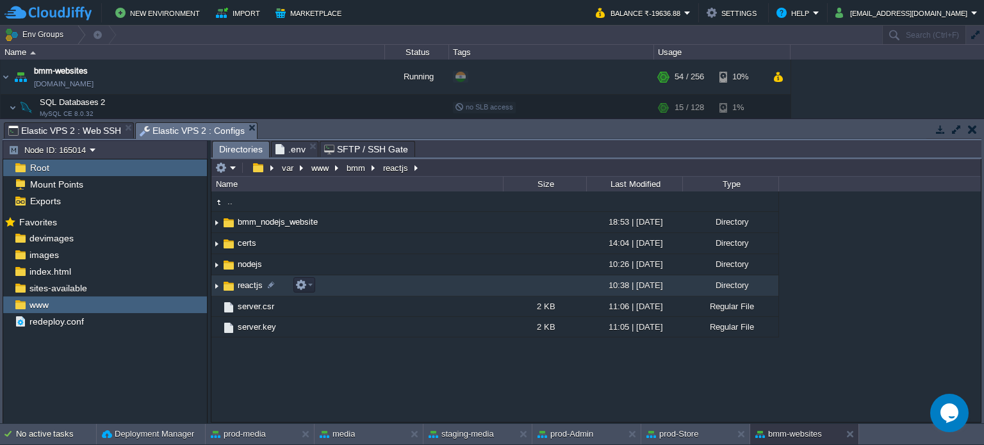
click at [246, 287] on span "reactjs" at bounding box center [250, 285] width 29 height 11
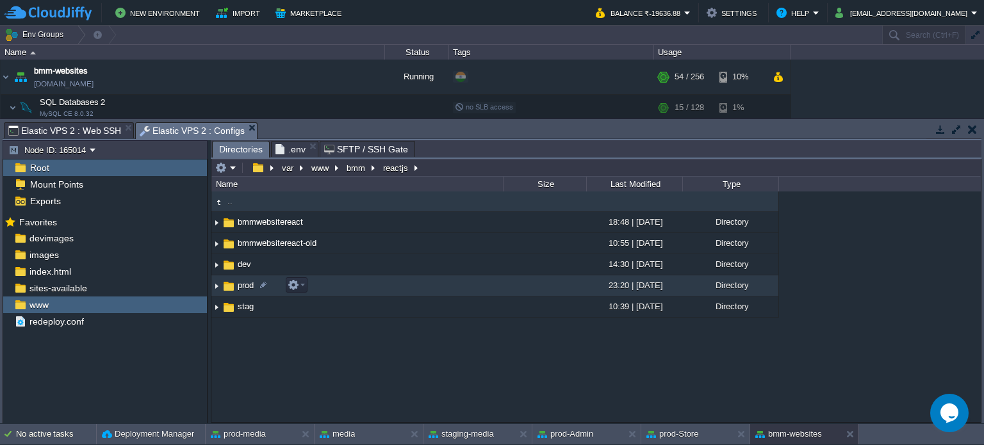
click at [240, 287] on span "prod" at bounding box center [246, 285] width 20 height 11
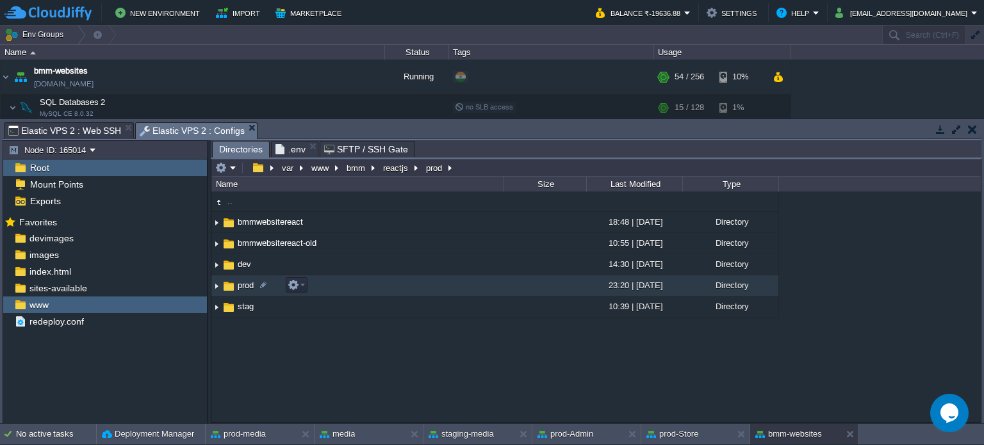
click at [240, 287] on span "prod" at bounding box center [246, 285] width 20 height 11
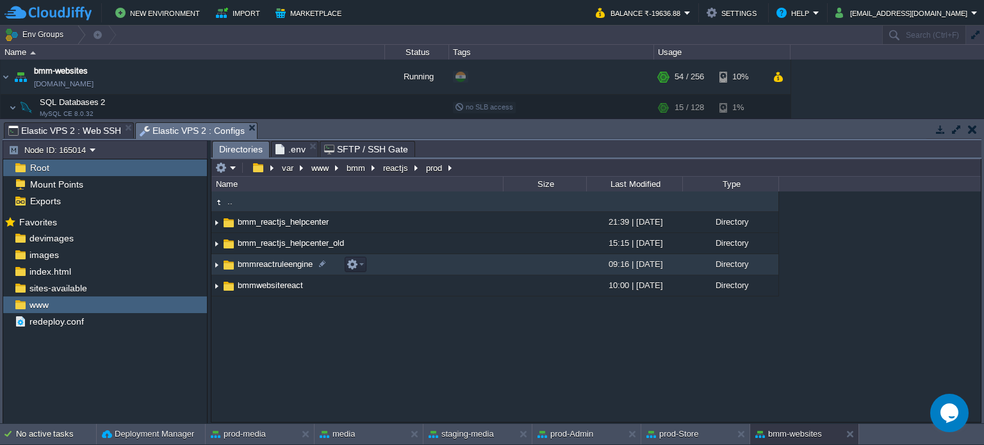
click at [274, 267] on span "bmmreactruleengine" at bounding box center [275, 264] width 79 height 11
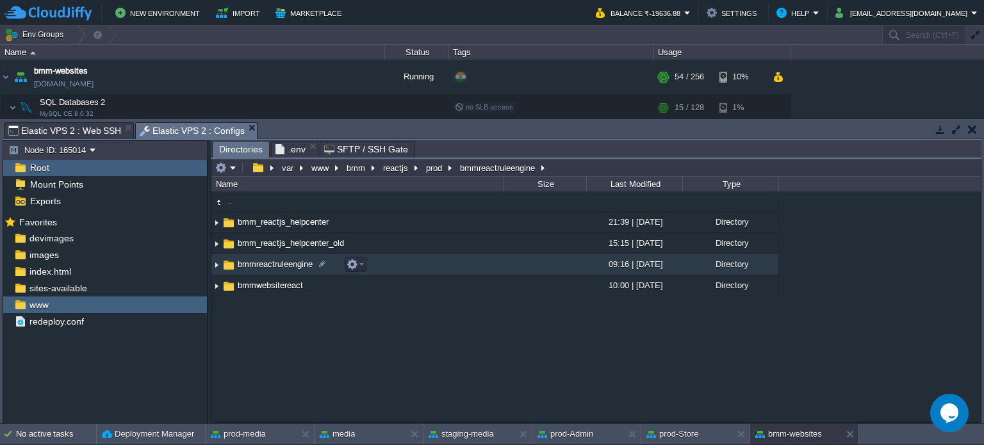
click at [274, 267] on span "bmmreactruleengine" at bounding box center [275, 264] width 79 height 11
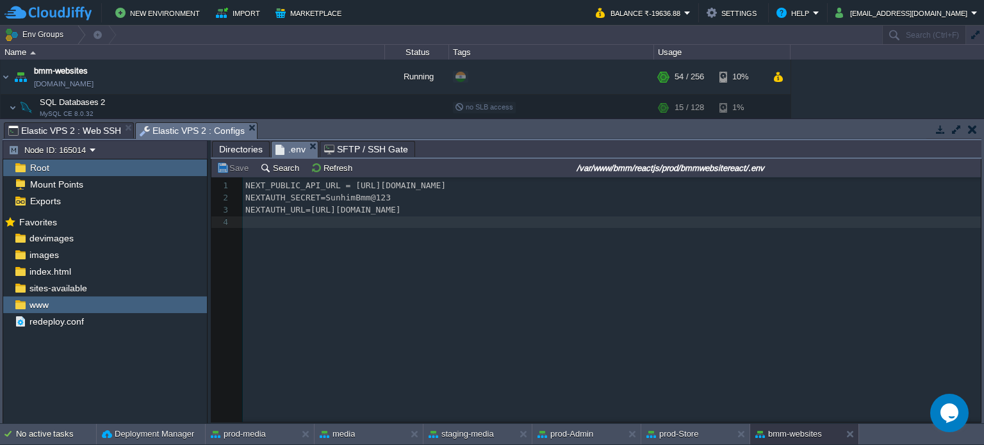
click at [292, 151] on span ".env" at bounding box center [290, 150] width 30 height 16
click at [240, 151] on span "Directories" at bounding box center [241, 149] width 44 height 15
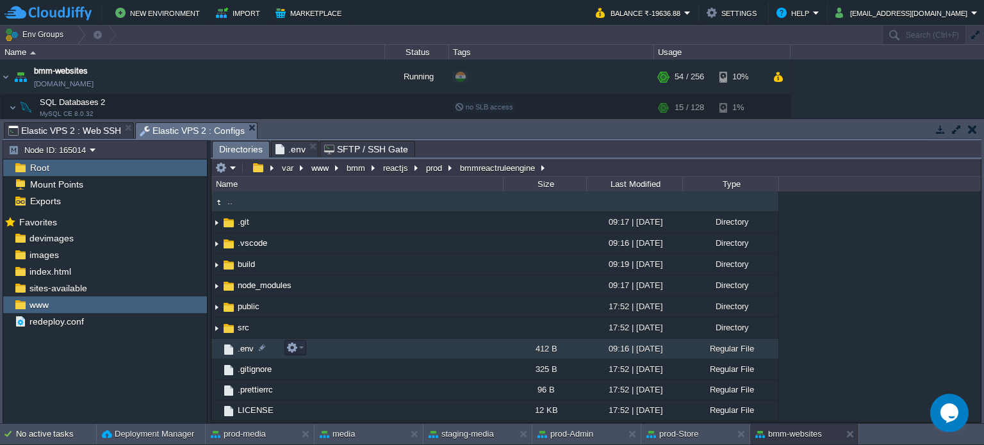
click at [243, 341] on td ".env" at bounding box center [356, 349] width 291 height 20
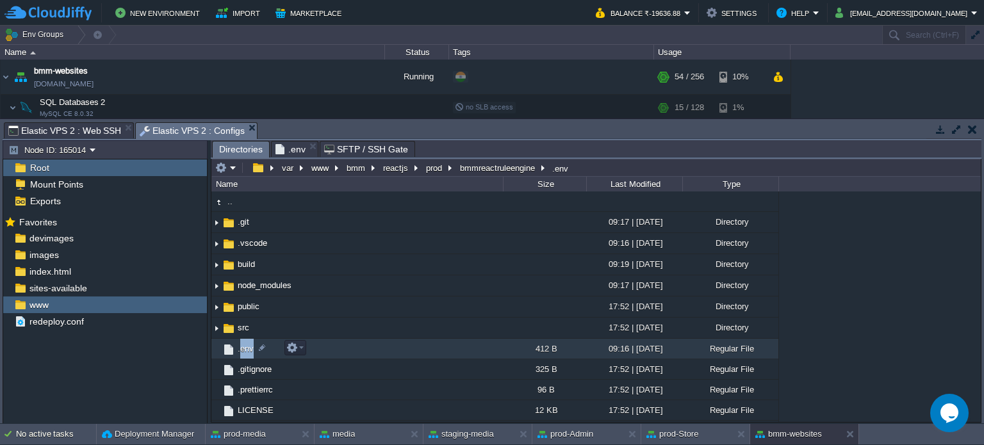
click at [243, 341] on td ".env" at bounding box center [356, 349] width 291 height 20
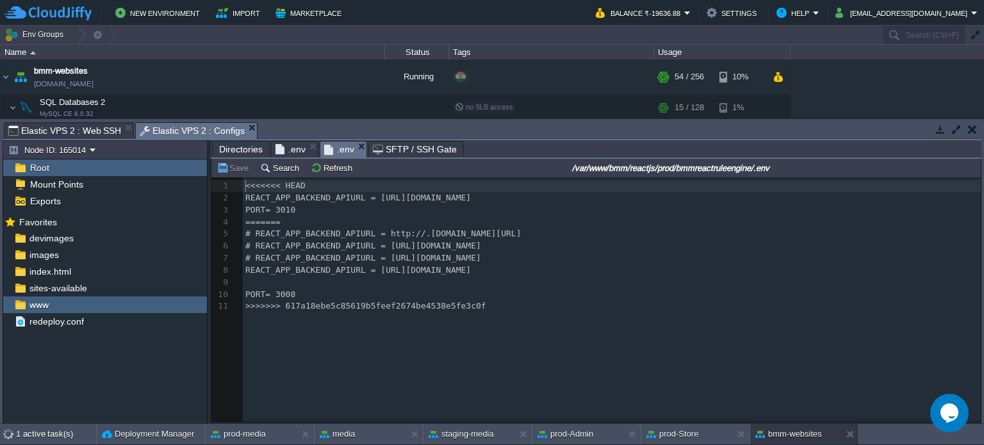
scroll to position [4, 0]
click at [289, 273] on span "REACT_APP_BACKEND_APIURL = [URL][DOMAIN_NAME]" at bounding box center [357, 270] width 225 height 10
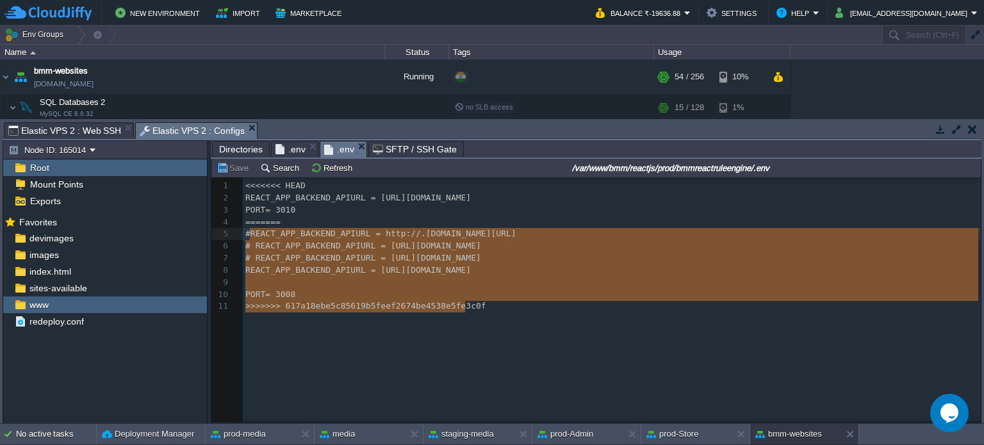
type textarea "======= # REACT_APP_BACKEND_APIURL = http://.[DOMAIN_NAME][URL] # REACT_APP_BAC…"
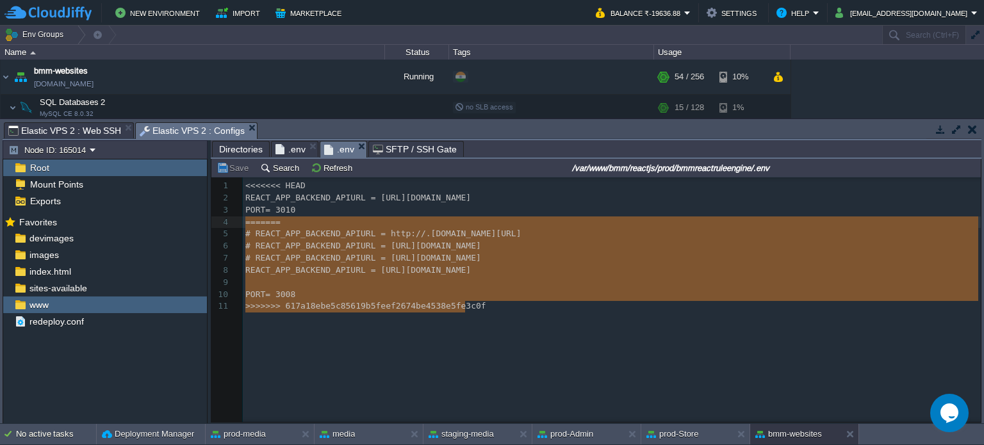
drag, startPoint x: 475, startPoint y: 310, endPoint x: 241, endPoint y: 229, distance: 248.1
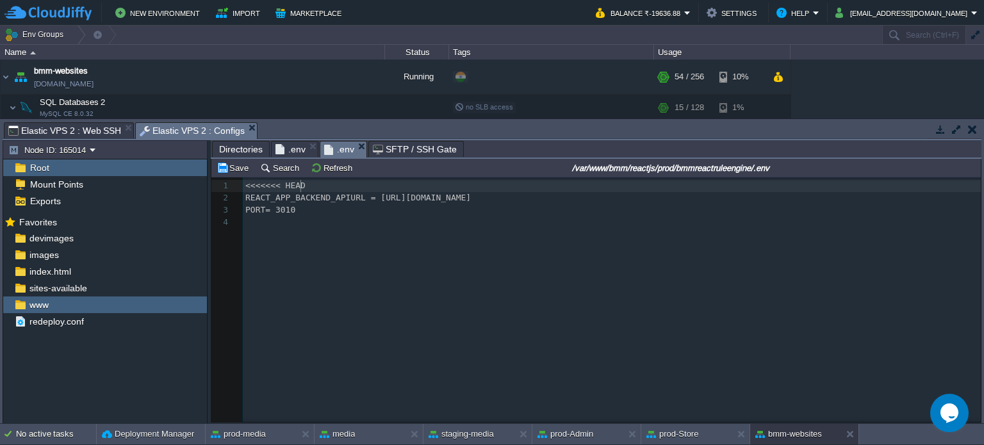
type textarea "<<<<<<< HEAD"
drag, startPoint x: 306, startPoint y: 186, endPoint x: 213, endPoint y: 191, distance: 93.6
click at [243, 179] on div "xxxxxxxxxx 4 1 REACT_APP_BACKEND_APIURL = [URL][DOMAIN_NAME] 2 PORT= 3010 3 ​" at bounding box center [605, 309] width 788 height 264
click at [243, 174] on button "Save" at bounding box center [234, 168] width 36 height 12
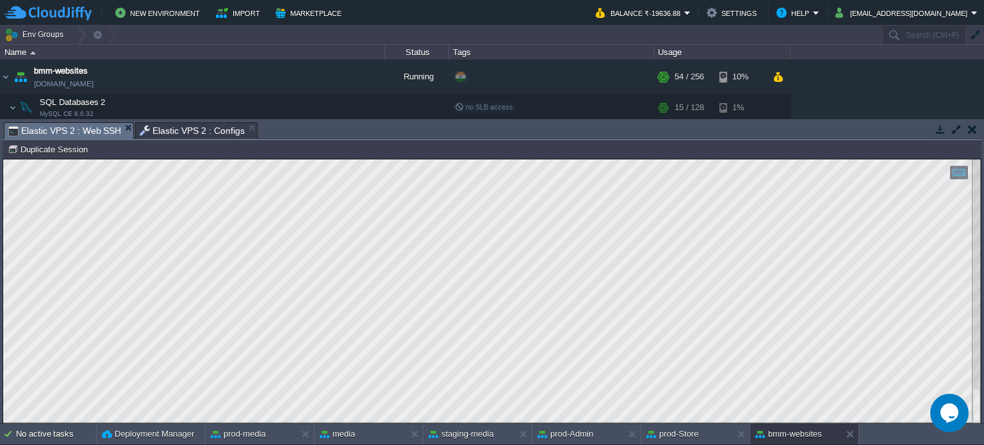
click at [79, 133] on span "Elastic VPS 2 : Web SSH" at bounding box center [64, 131] width 113 height 16
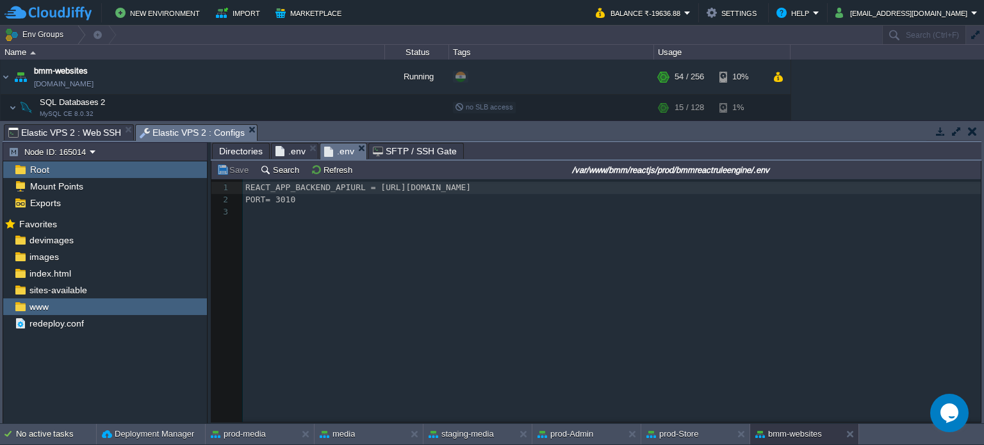
click at [195, 136] on span "Elastic VPS 2 : Configs" at bounding box center [192, 133] width 105 height 16
click at [67, 138] on span "Elastic VPS 2 : Web SSH" at bounding box center [64, 132] width 113 height 15
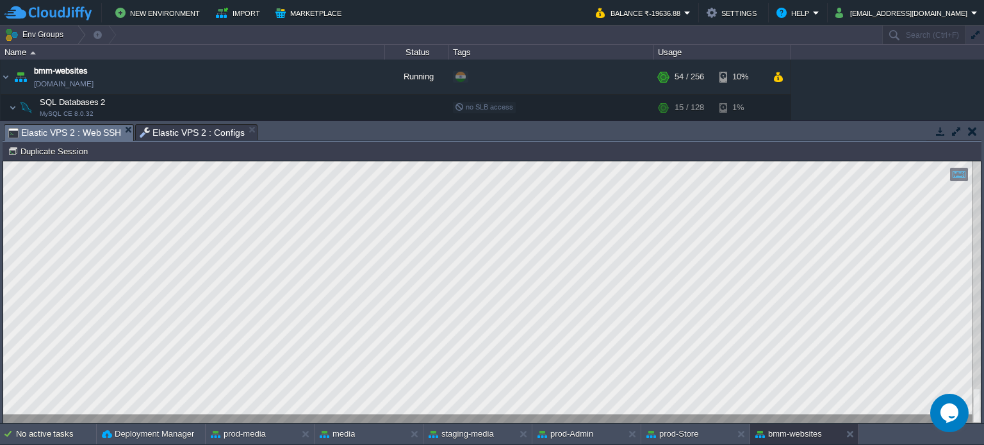
click at [172, 130] on span "Elastic VPS 2 : Configs" at bounding box center [192, 132] width 105 height 15
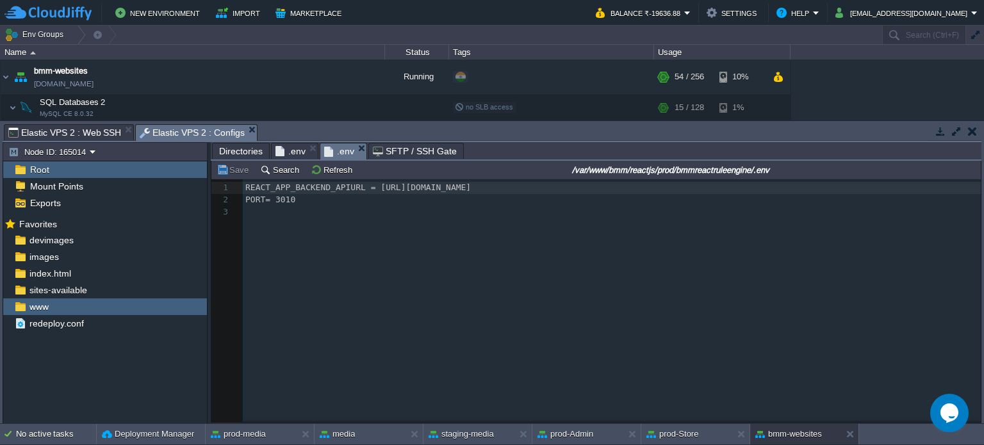
click at [240, 151] on span "Directories" at bounding box center [241, 150] width 44 height 15
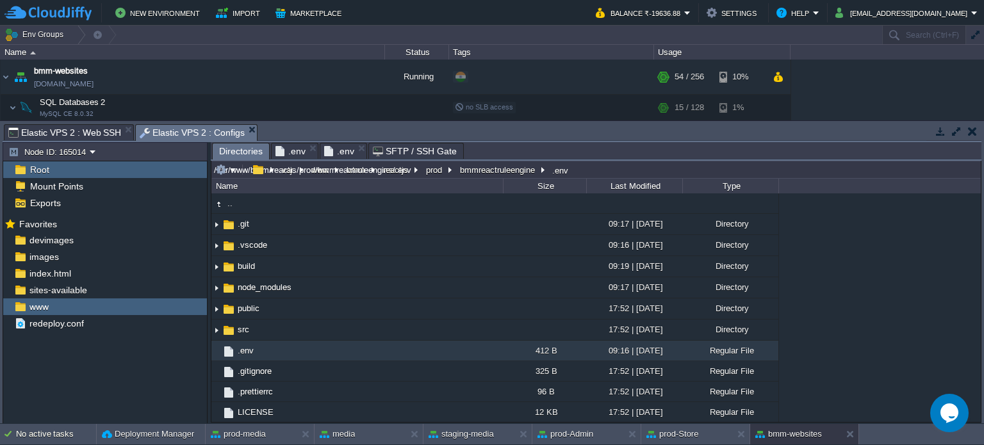
click at [591, 170] on input "/var/www/bmm/reactjs/prod/bmmreactruleengine/.env" at bounding box center [595, 170] width 769 height 18
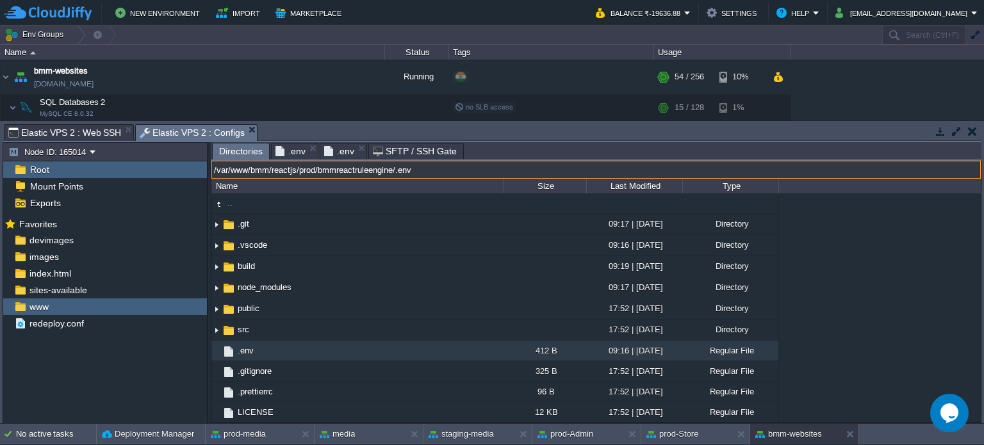
click at [497, 172] on input "/var/www/bmm/reactjs/prod/bmmreactruleengine/.env" at bounding box center [595, 170] width 769 height 18
drag, startPoint x: 397, startPoint y: 171, endPoint x: 191, endPoint y: 171, distance: 206.2
click at [195, 172] on div "Node ID: 165014 Root Mount Points Exports Mark the most frequently used files a…" at bounding box center [492, 282] width 979 height 281
click at [74, 132] on span "Elastic VPS 2 : Web SSH" at bounding box center [64, 132] width 113 height 15
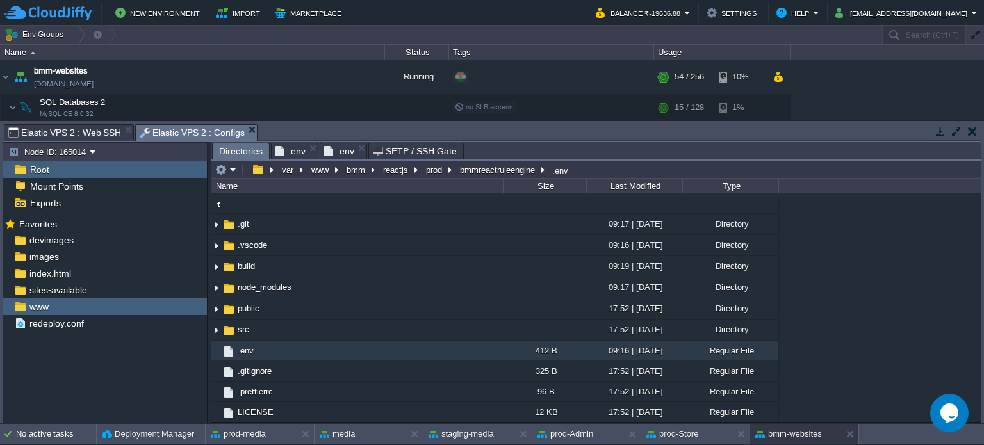
drag, startPoint x: 168, startPoint y: 131, endPoint x: 215, endPoint y: 135, distance: 47.0
click at [169, 131] on span "Elastic VPS 2 : Configs" at bounding box center [192, 133] width 105 height 16
click at [584, 170] on input "/var/www/bmm/reactjs/prod/bmmreactruleengine/.env" at bounding box center [595, 170] width 769 height 18
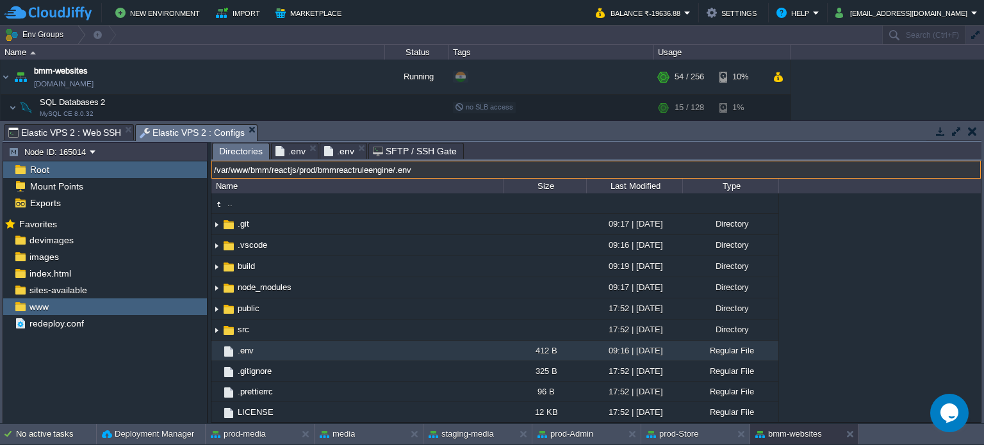
click at [519, 172] on input "/var/www/bmm/reactjs/prod/bmmreactruleengine/.env" at bounding box center [595, 170] width 769 height 18
drag, startPoint x: 274, startPoint y: 171, endPoint x: 485, endPoint y: 174, distance: 210.7
click at [488, 174] on input "/var/www/bmm/reactjs/prod/bmmreactruleengine/.env" at bounding box center [595, 170] width 769 height 18
type input "/var/www/bmm/"
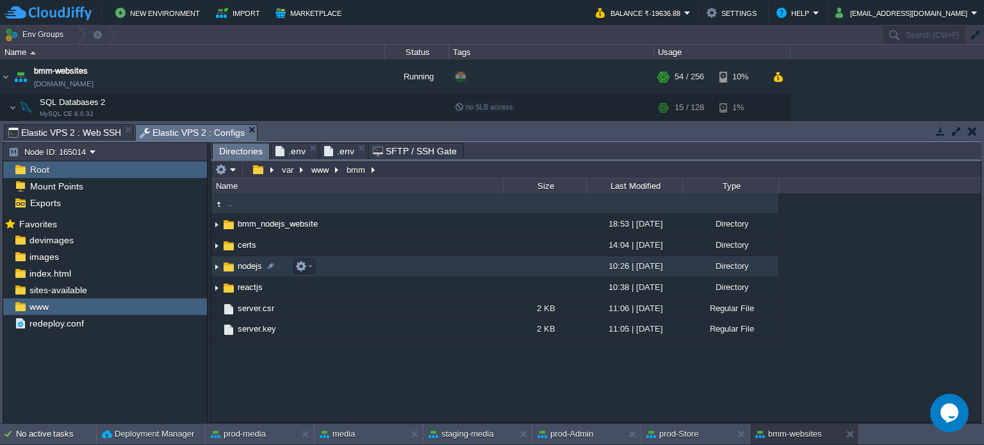
click at [251, 265] on span "nodejs" at bounding box center [250, 266] width 28 height 11
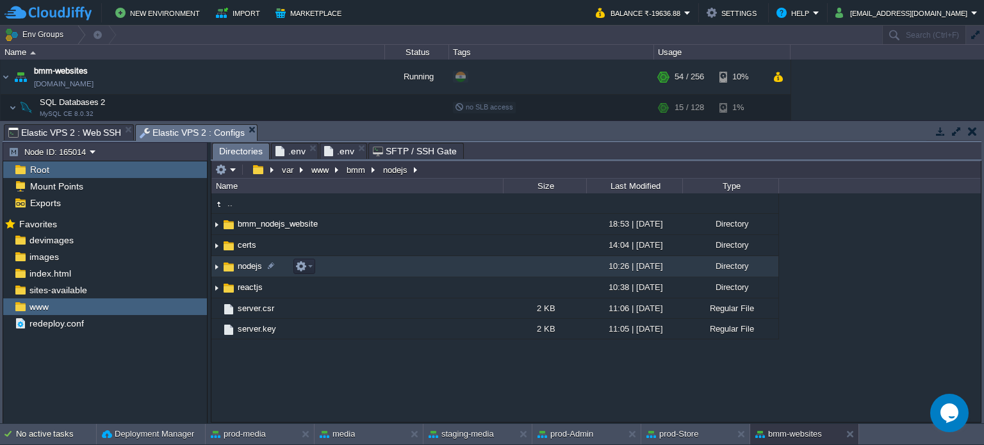
click at [251, 265] on span "nodejs" at bounding box center [250, 266] width 28 height 11
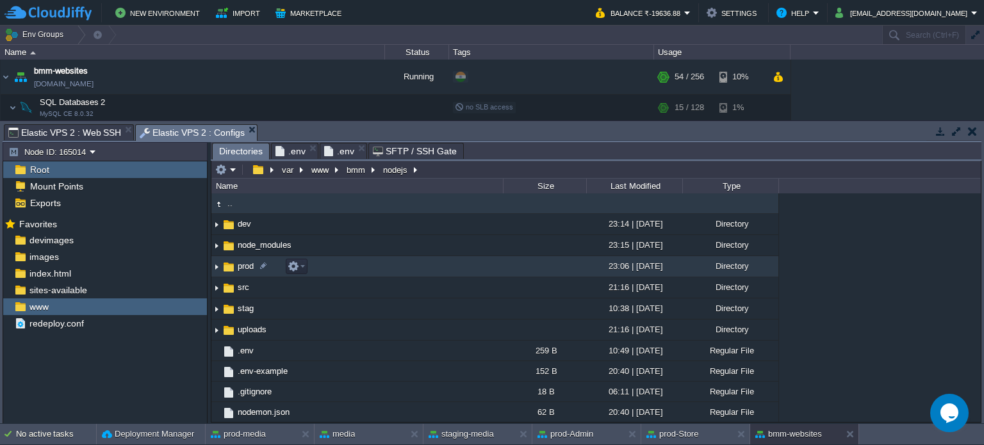
click at [245, 266] on span "prod" at bounding box center [246, 266] width 20 height 11
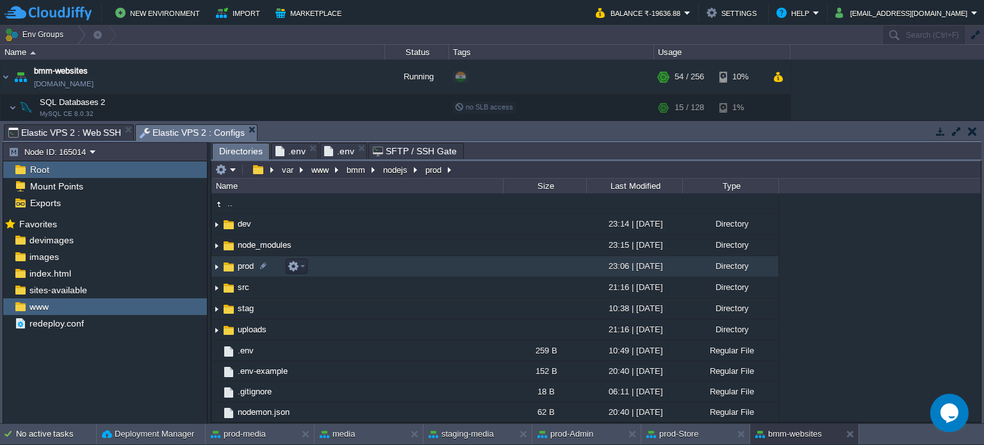
click at [245, 266] on span "prod" at bounding box center [246, 266] width 20 height 11
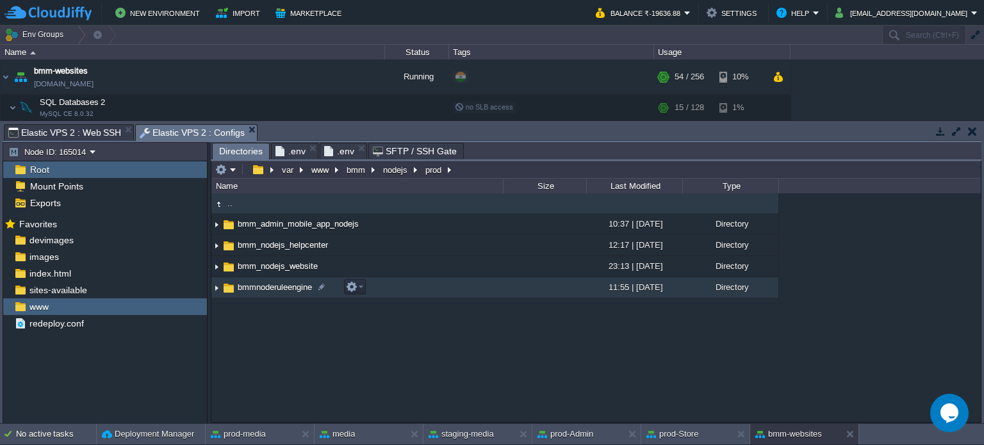
click at [277, 289] on span "bmmnoderuleengine" at bounding box center [275, 287] width 78 height 11
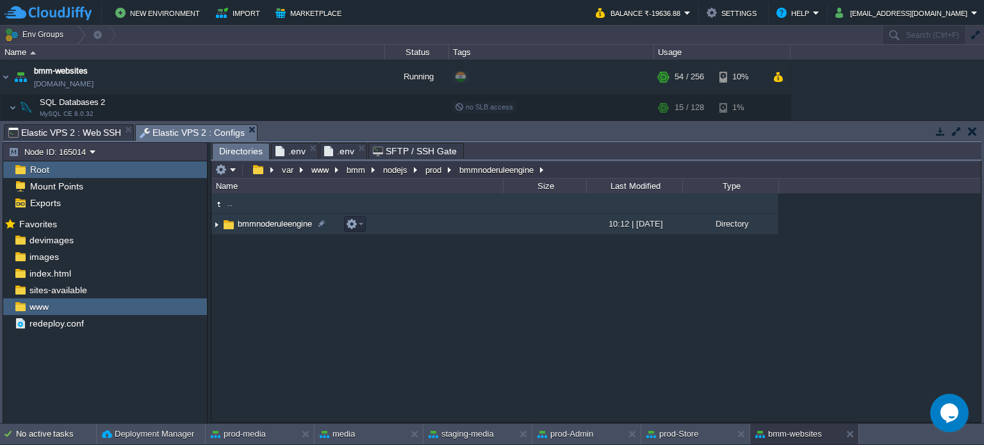
click at [283, 225] on span "bmmnoderuleengine" at bounding box center [275, 223] width 78 height 11
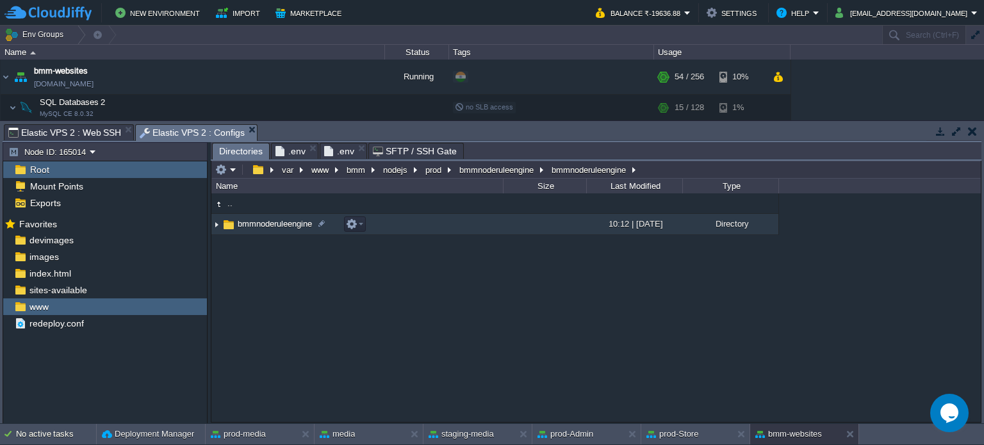
click at [283, 225] on span "bmmnoderuleengine" at bounding box center [275, 223] width 78 height 11
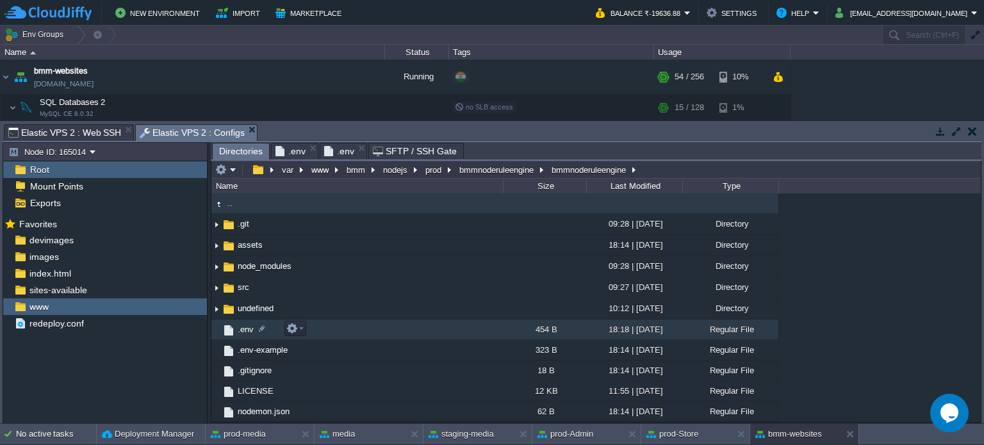
click at [245, 325] on span ".env" at bounding box center [246, 329] width 20 height 11
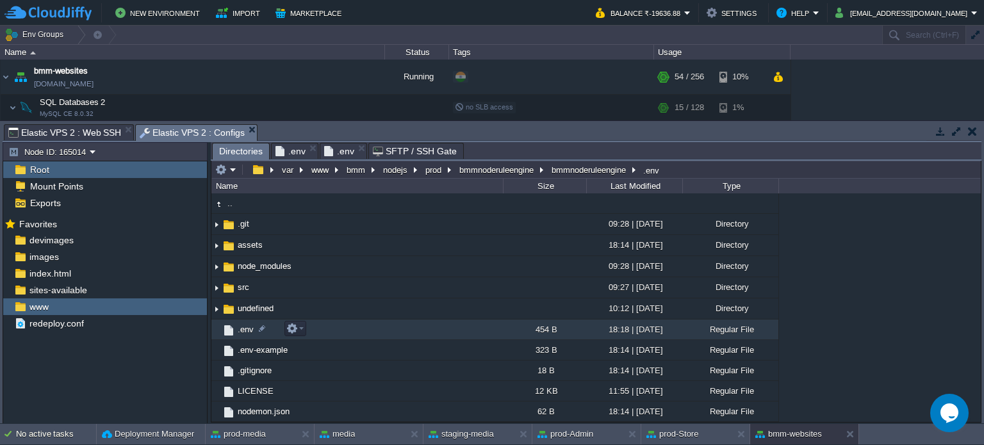
click at [245, 325] on span ".env" at bounding box center [246, 329] width 20 height 11
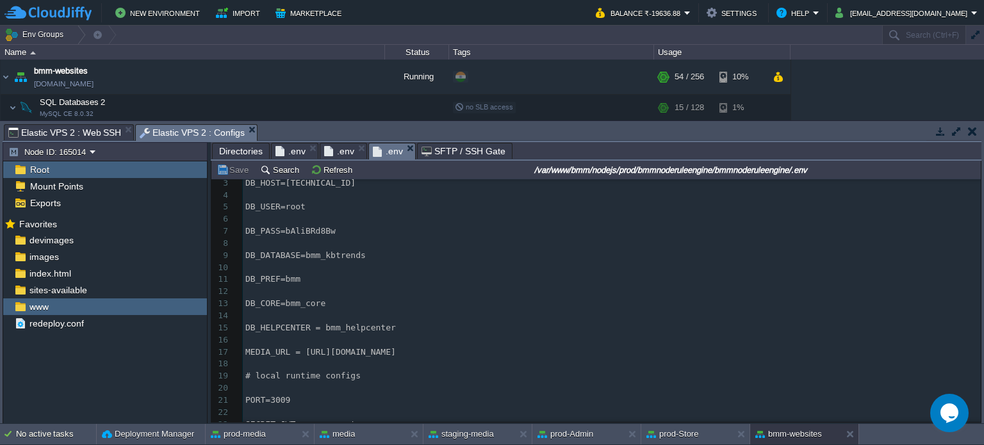
scroll to position [220, 0]
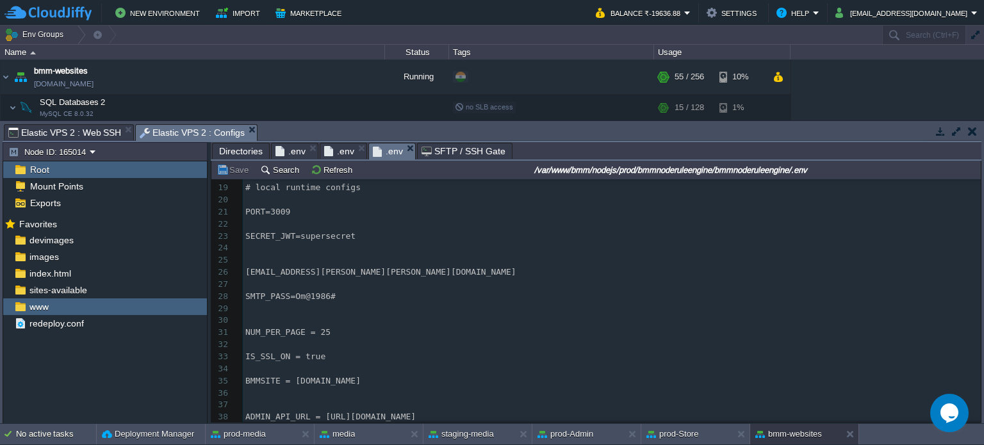
click at [261, 399] on pre "​" at bounding box center [612, 405] width 738 height 12
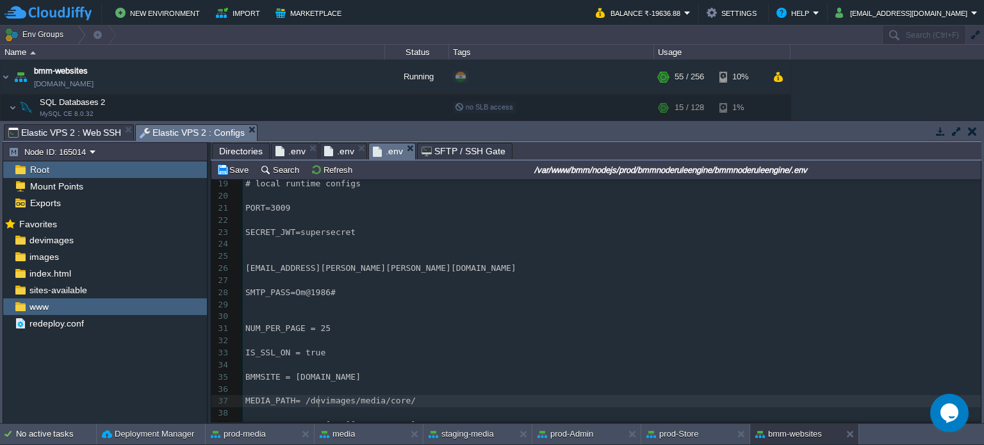
click at [318, 403] on div "xxxxxxxxxx 1 # DB Configurations 2 ​ 3 DB_HOST=[TECHNICAL_ID] 4 ​ 5 DB_USER=roo…" at bounding box center [612, 196] width 738 height 471
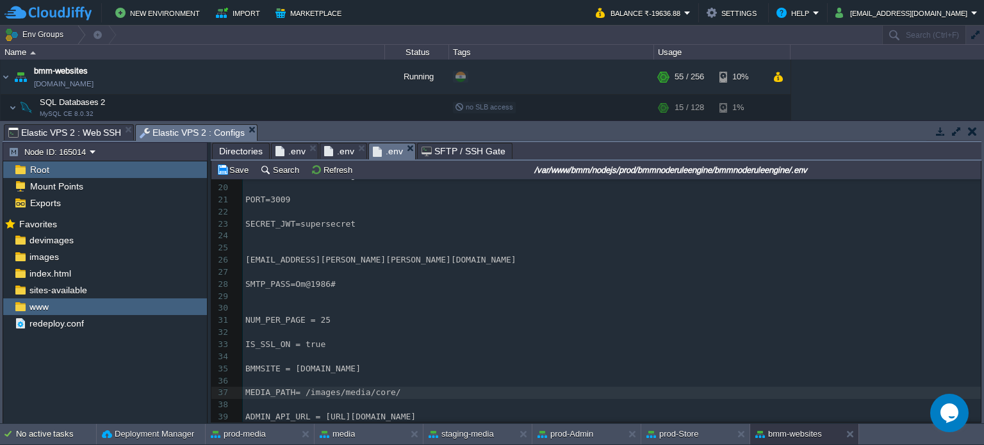
scroll to position [232, 0]
click at [241, 174] on button "Save" at bounding box center [234, 170] width 36 height 12
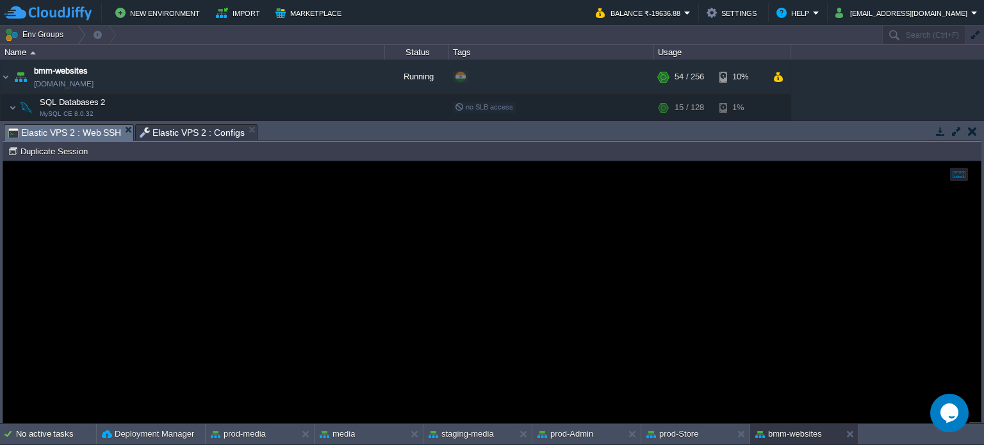
click at [80, 133] on span "Elastic VPS 2 : Web SSH" at bounding box center [64, 133] width 113 height 16
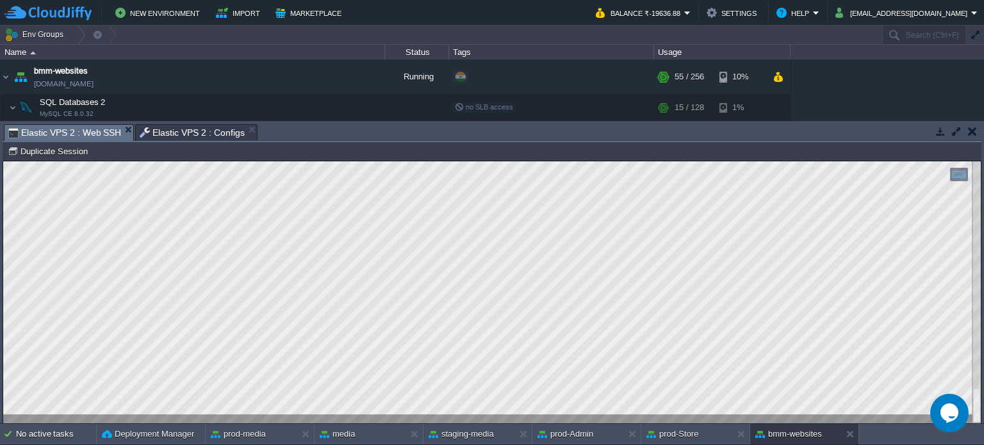
click at [197, 136] on span "Elastic VPS 2 : Configs" at bounding box center [192, 132] width 105 height 15
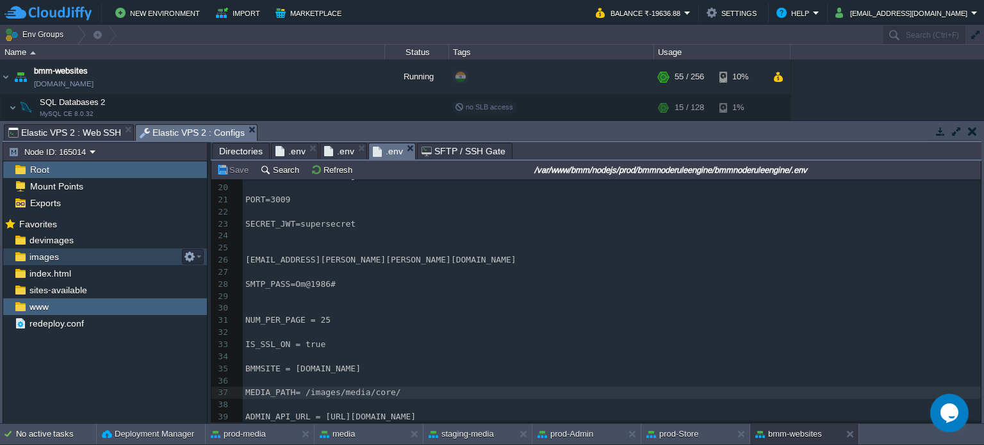
click at [47, 256] on span "images" at bounding box center [44, 257] width 34 height 12
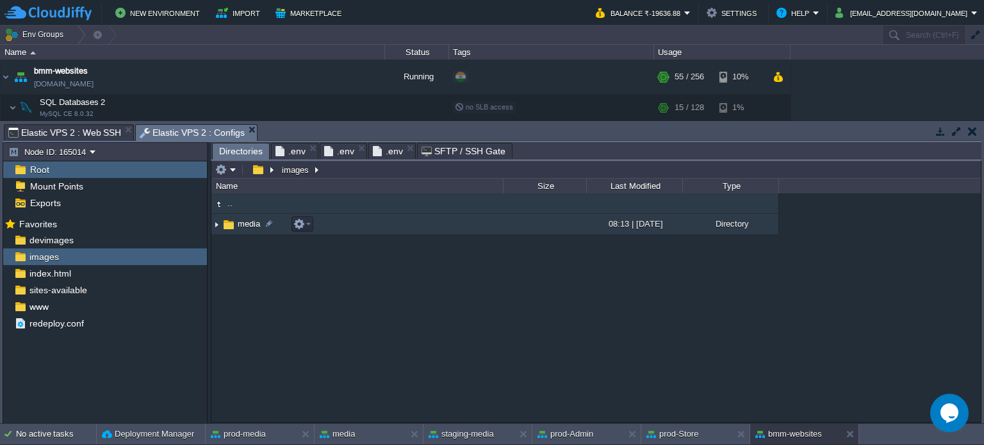
click at [243, 229] on span "media" at bounding box center [249, 223] width 26 height 11
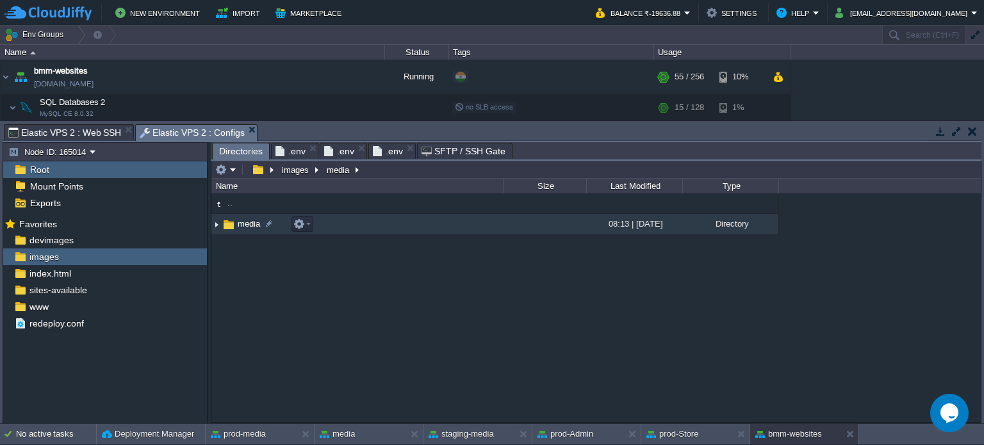
click at [243, 229] on span "media" at bounding box center [249, 223] width 26 height 11
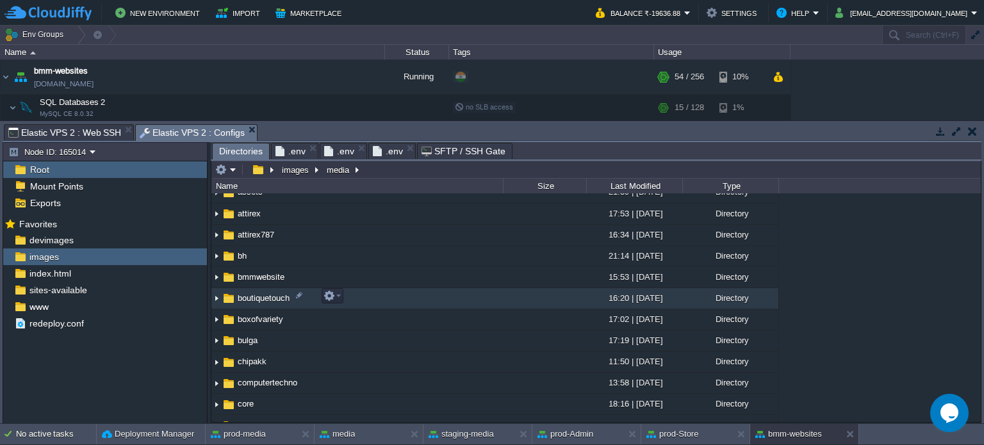
scroll to position [256, 0]
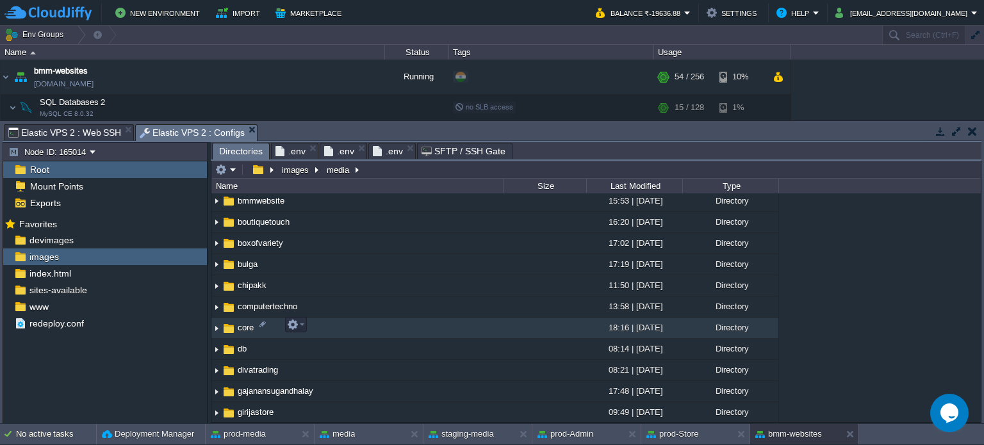
click at [247, 319] on td "core" at bounding box center [356, 328] width 291 height 21
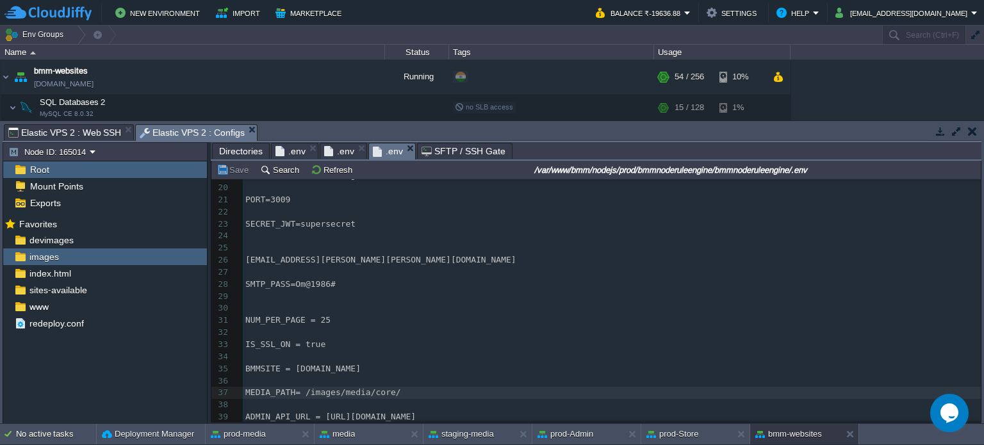
click at [386, 154] on span ".env" at bounding box center [388, 151] width 30 height 16
click at [402, 387] on pre "MEDIA_PATH= /images/media/core/" at bounding box center [612, 393] width 738 height 12
click at [97, 131] on span "Elastic VPS 2 : Web SSH" at bounding box center [64, 132] width 113 height 15
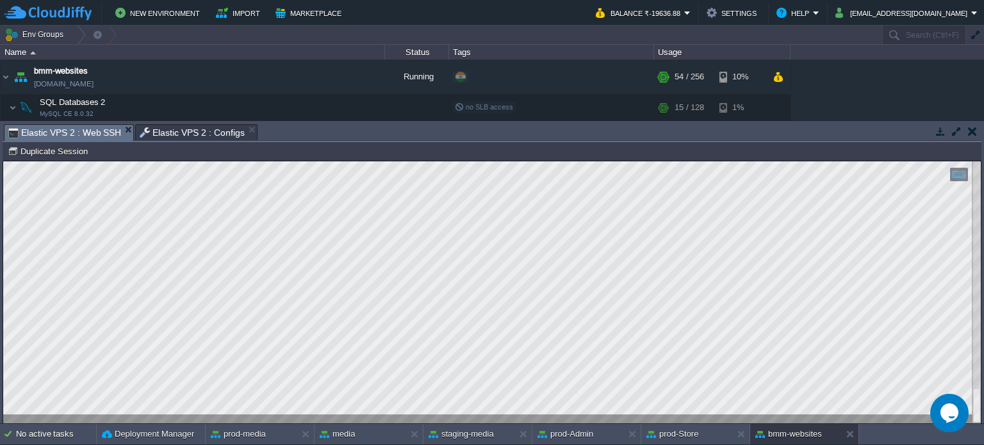
click at [206, 133] on span "Elastic VPS 2 : Configs" at bounding box center [192, 132] width 105 height 15
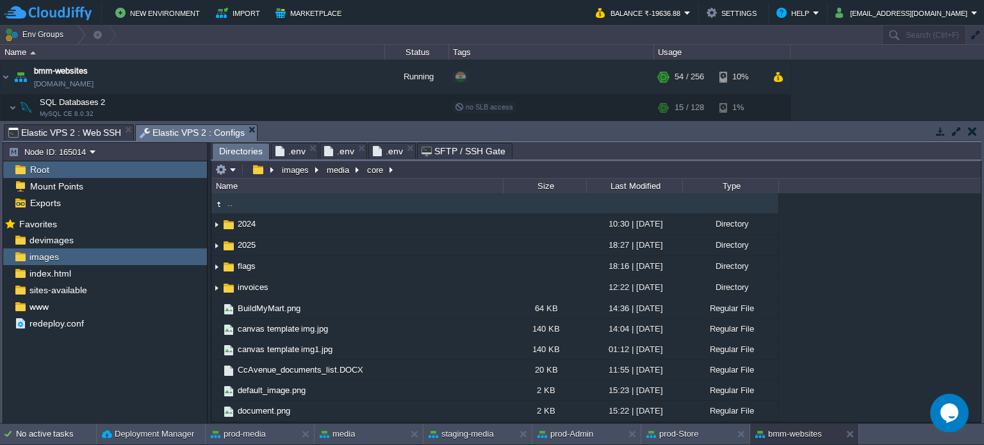
click at [249, 150] on span "Directories" at bounding box center [241, 151] width 44 height 16
click at [49, 308] on span "www" at bounding box center [39, 307] width 24 height 12
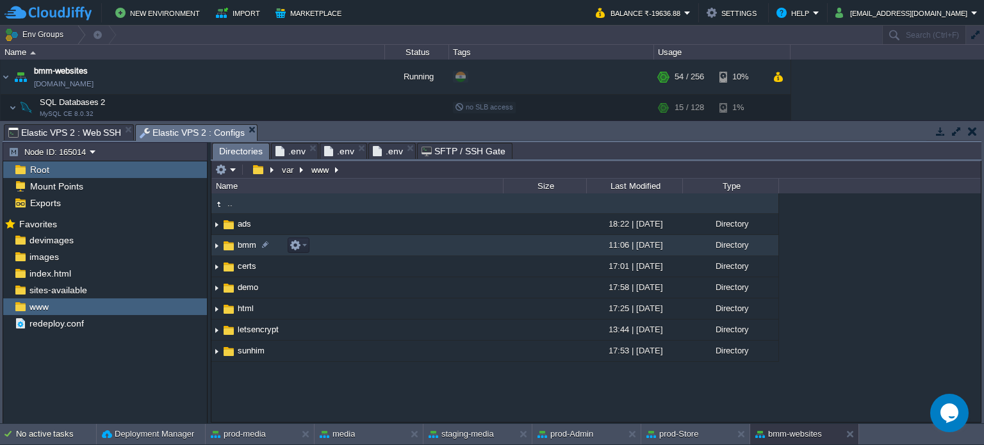
click at [249, 248] on span "bmm" at bounding box center [247, 245] width 22 height 11
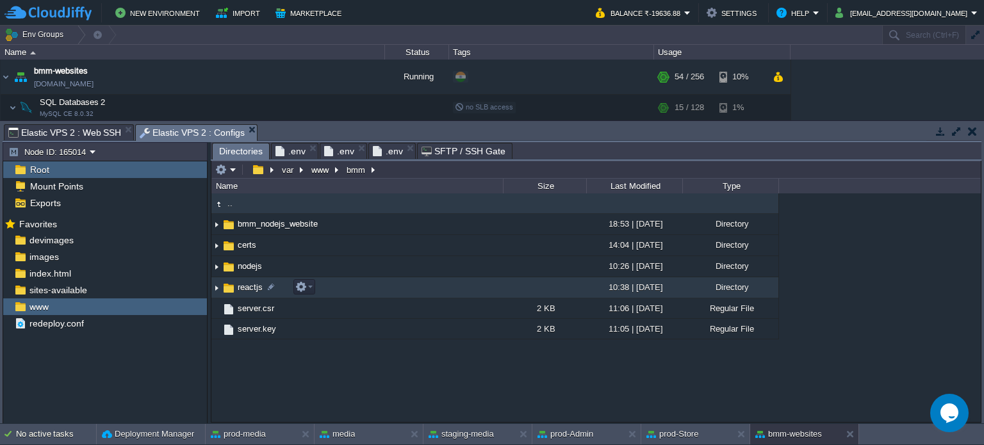
click at [252, 288] on span "reactjs" at bounding box center [250, 287] width 29 height 11
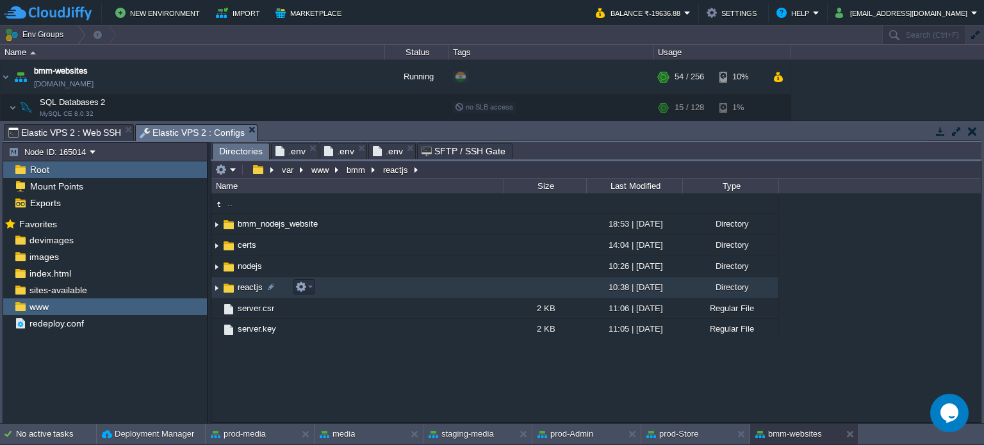
click at [252, 288] on span "reactjs" at bounding box center [250, 287] width 29 height 11
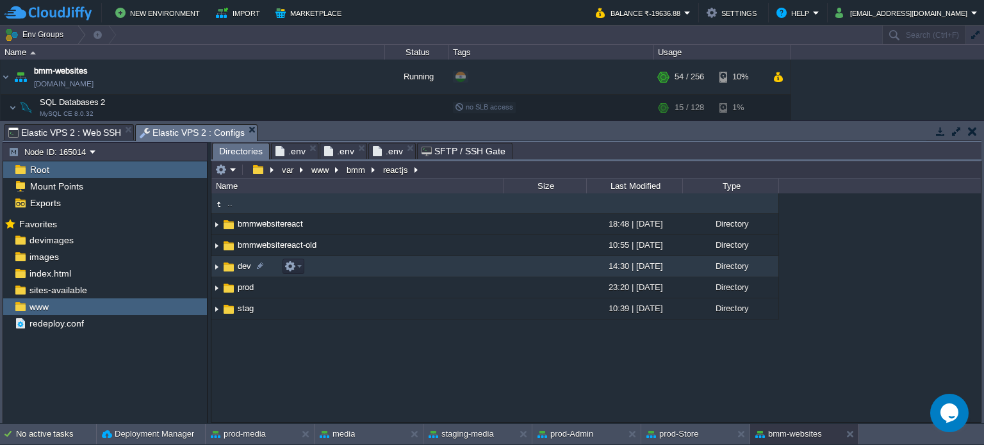
click at [245, 267] on span "dev" at bounding box center [244, 266] width 17 height 11
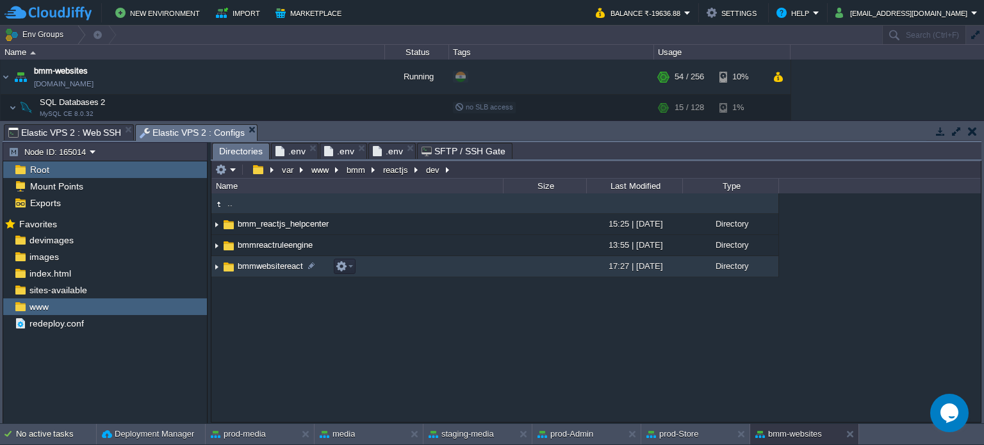
click at [279, 266] on span "bmmwebsitereact" at bounding box center [270, 266] width 69 height 11
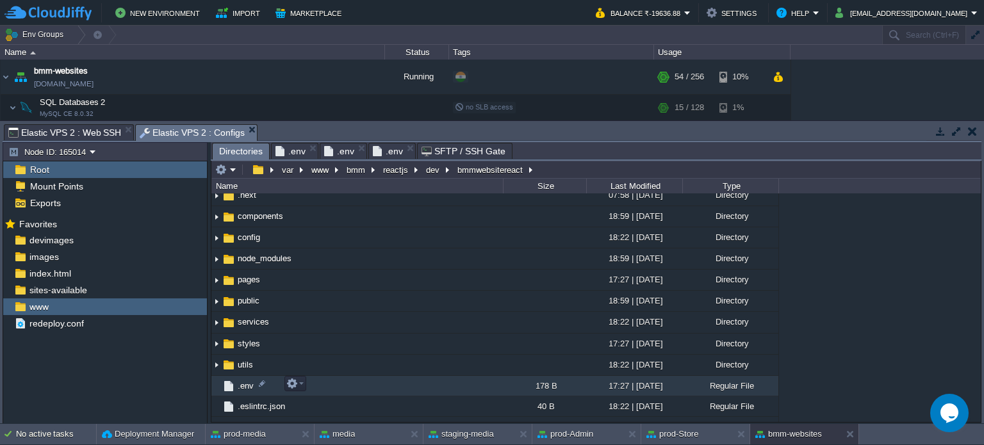
scroll to position [184, 0]
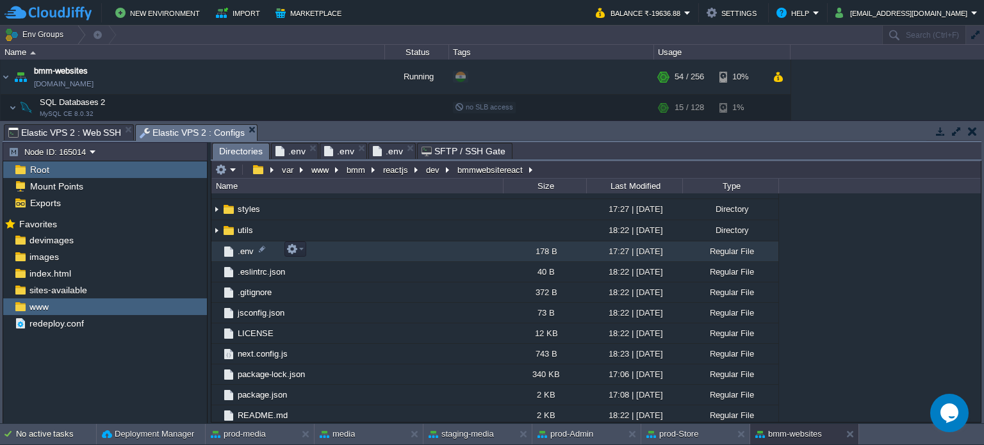
click at [246, 250] on span ".env" at bounding box center [246, 251] width 20 height 11
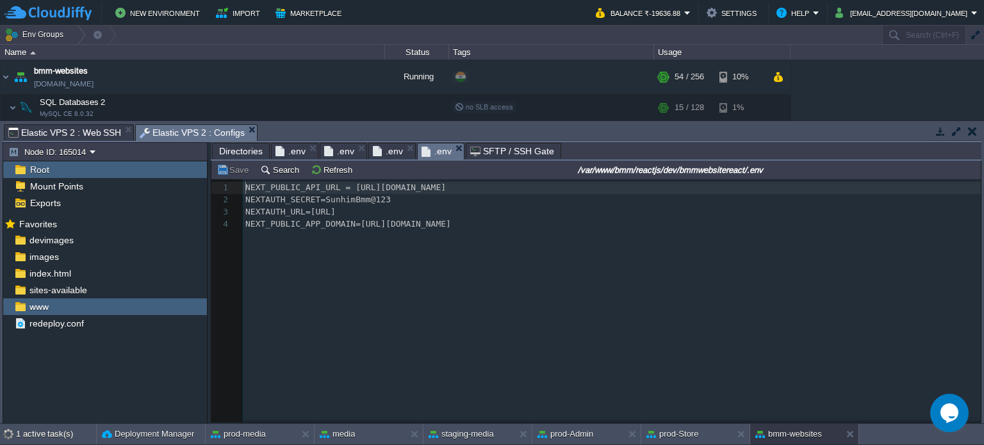
scroll to position [4, 0]
click at [295, 228] on div "4 1 NEXT_PUBLIC_API_URL = [URL][DOMAIN_NAME] 2 NEXTAUTH_SECRET=SunhimBmm@123 3 …" at bounding box center [614, 206] width 742 height 48
type textarea "NEXT_PUBLIC_APP_DOMAIN"
click at [432, 243] on div "x 1 NEXT_PUBLIC_API_URL = [URL][DOMAIN_NAME] 2 NEXTAUTH_SECRET=SunhimBmm@123 3 …" at bounding box center [605, 310] width 788 height 262
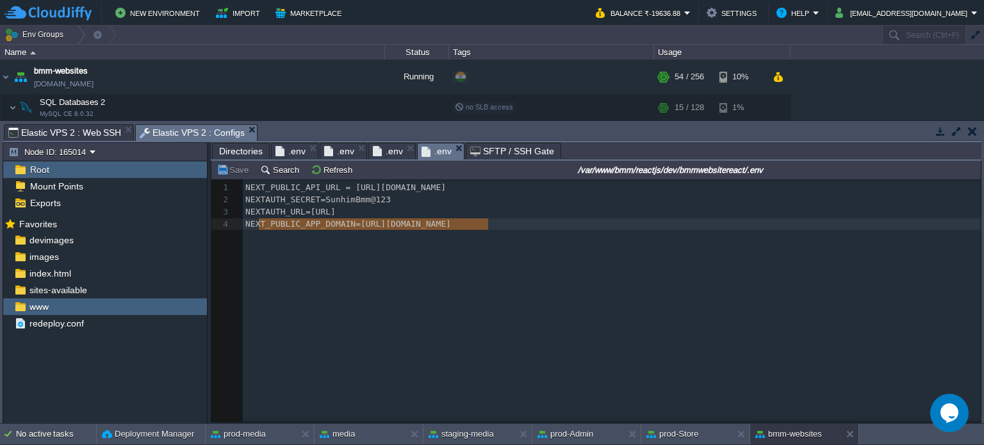
type textarea "NEXT_PUBLIC_APP_DOMAIN=[URL][DOMAIN_NAME]"
drag, startPoint x: 491, startPoint y: 227, endPoint x: 255, endPoint y: 225, distance: 235.7
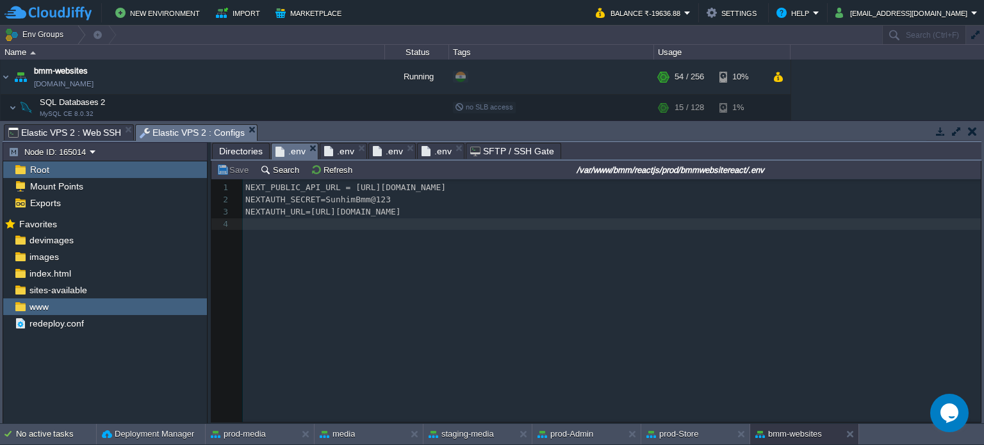
click at [288, 154] on span ".env" at bounding box center [290, 151] width 30 height 16
click at [423, 214] on pre "NEXTAUTH_URL=[URL][DOMAIN_NAME]" at bounding box center [614, 212] width 742 height 12
click at [420, 227] on div "xxxxxxxxxx 1 NEXT_PUBLIC_API_URL = [URL][DOMAIN_NAME] 2 NEXTAUTH_SECRET=SunhimB…" at bounding box center [614, 212] width 742 height 60
click at [238, 172] on button "Save" at bounding box center [234, 170] width 36 height 12
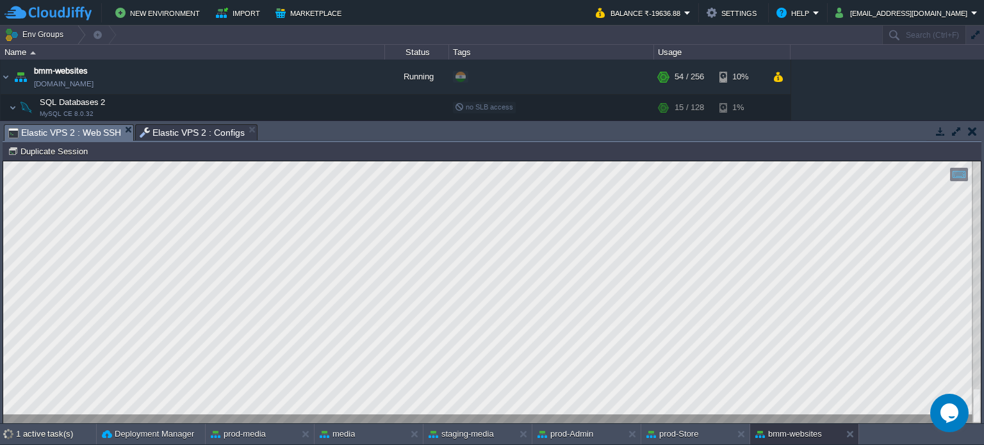
click at [97, 133] on span "Elastic VPS 2 : Web SSH" at bounding box center [64, 133] width 113 height 16
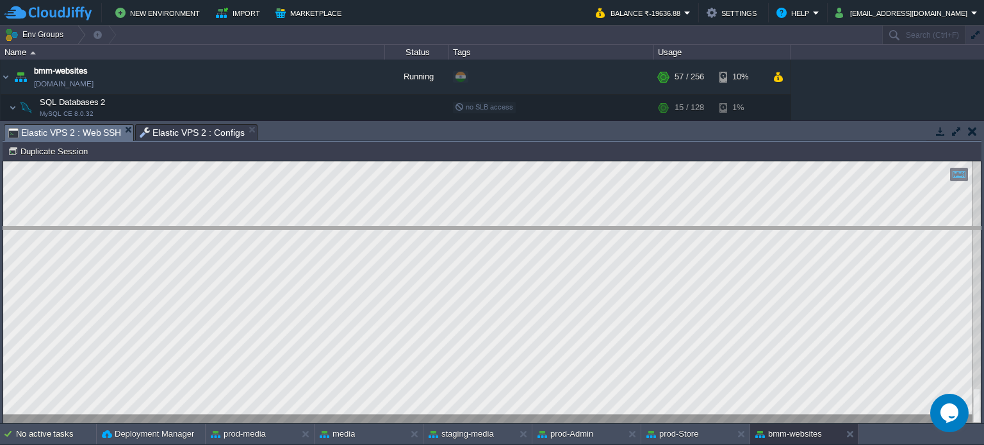
drag, startPoint x: 416, startPoint y: 134, endPoint x: 386, endPoint y: 218, distance: 89.4
